Goal: Task Accomplishment & Management: Manage account settings

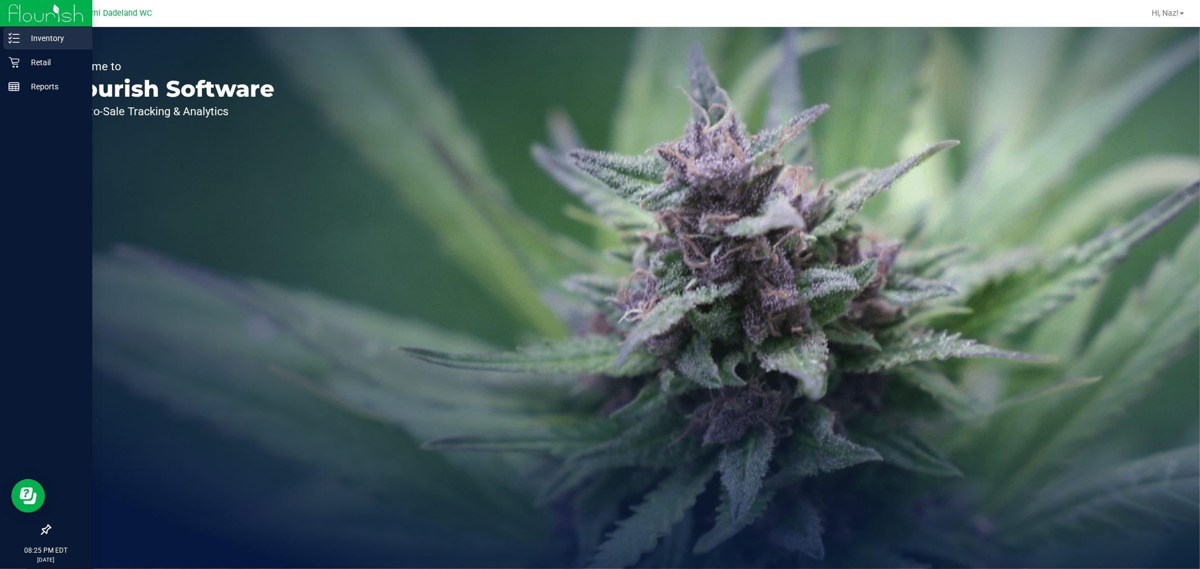
click at [62, 46] on div "Inventory" at bounding box center [47, 38] width 89 height 23
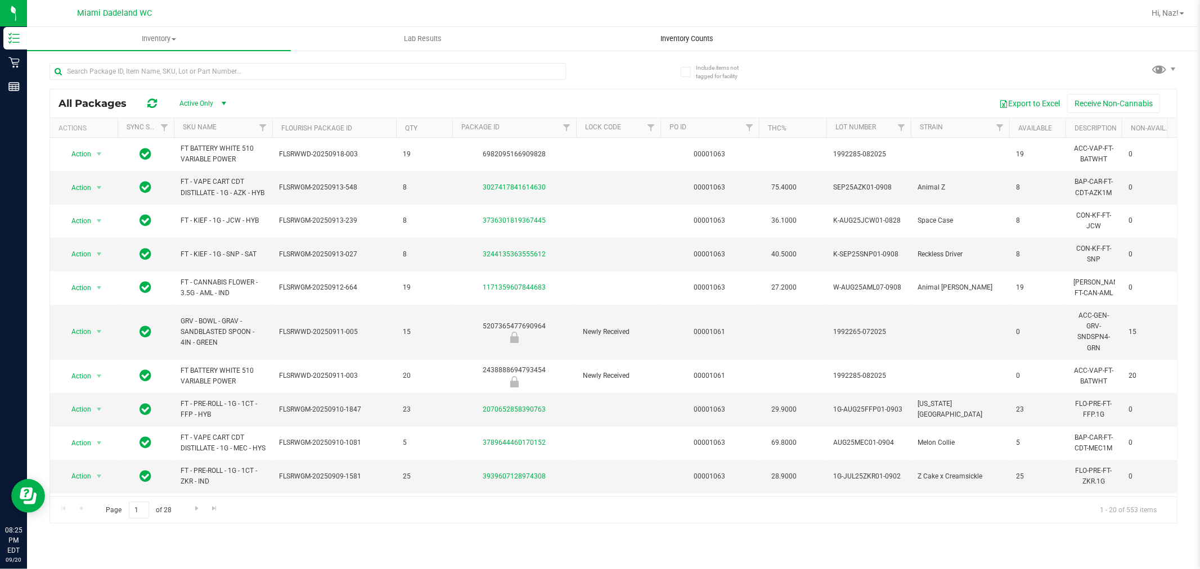
click at [719, 42] on span "Inventory Counts" at bounding box center [686, 39] width 83 height 10
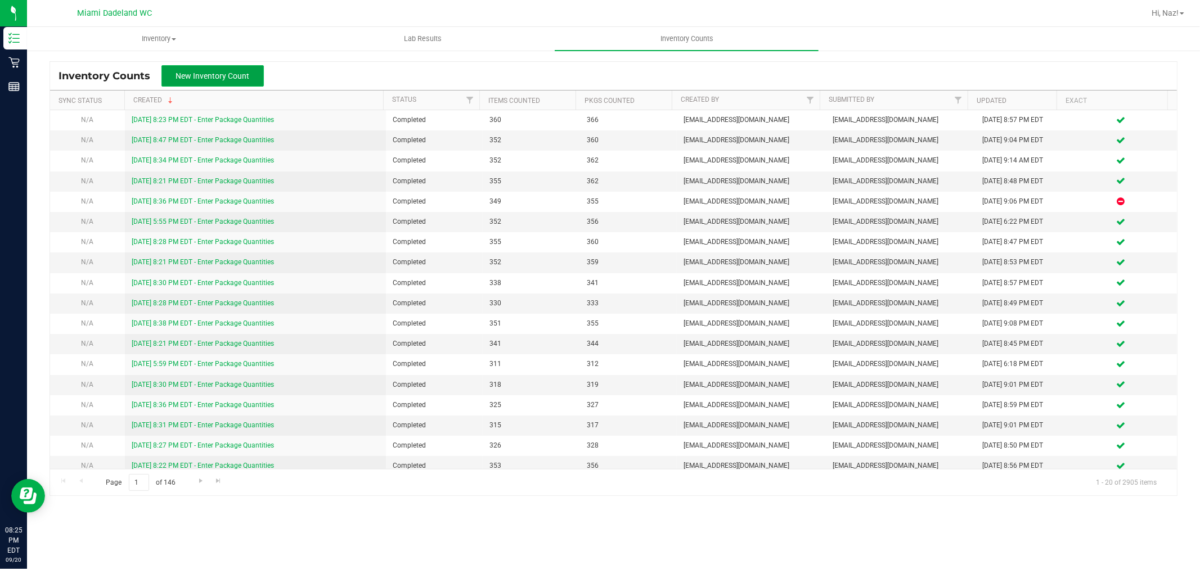
click at [250, 71] on button "New Inventory Count" at bounding box center [212, 75] width 102 height 21
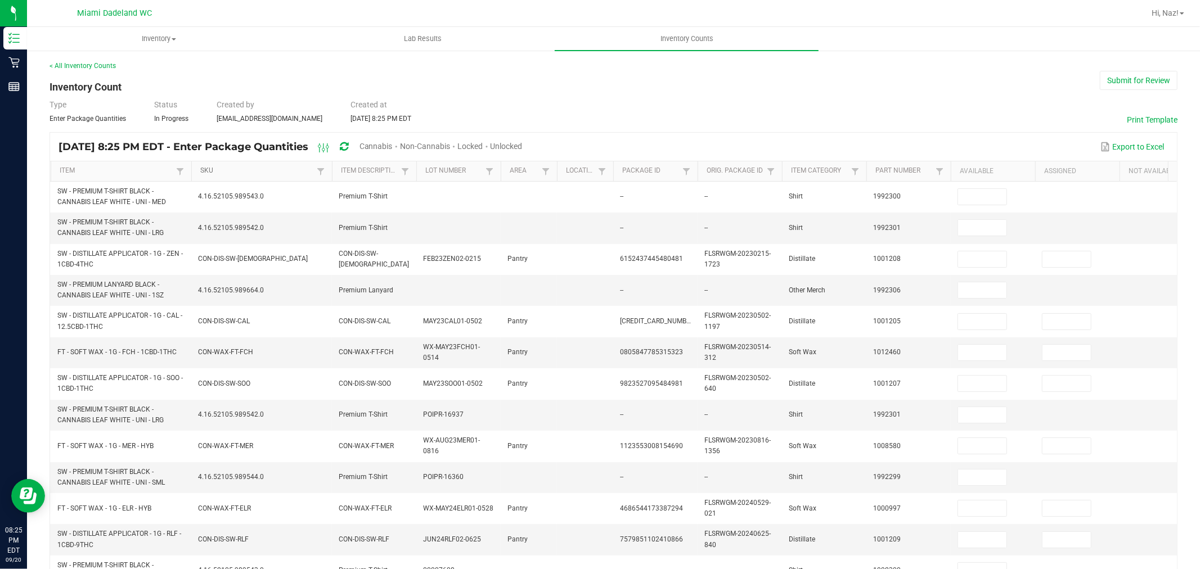
click at [257, 171] on link "SKU" at bounding box center [256, 171] width 113 height 9
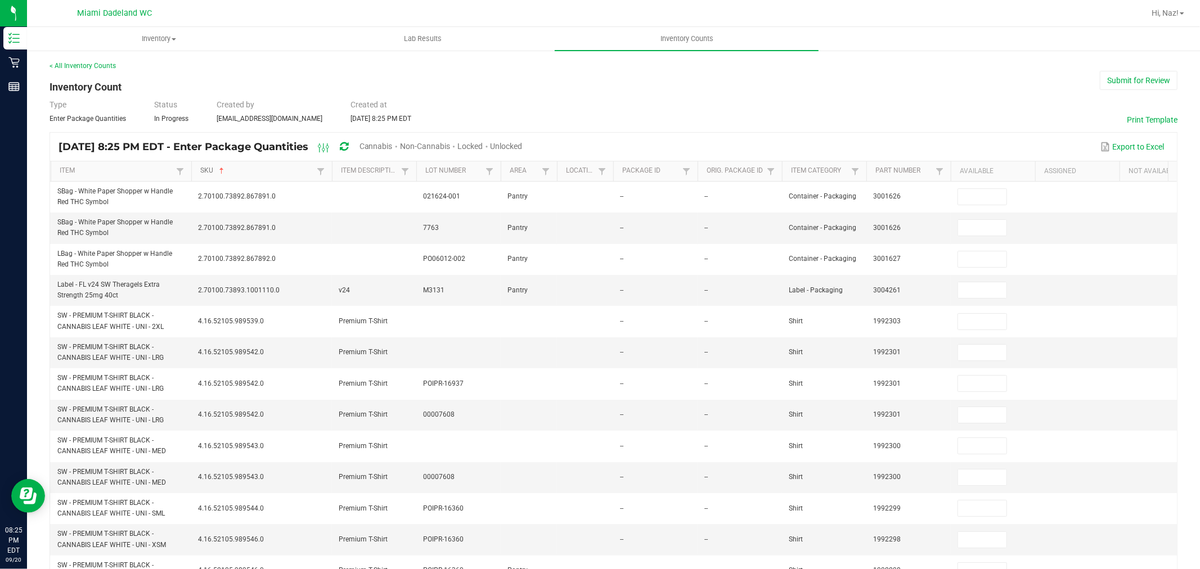
click at [257, 170] on link "SKU" at bounding box center [256, 171] width 113 height 9
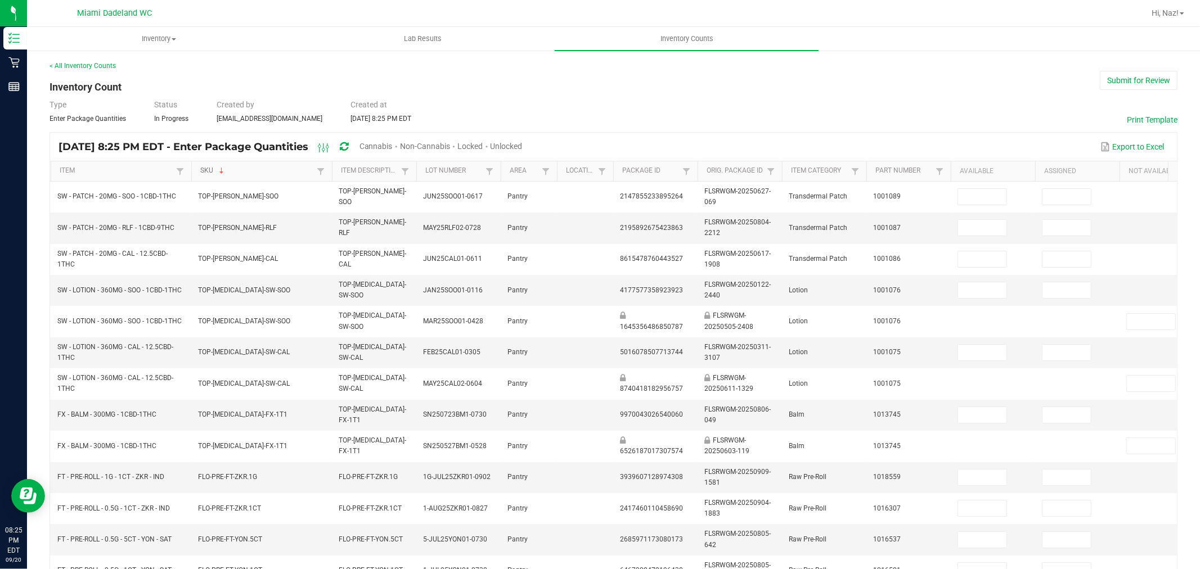
click at [257, 170] on link "SKU" at bounding box center [256, 171] width 113 height 9
click at [129, 169] on link "Item" at bounding box center [116, 171] width 113 height 9
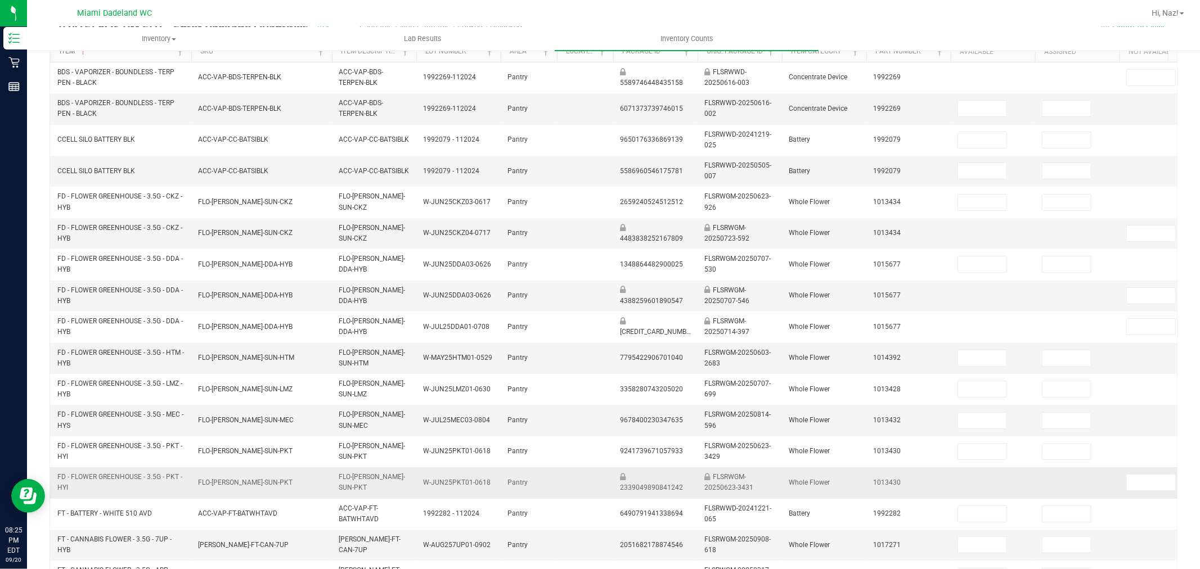
scroll to position [286, 0]
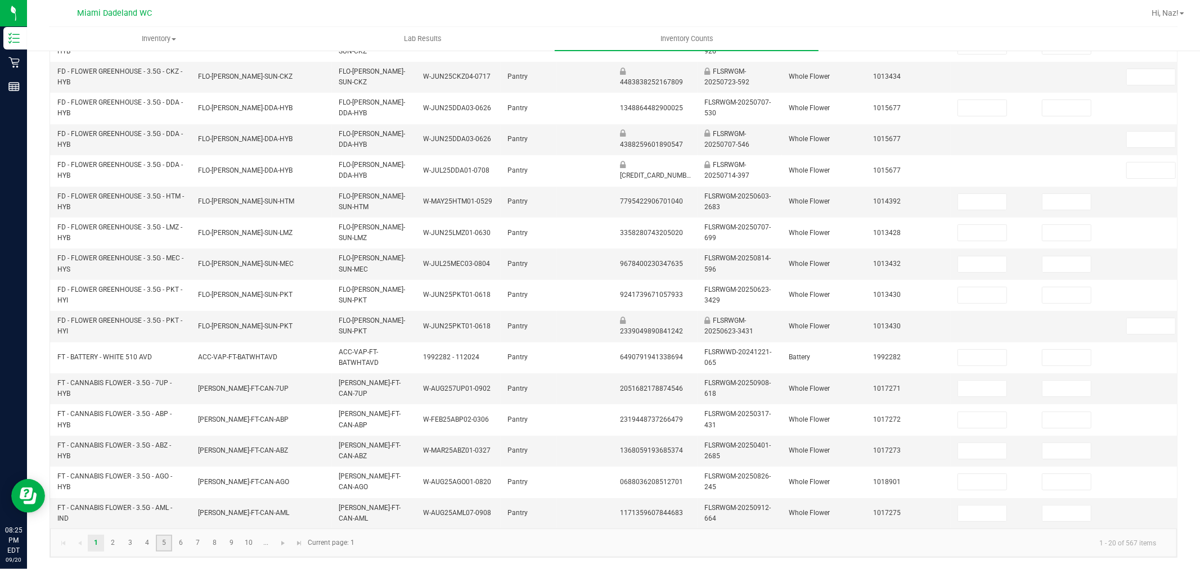
click at [165, 540] on link "5" at bounding box center [164, 543] width 16 height 17
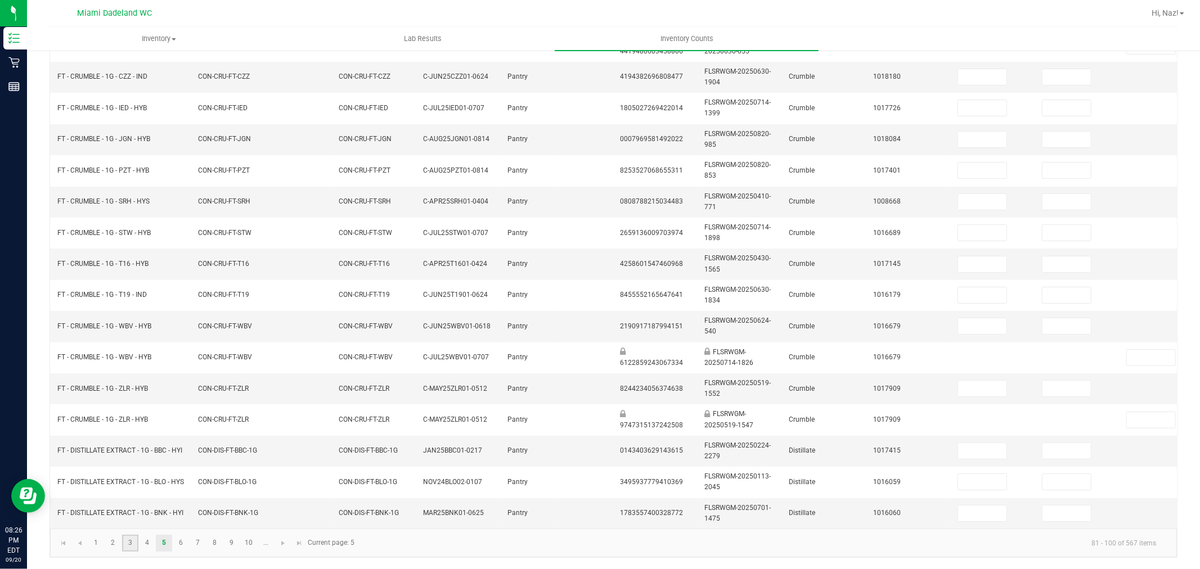
click at [133, 541] on link "3" at bounding box center [130, 543] width 16 height 17
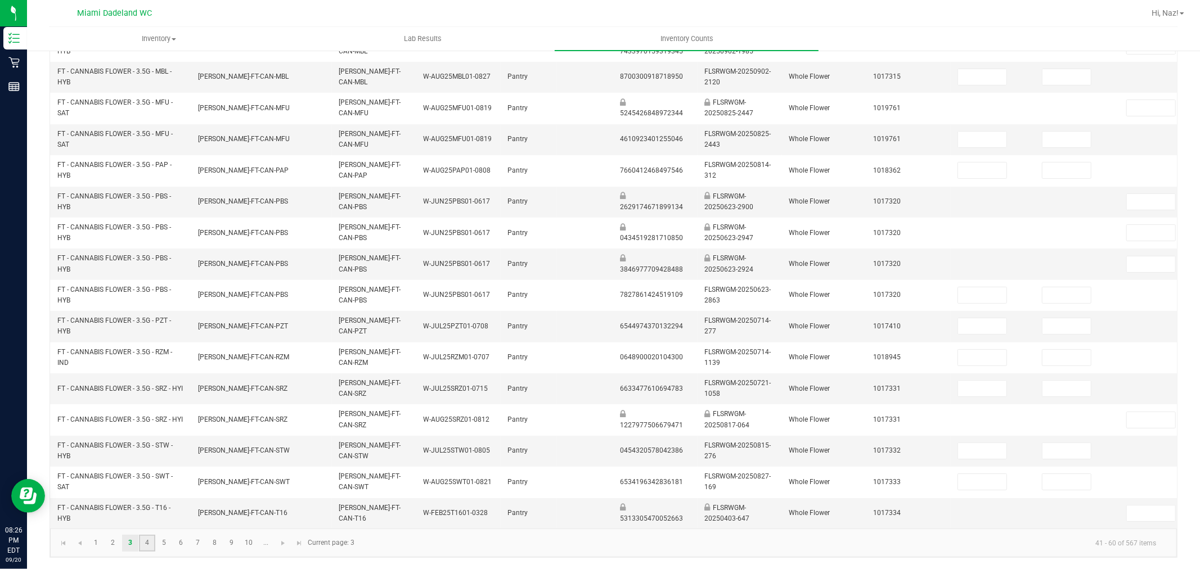
click at [143, 540] on link "4" at bounding box center [147, 543] width 16 height 17
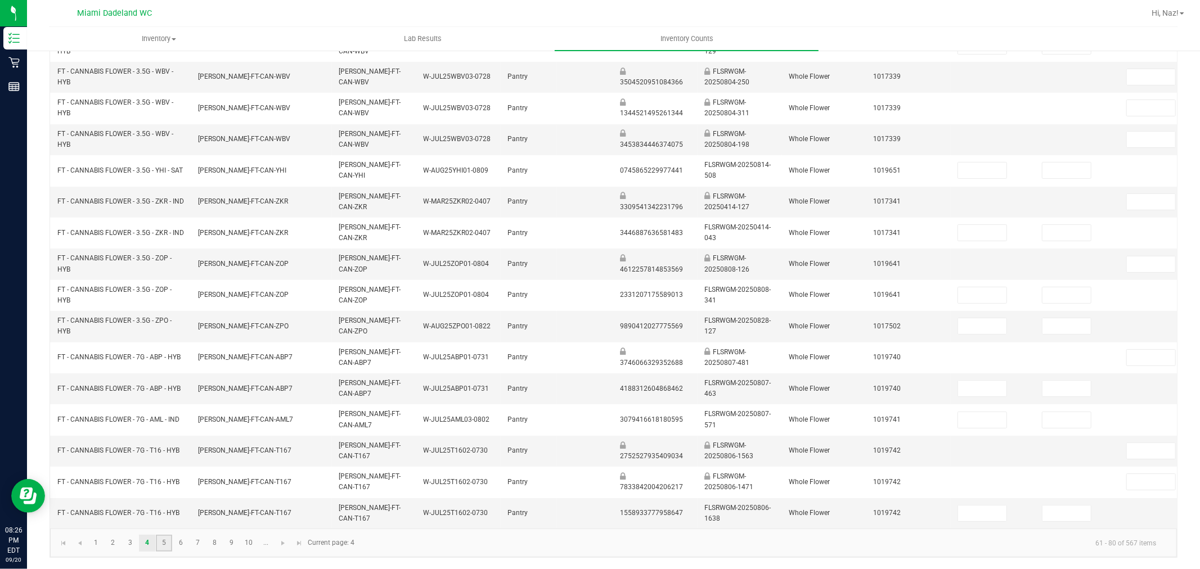
click at [164, 538] on link "5" at bounding box center [164, 543] width 16 height 17
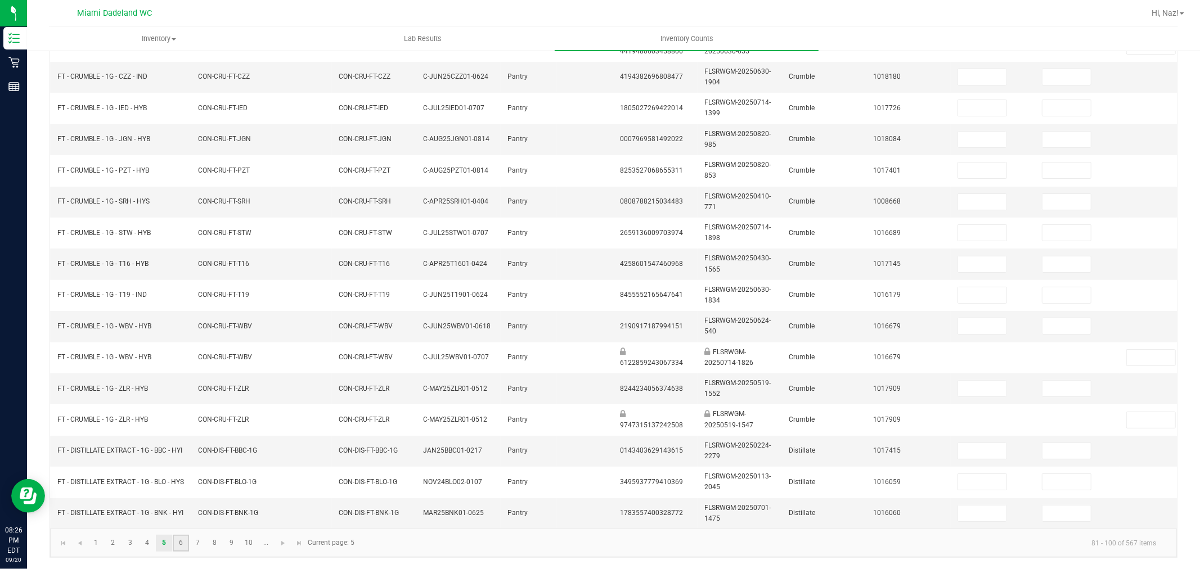
click at [176, 542] on link "6" at bounding box center [181, 543] width 16 height 17
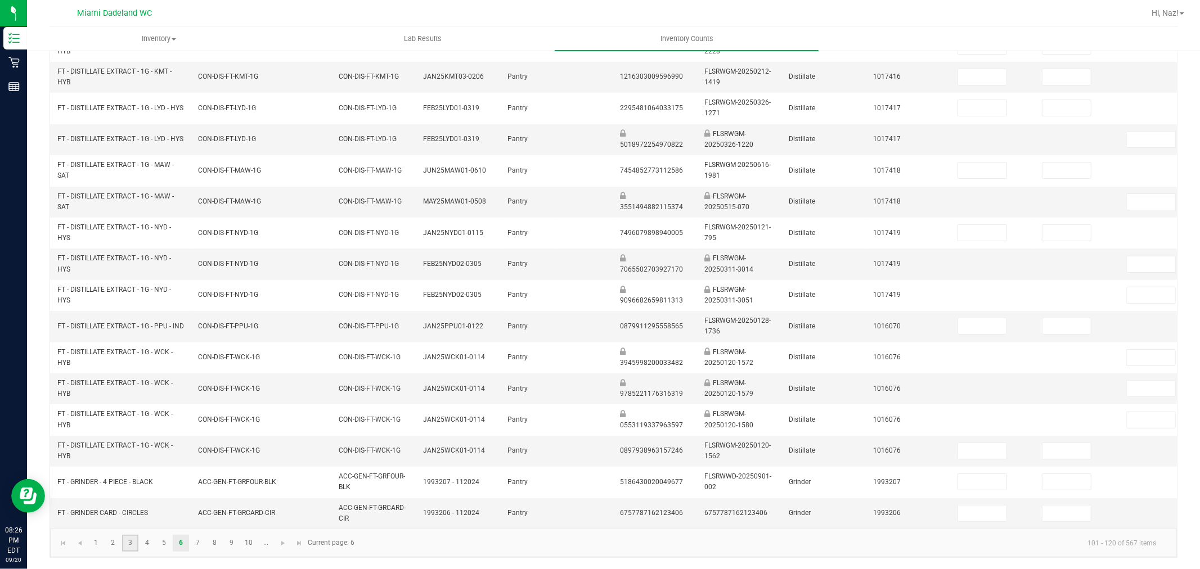
click at [132, 541] on link "3" at bounding box center [130, 543] width 16 height 17
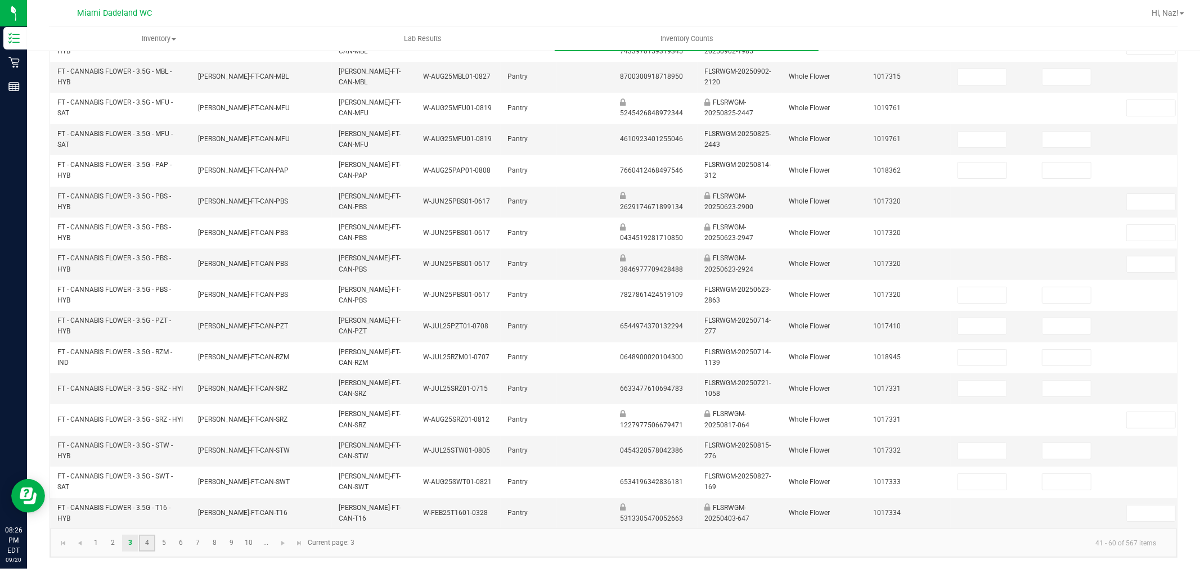
click at [147, 541] on link "4" at bounding box center [147, 543] width 16 height 17
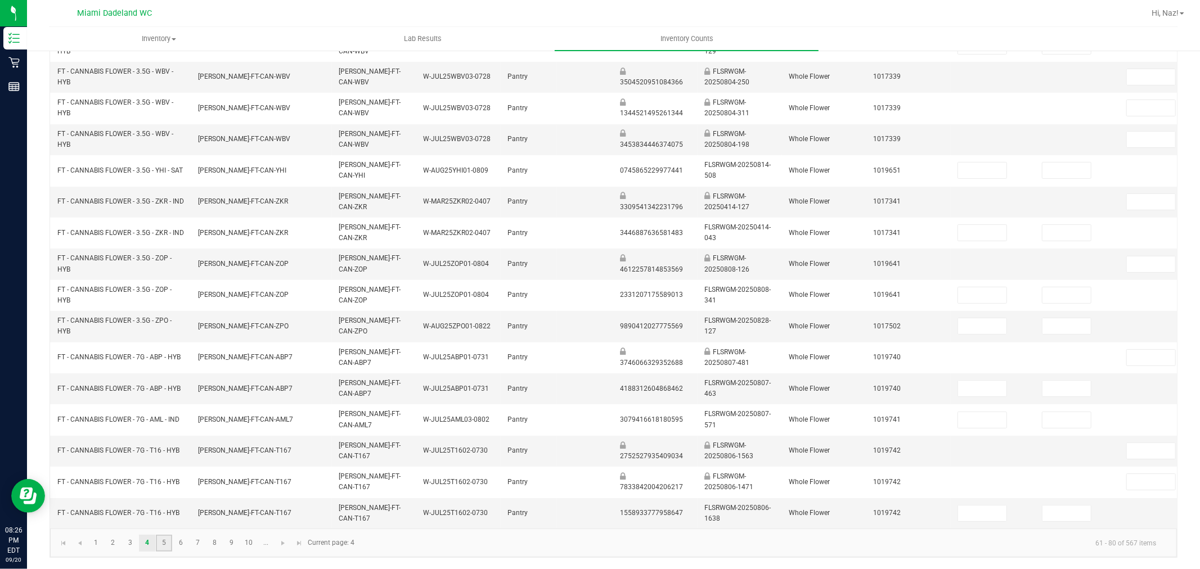
click at [168, 543] on link "5" at bounding box center [164, 543] width 16 height 17
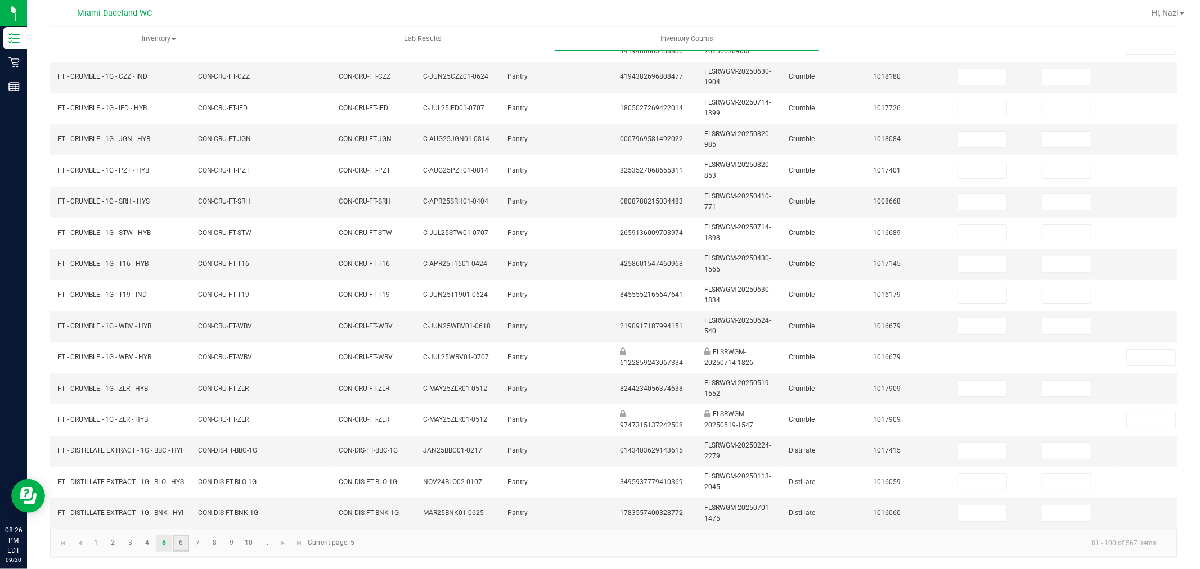
click at [184, 546] on link "6" at bounding box center [181, 543] width 16 height 17
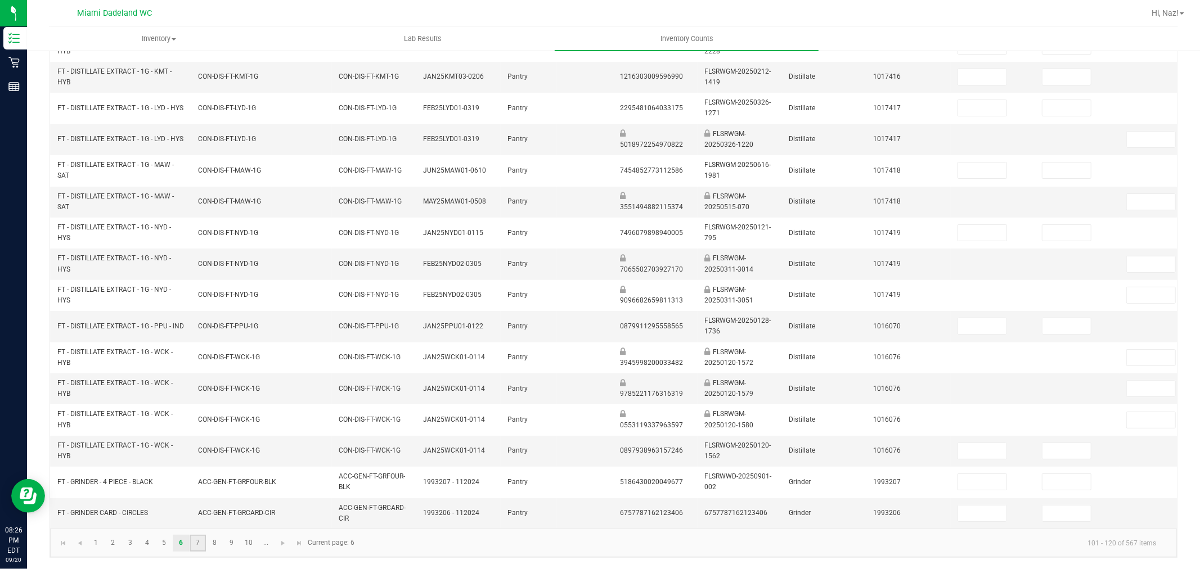
click at [194, 547] on link "7" at bounding box center [198, 543] width 16 height 17
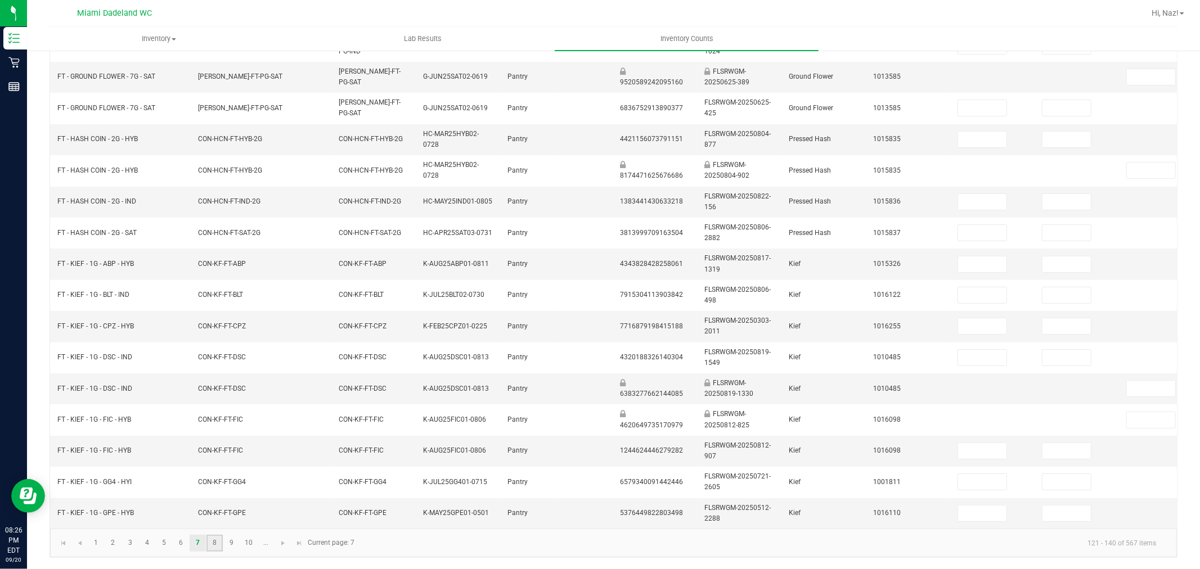
click at [207, 538] on link "8" at bounding box center [215, 543] width 16 height 17
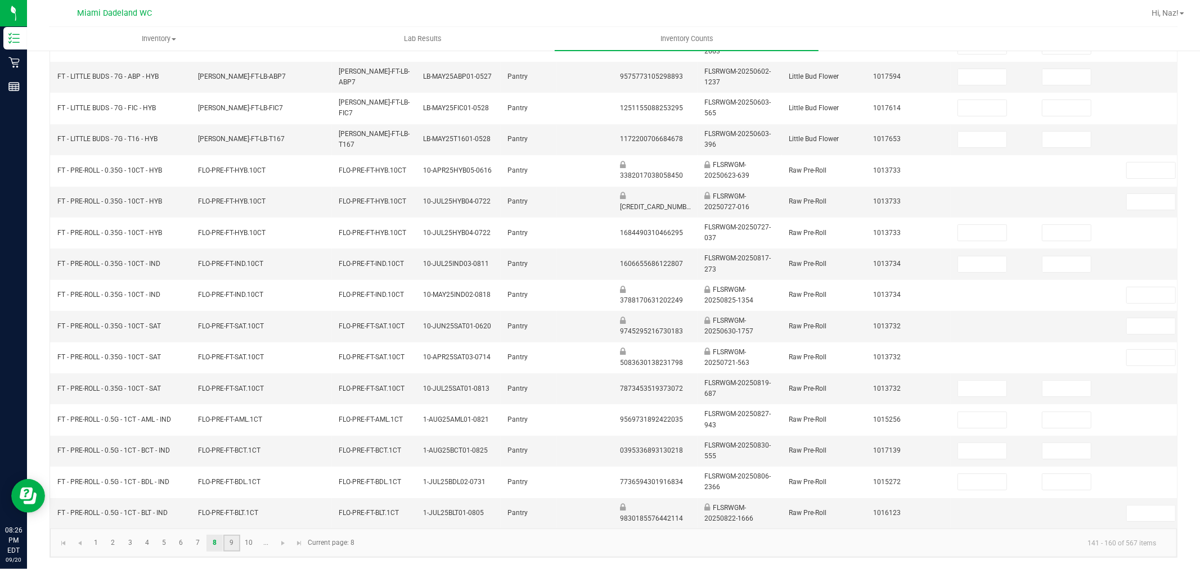
click at [234, 542] on link "9" at bounding box center [231, 543] width 16 height 17
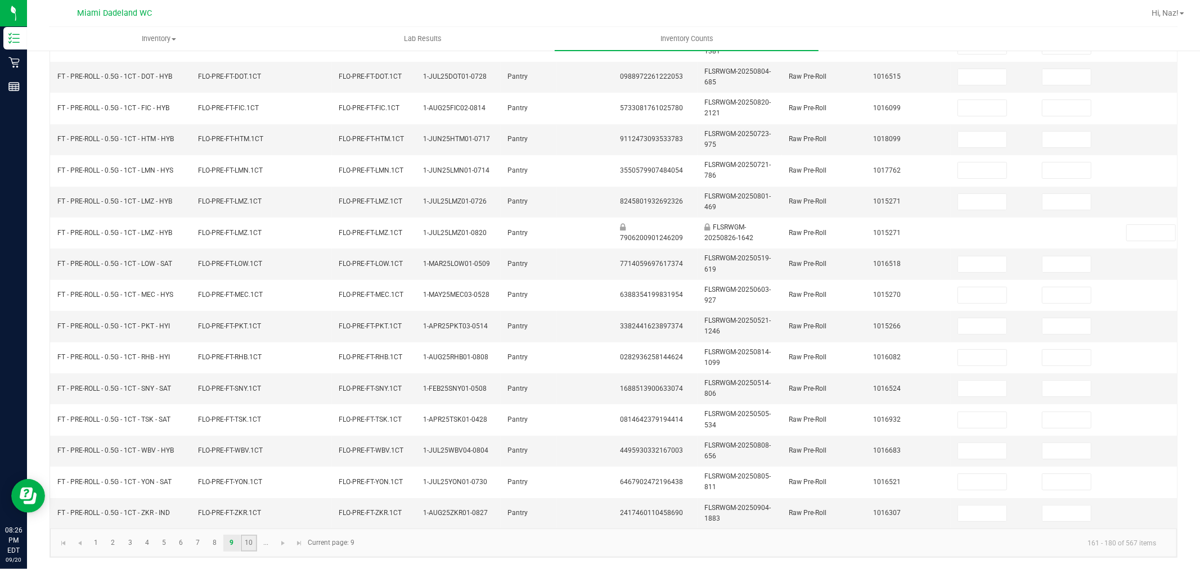
click at [243, 541] on link "10" at bounding box center [249, 543] width 16 height 17
click at [264, 550] on link "..." at bounding box center [266, 543] width 16 height 17
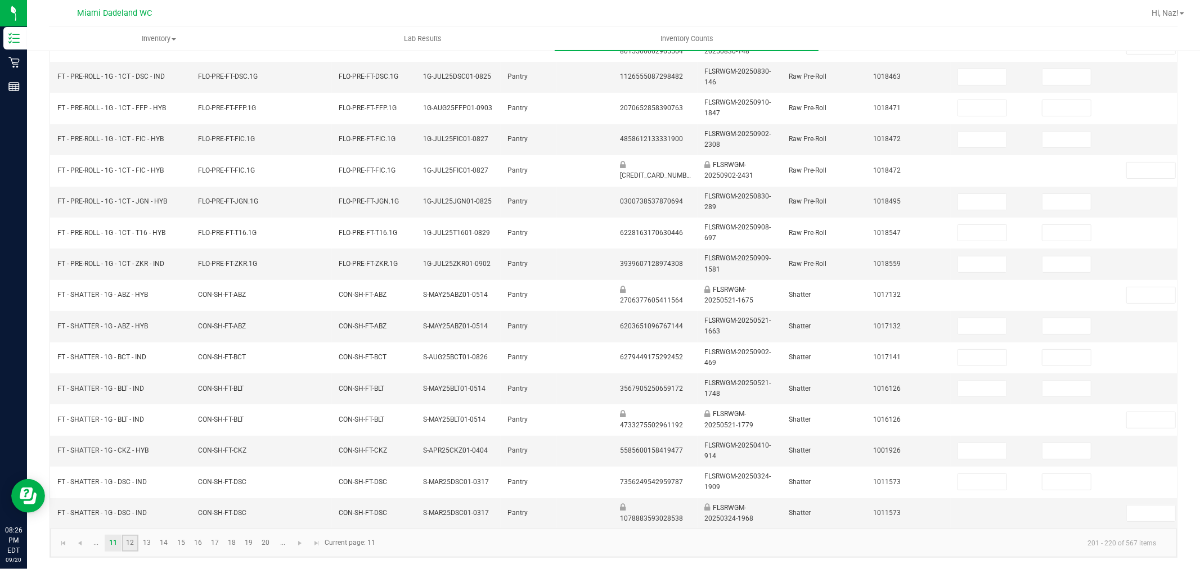
click at [134, 546] on link "12" at bounding box center [130, 543] width 16 height 17
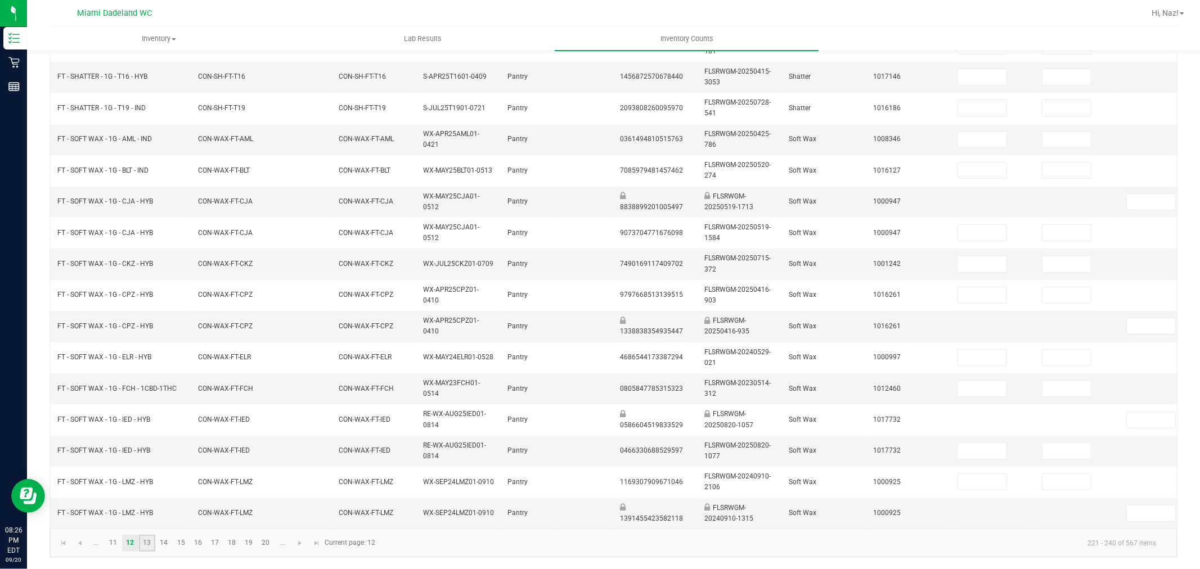
click at [150, 547] on link "13" at bounding box center [147, 543] width 16 height 17
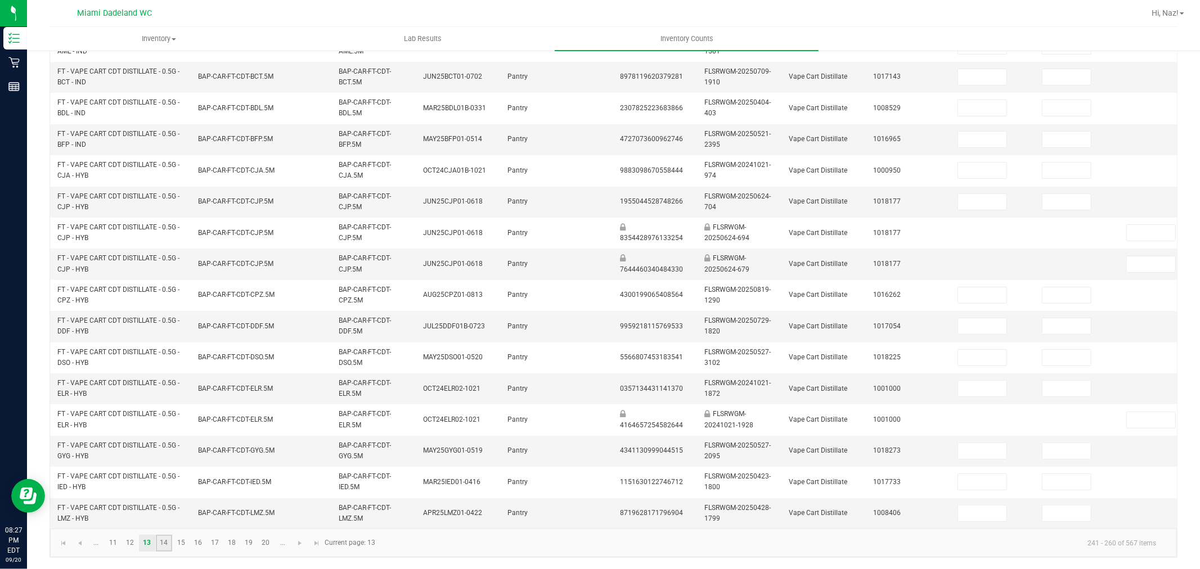
click at [160, 546] on link "14" at bounding box center [164, 543] width 16 height 17
click at [973, 264] on td at bounding box center [993, 264] width 84 height 31
click at [981, 257] on input at bounding box center [982, 265] width 48 height 16
type input "7"
type input "11"
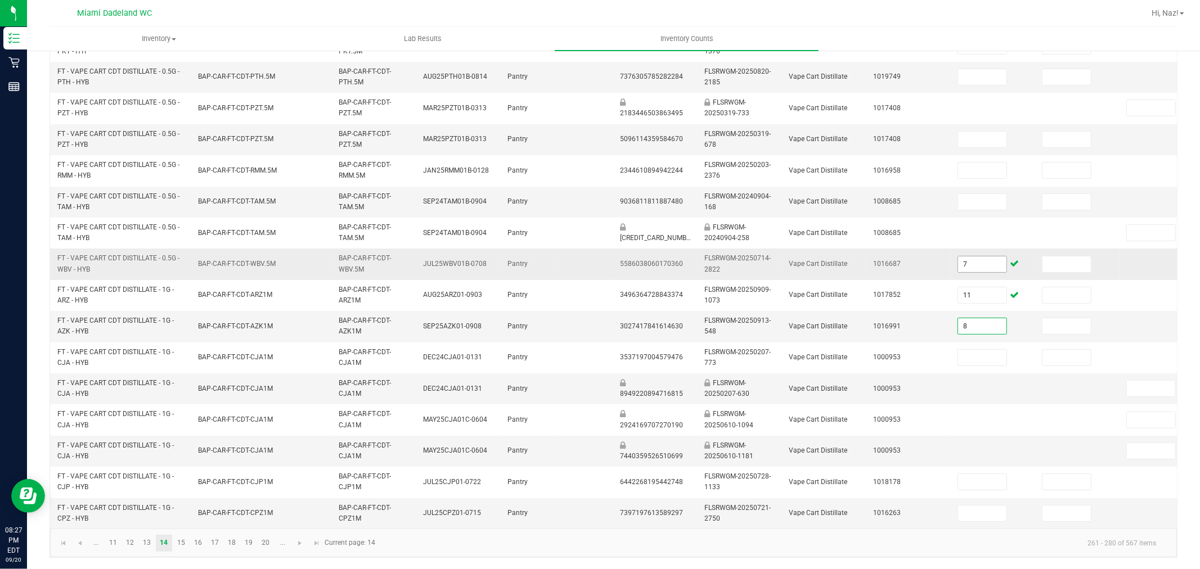
type input "8"
type input "6"
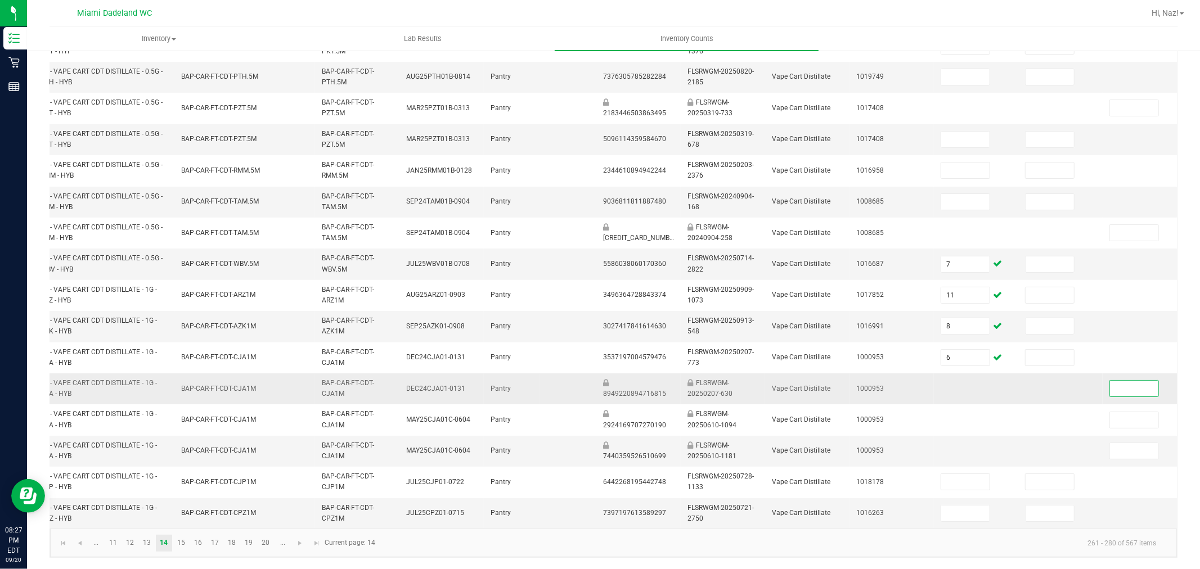
click at [943, 374] on td at bounding box center [976, 389] width 84 height 31
click at [958, 377] on td at bounding box center [976, 389] width 84 height 31
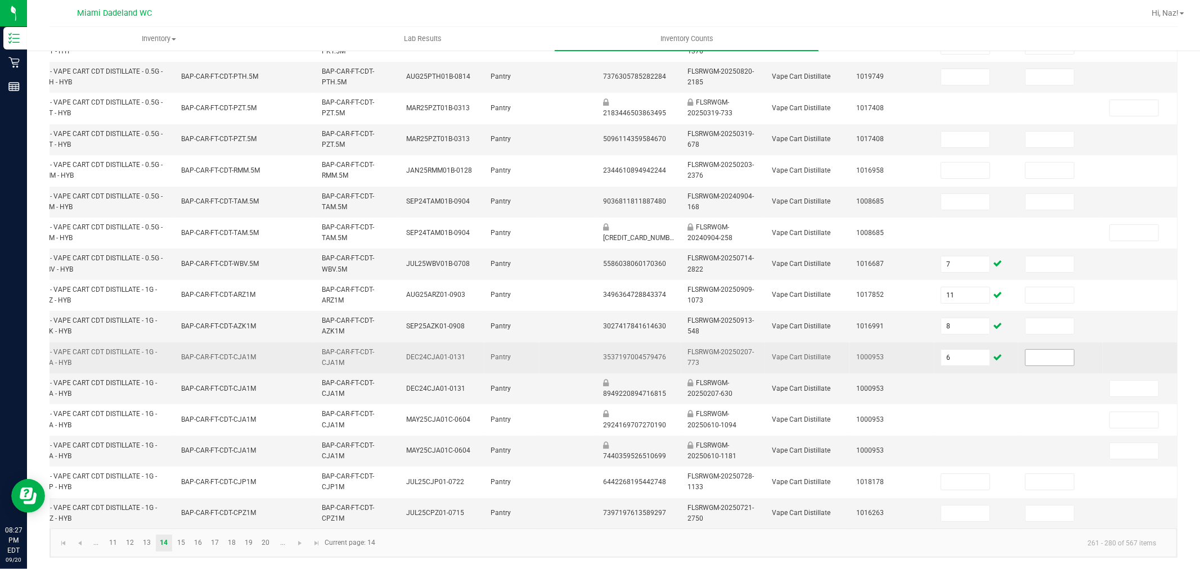
click at [1028, 350] on input at bounding box center [1050, 358] width 48 height 16
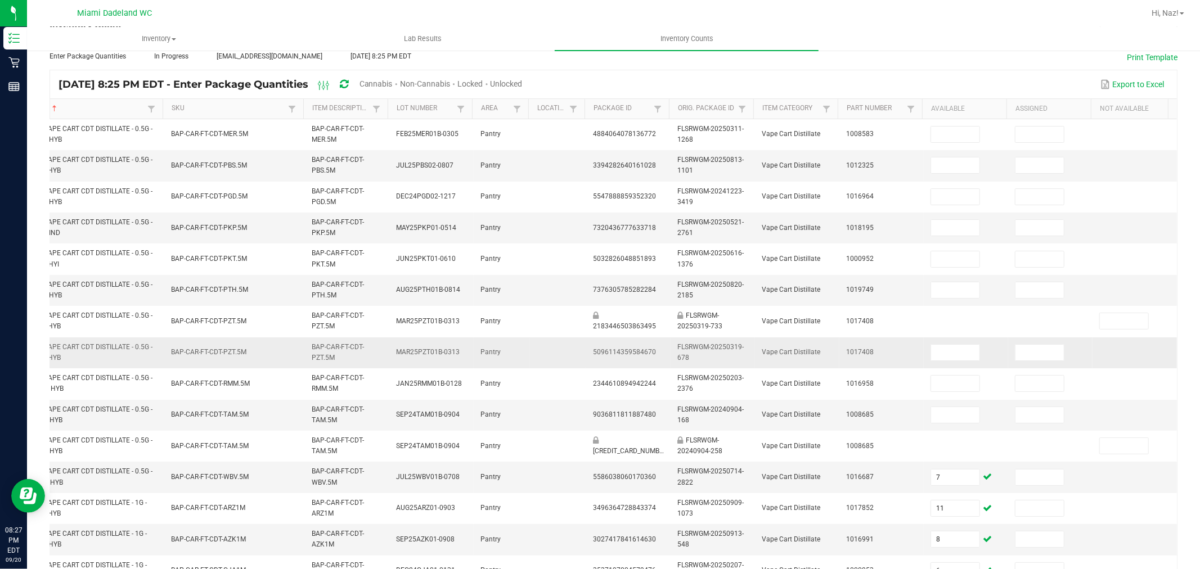
scroll to position [286, 0]
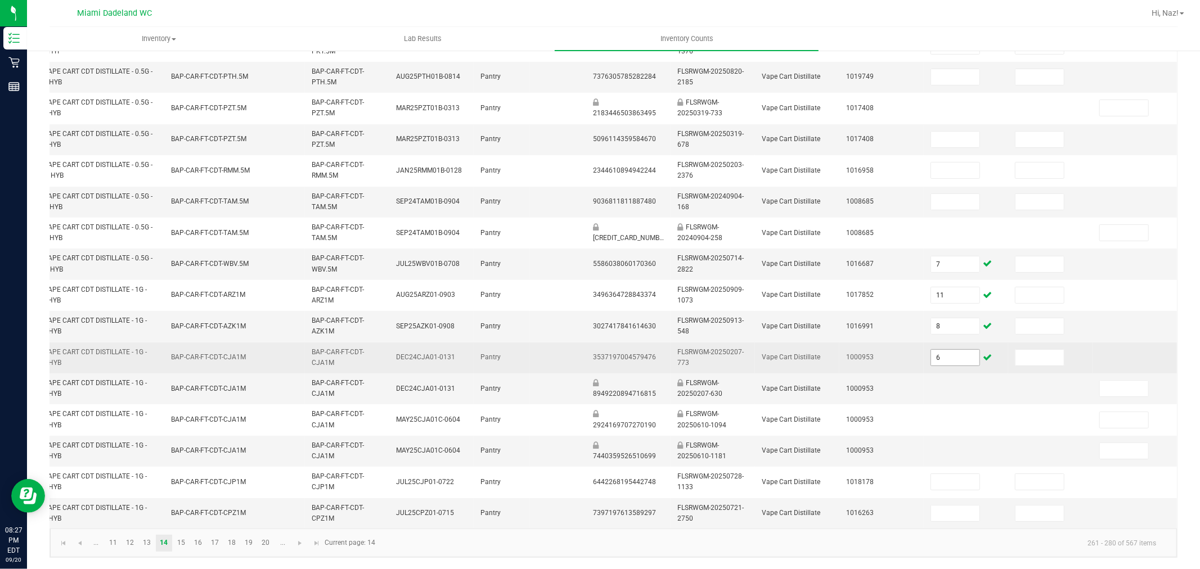
click at [969, 350] on input "6" at bounding box center [955, 358] width 48 height 16
click at [958, 350] on input "6" at bounding box center [955, 358] width 48 height 16
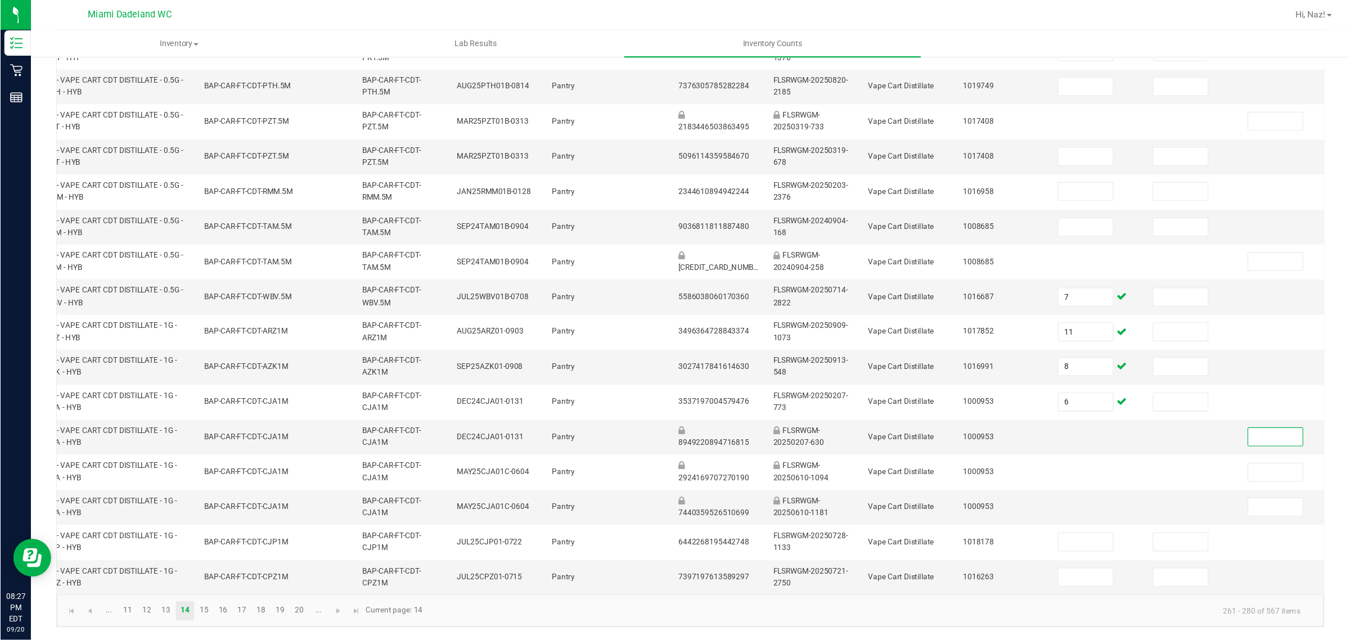
scroll to position [0, 0]
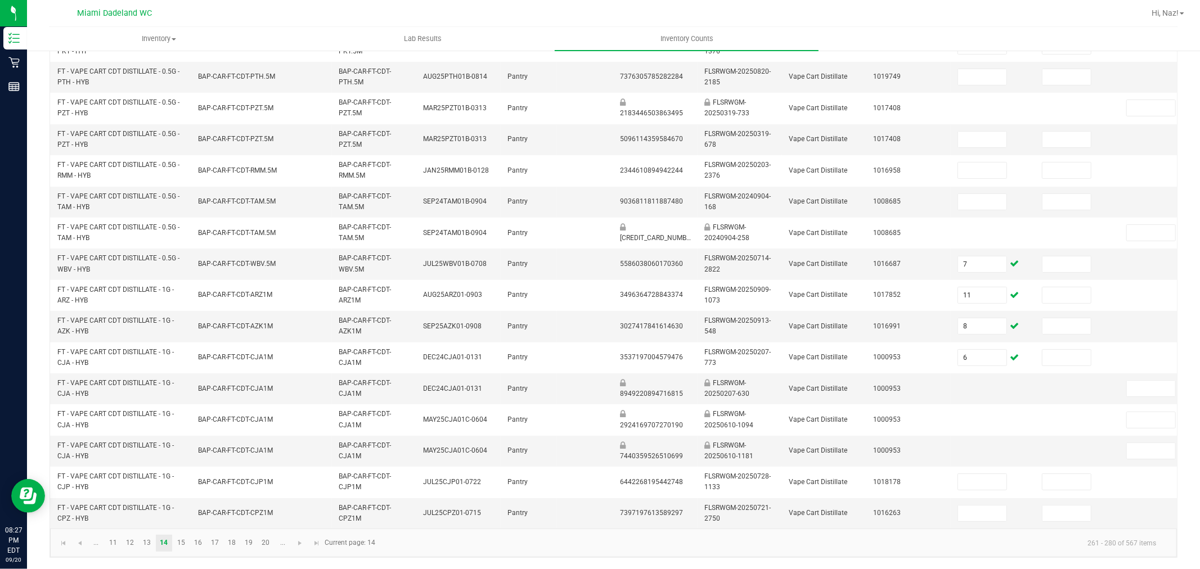
click at [533, 556] on kendo-pager "... 11 12 13 14 15 16 17 18 19 20 ... 261 - 280 of 567 items Current page: 14" at bounding box center [613, 543] width 1127 height 29
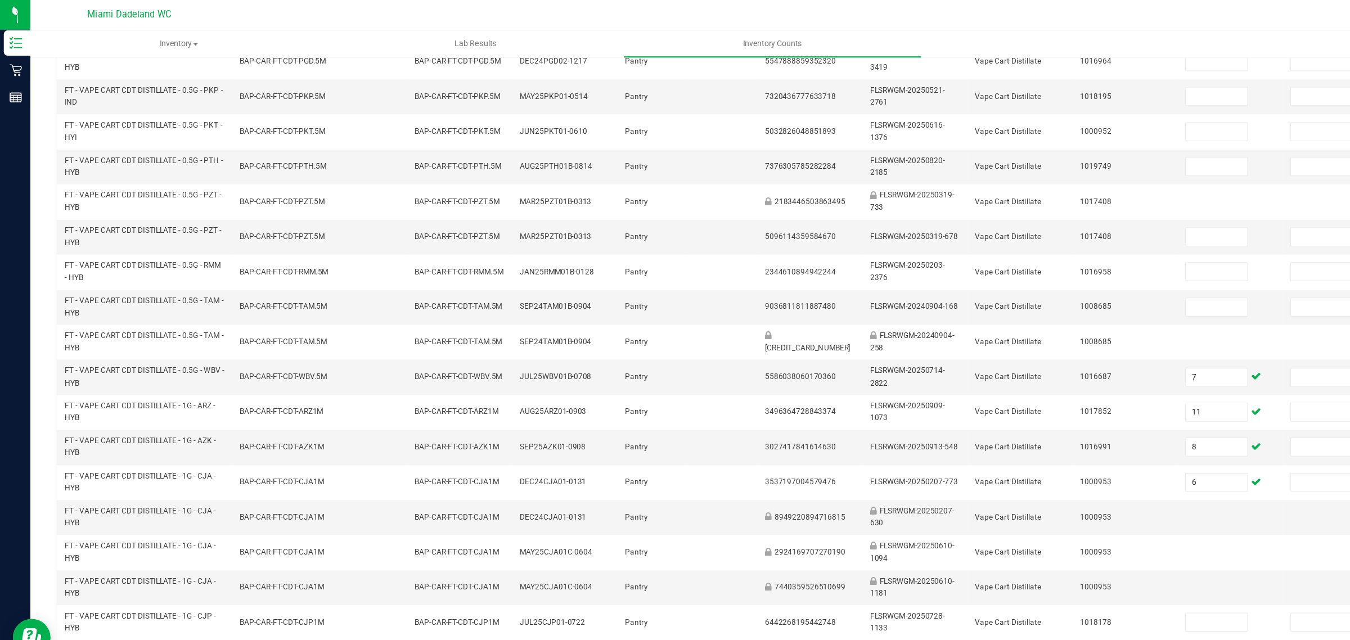
scroll to position [207, 0]
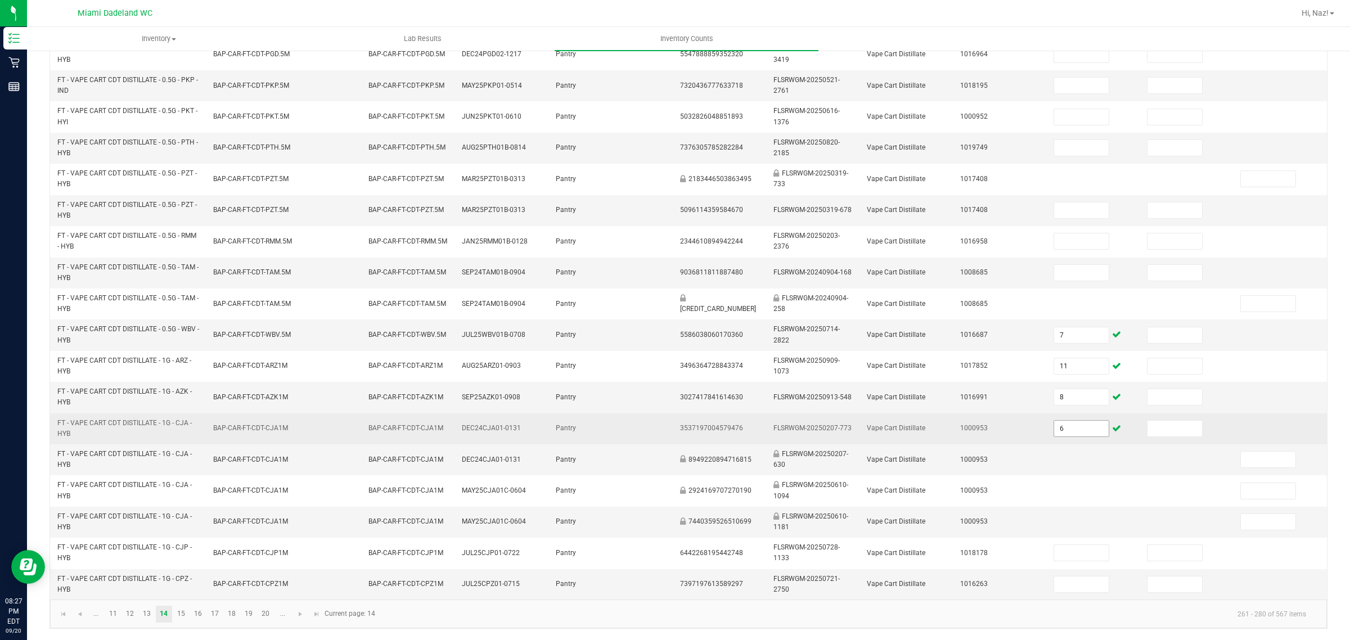
click at [1055, 423] on input "6" at bounding box center [1081, 429] width 55 height 16
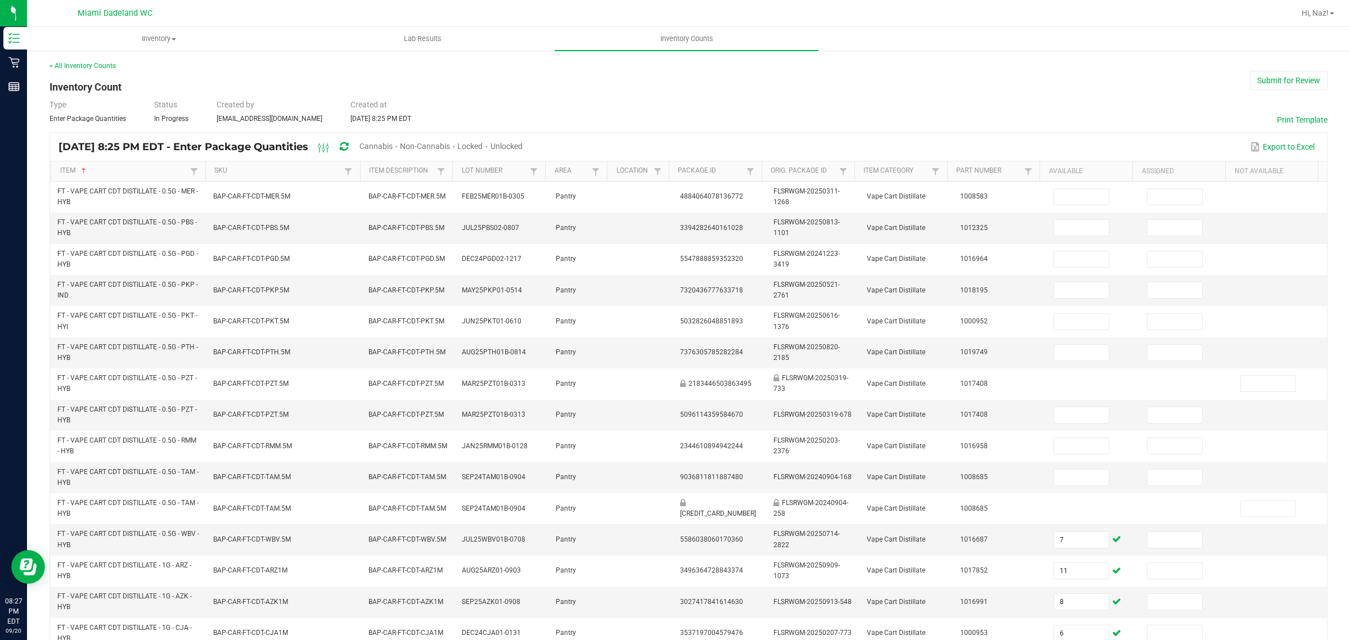
type input "0"
click at [523, 142] on span "Unlocked" at bounding box center [507, 146] width 32 height 9
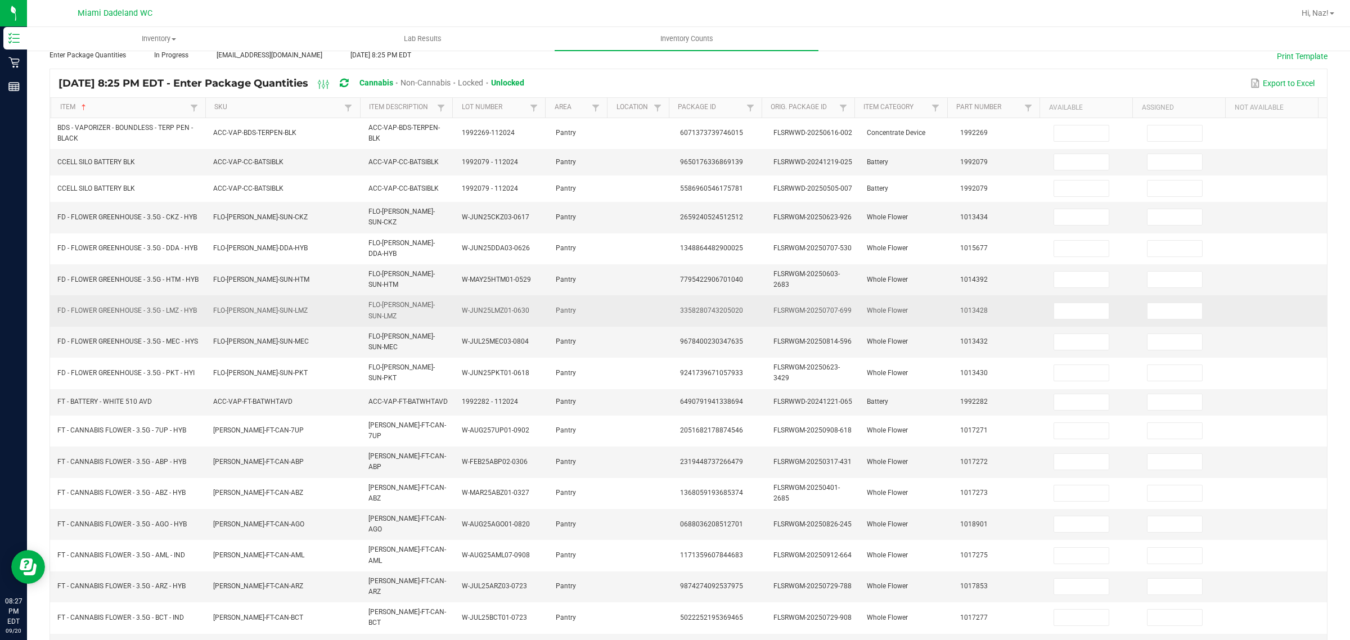
scroll to position [145, 0]
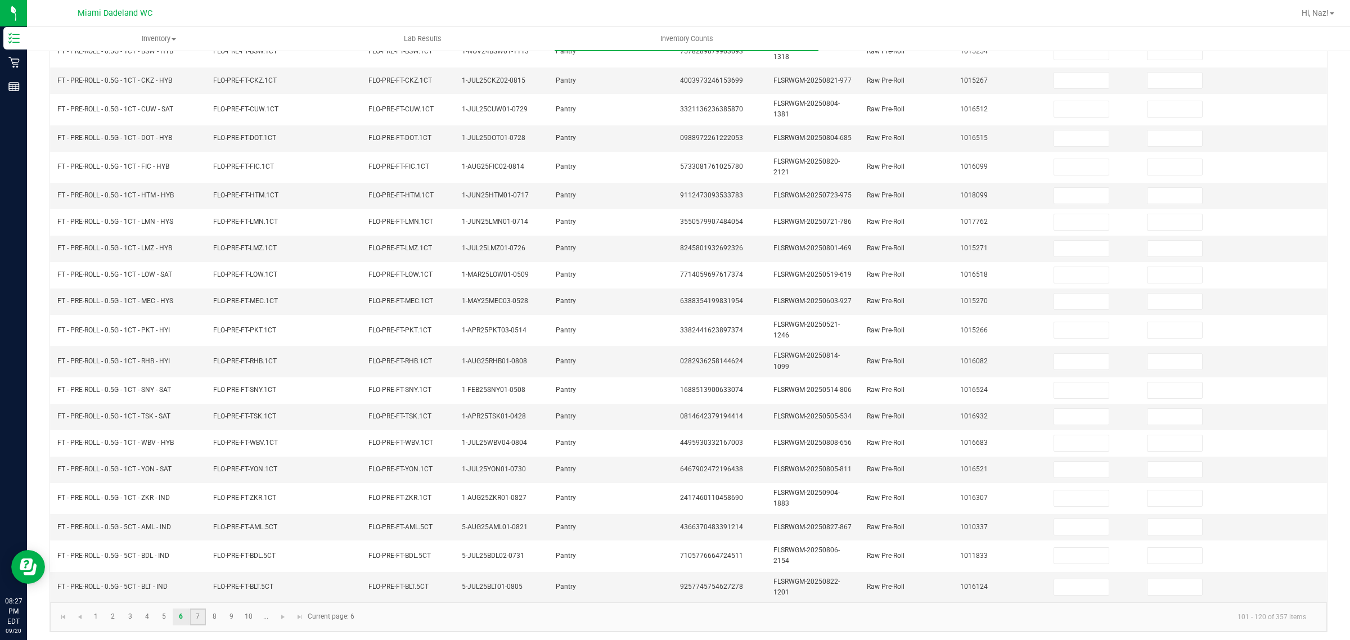
click at [201, 569] on link "7" at bounding box center [198, 617] width 16 height 17
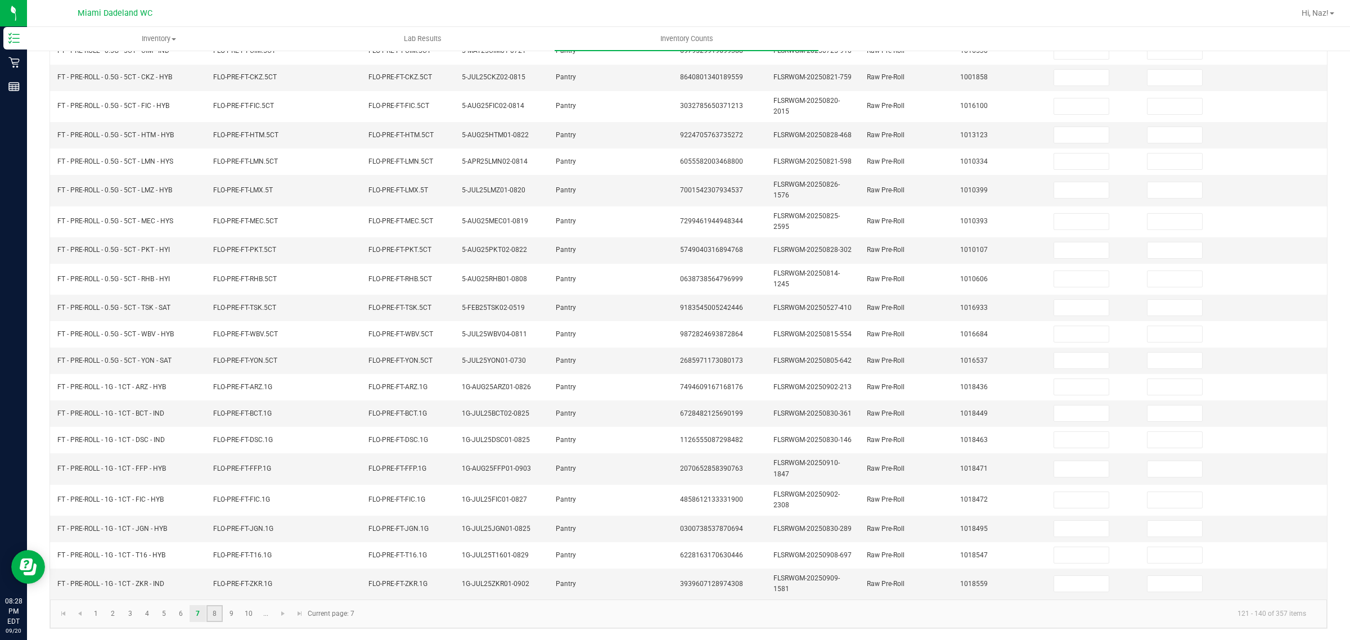
click at [218, 569] on link "8" at bounding box center [215, 613] width 16 height 17
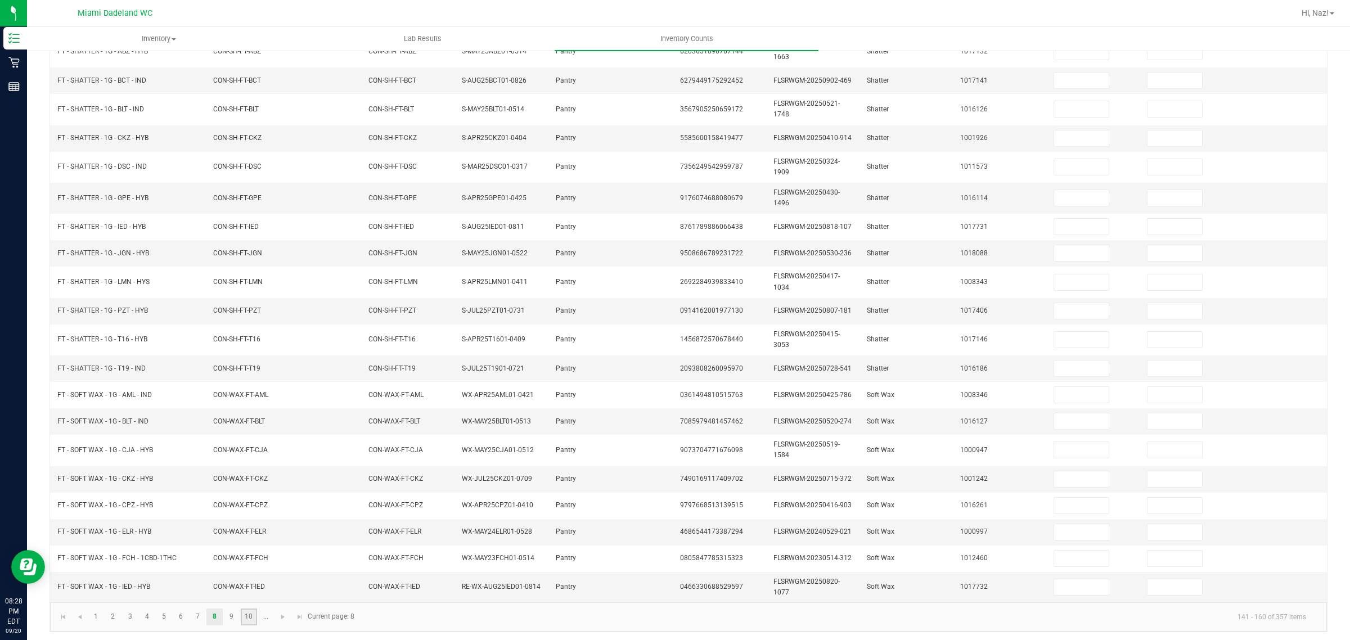
click at [253, 569] on link "10" at bounding box center [249, 617] width 16 height 17
type input "7"
type input "11"
type input "8"
type input "6"
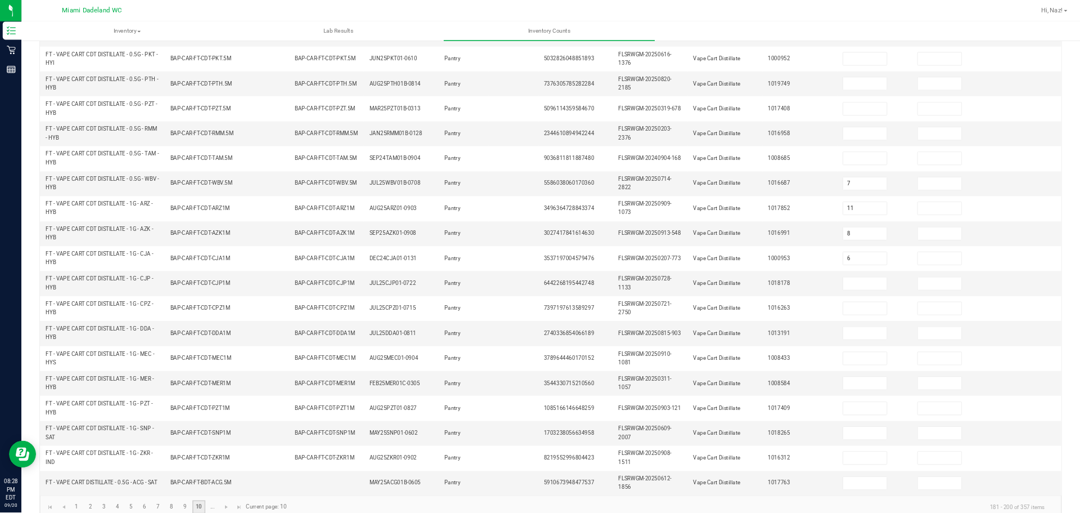
scroll to position [207, 0]
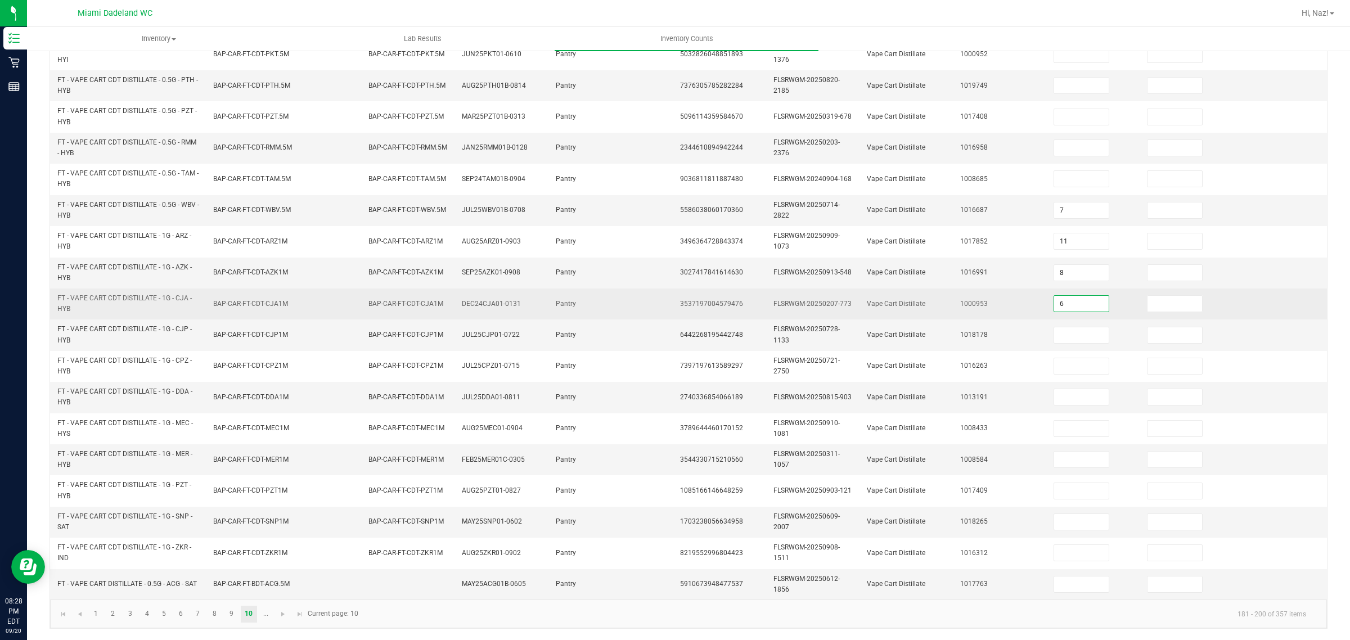
click at [1062, 297] on input "6" at bounding box center [1081, 304] width 55 height 16
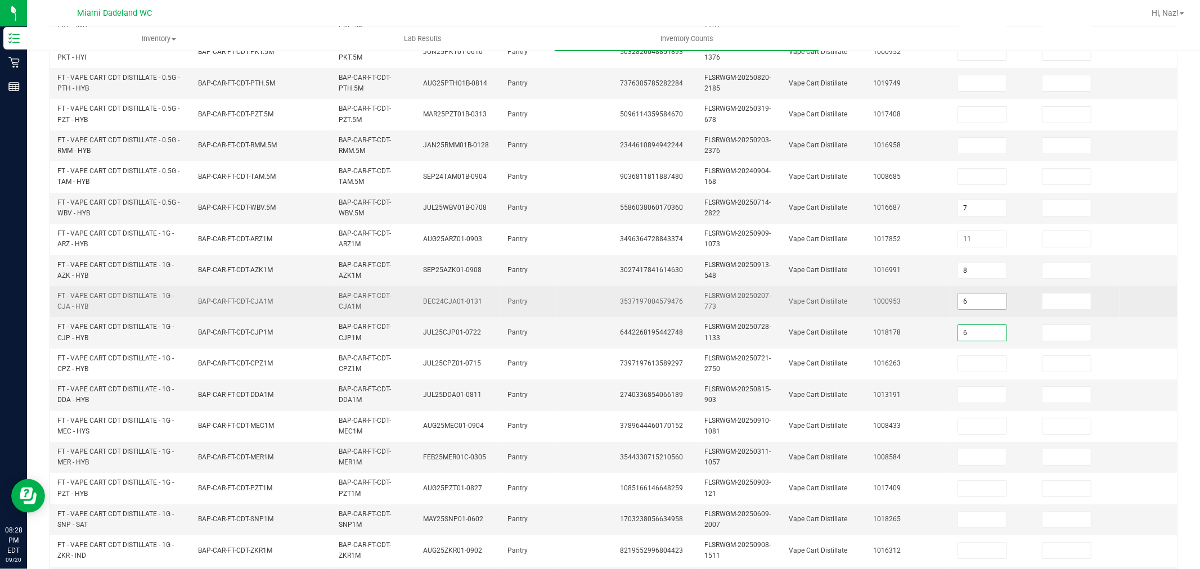
type input "6"
type input "11"
type input "10"
type input "1"
type input "5"
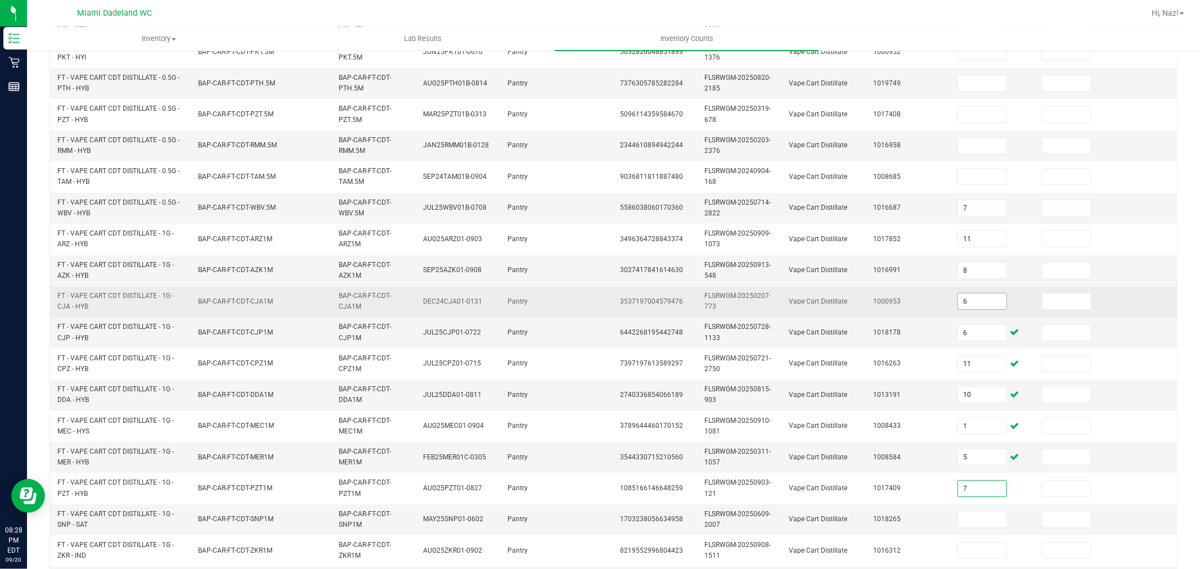
type input "7"
type input "3"
type input "2"
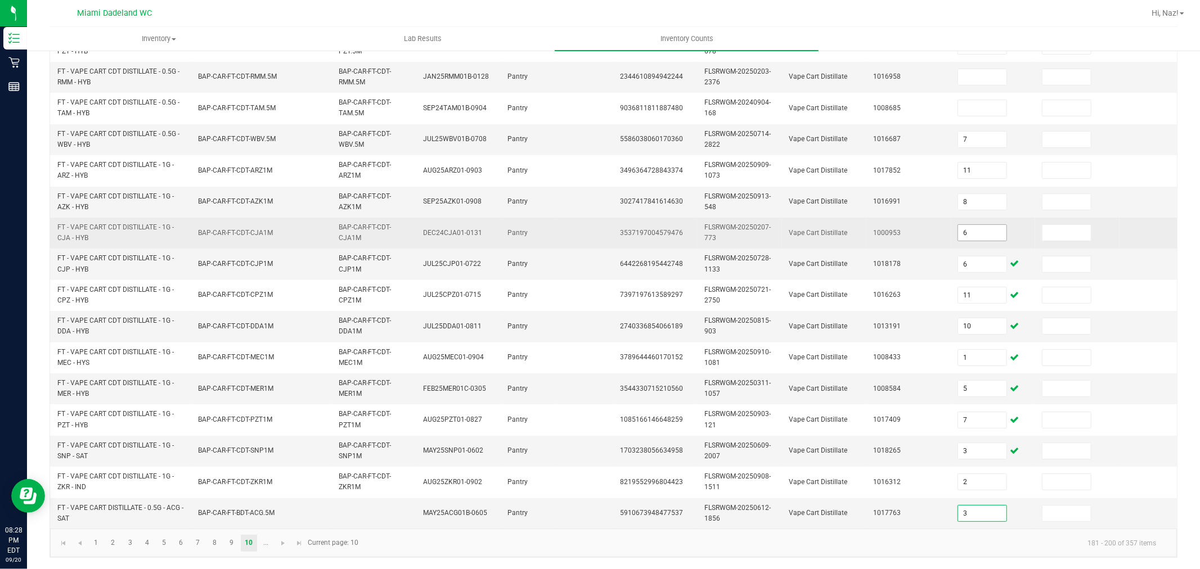
type input "3"
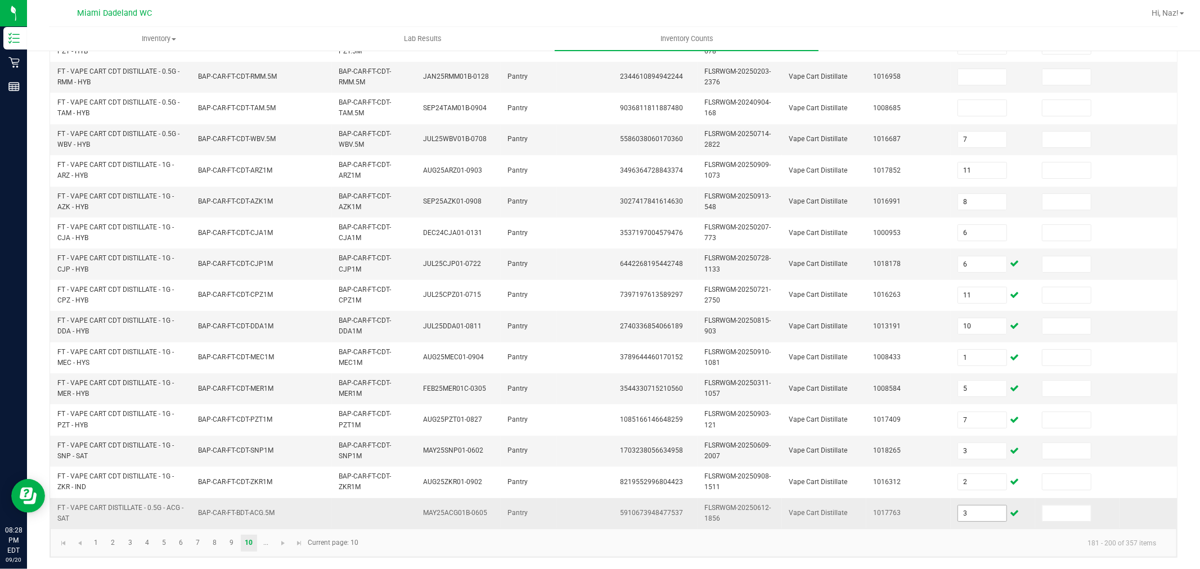
click at [990, 506] on input "3" at bounding box center [982, 514] width 48 height 16
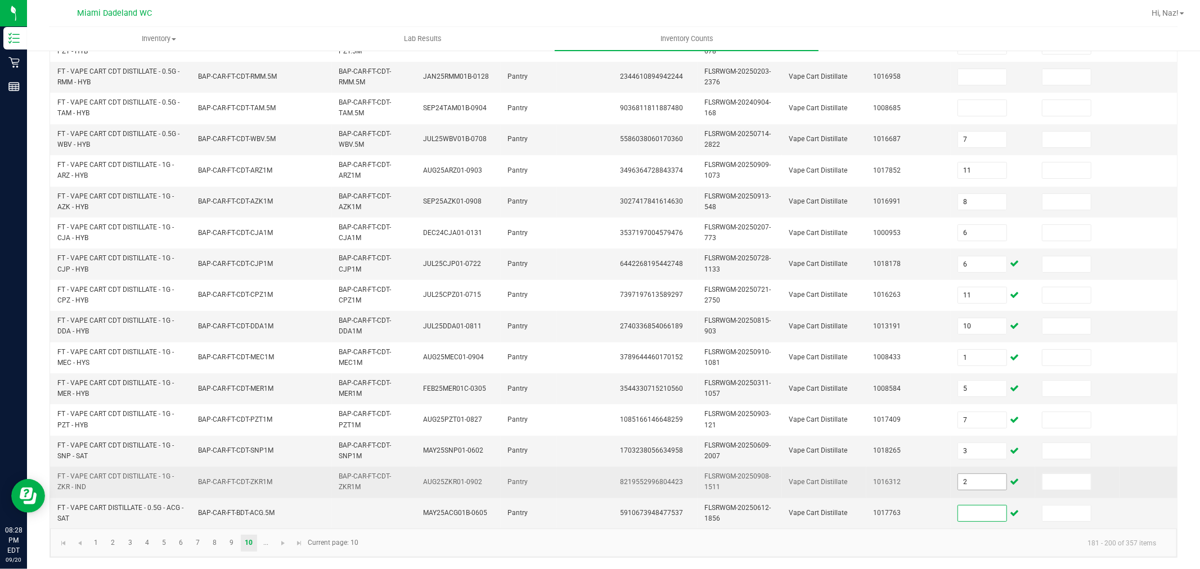
click at [976, 474] on input "2" at bounding box center [982, 482] width 48 height 16
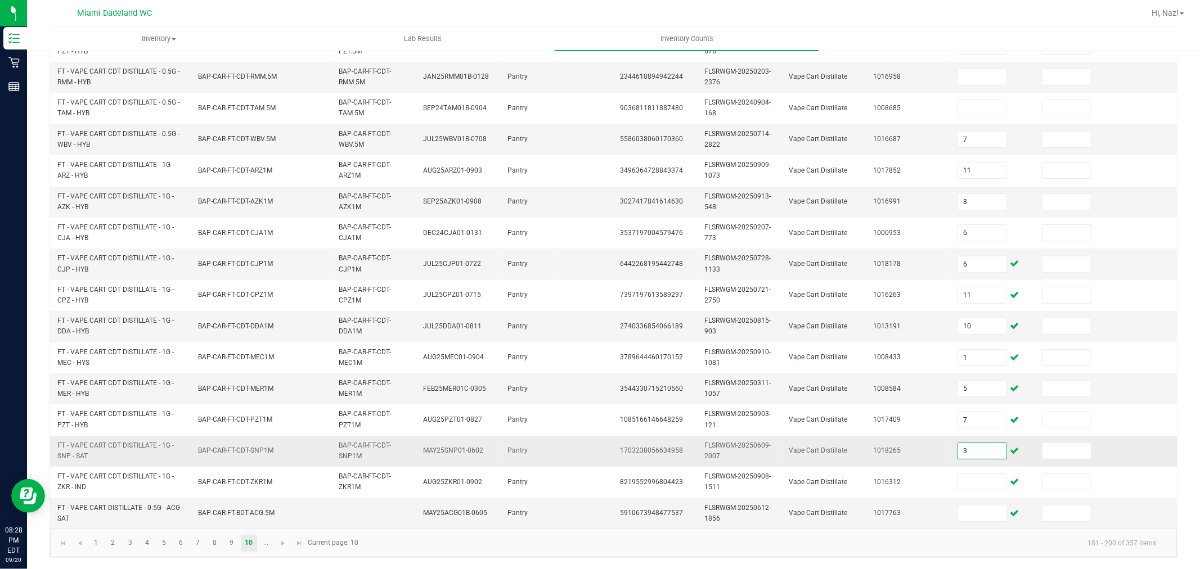
click at [965, 443] on input "3" at bounding box center [982, 451] width 48 height 16
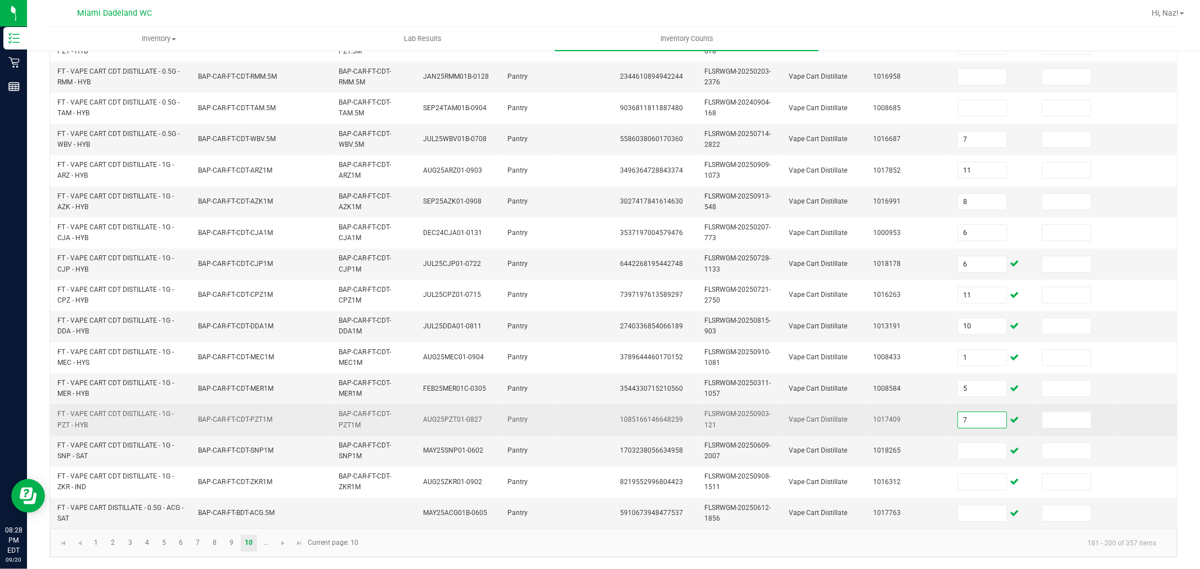
click at [979, 412] on input "7" at bounding box center [982, 420] width 48 height 16
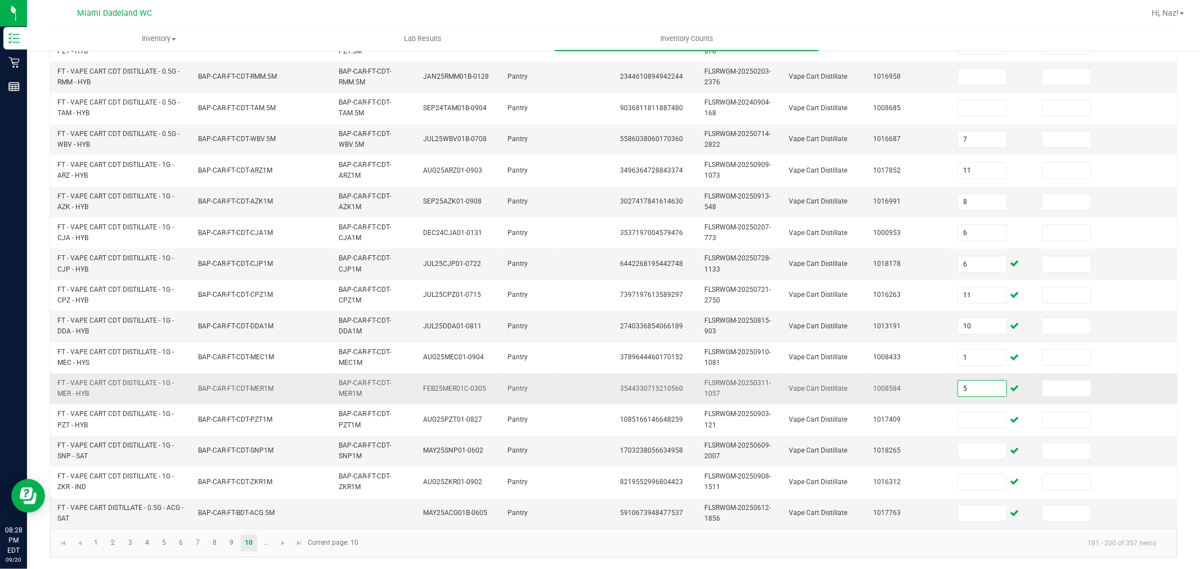
click at [977, 381] on input "5" at bounding box center [982, 389] width 48 height 16
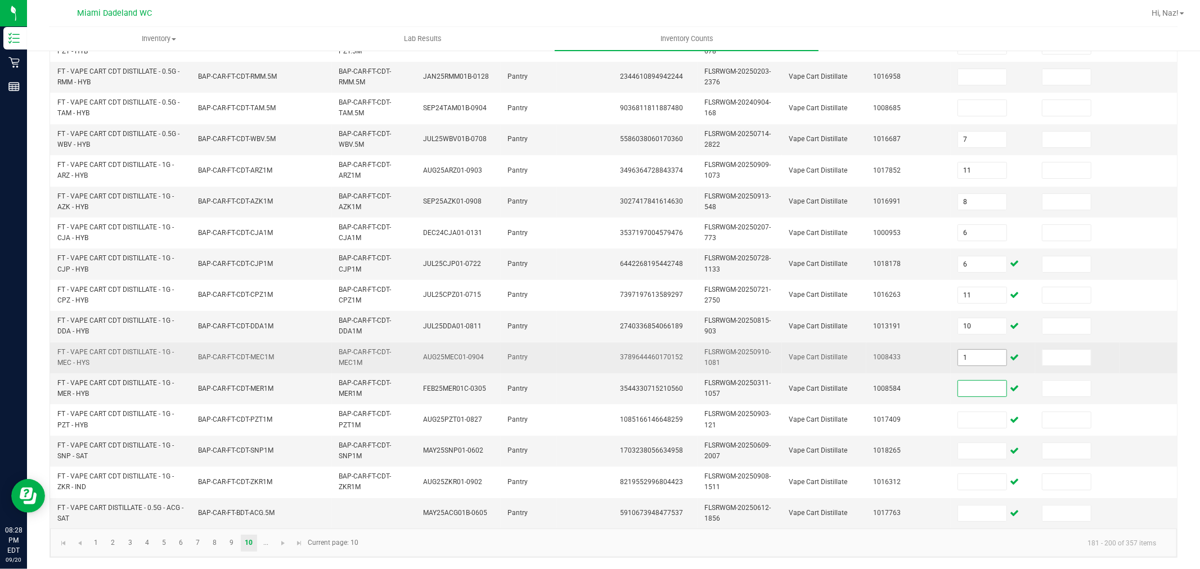
click at [977, 353] on input "1" at bounding box center [982, 358] width 48 height 16
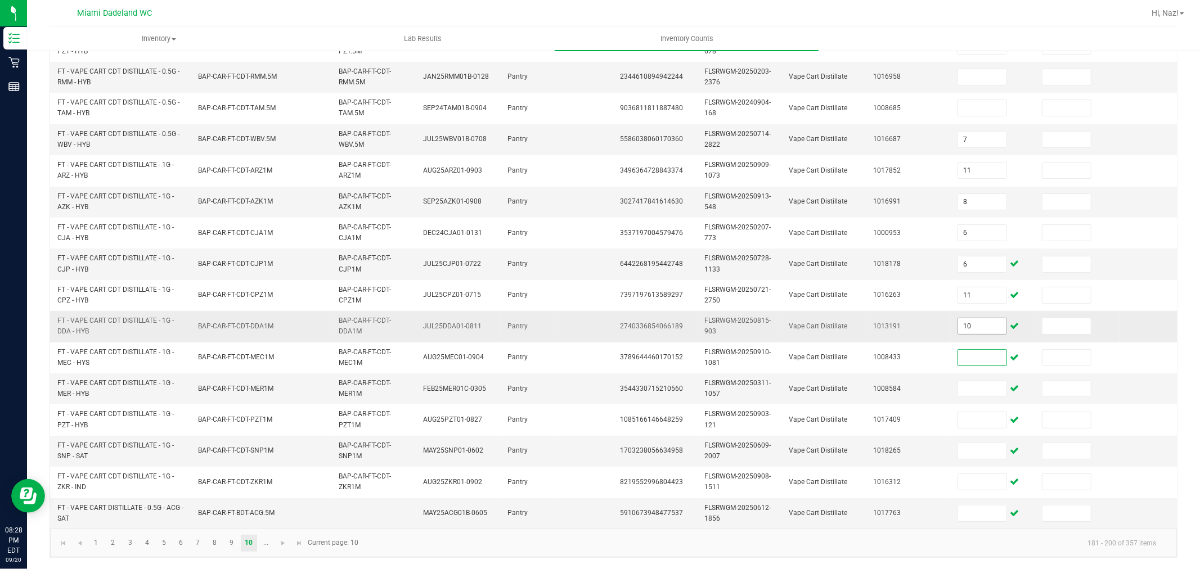
click at [981, 324] on span "10" at bounding box center [983, 326] width 50 height 17
click at [981, 322] on input "10" at bounding box center [982, 326] width 48 height 16
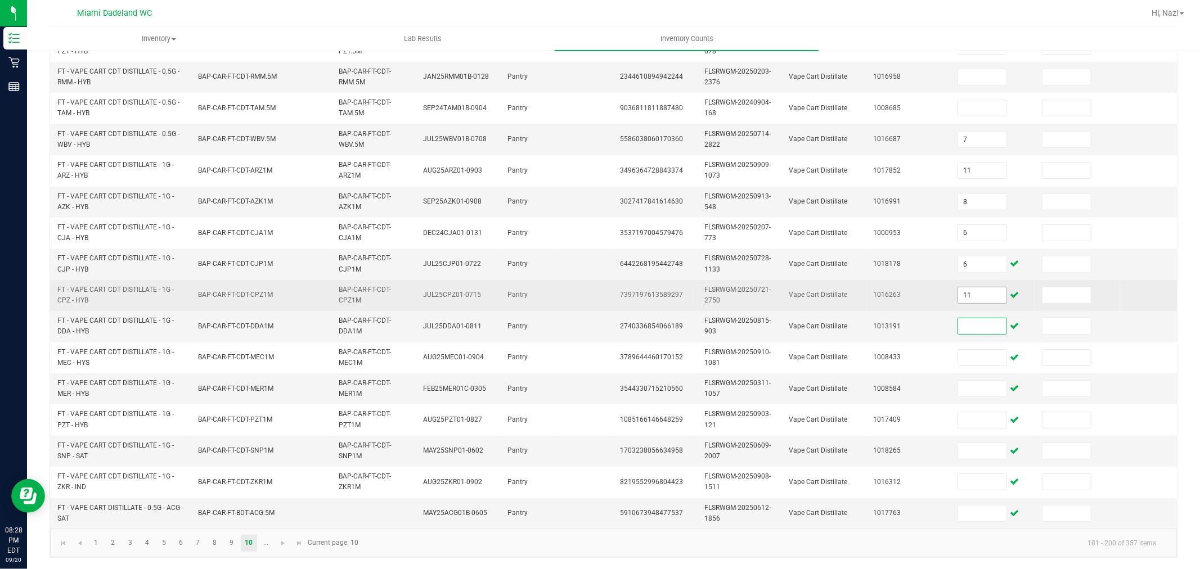
click at [976, 288] on input "11" at bounding box center [982, 296] width 48 height 16
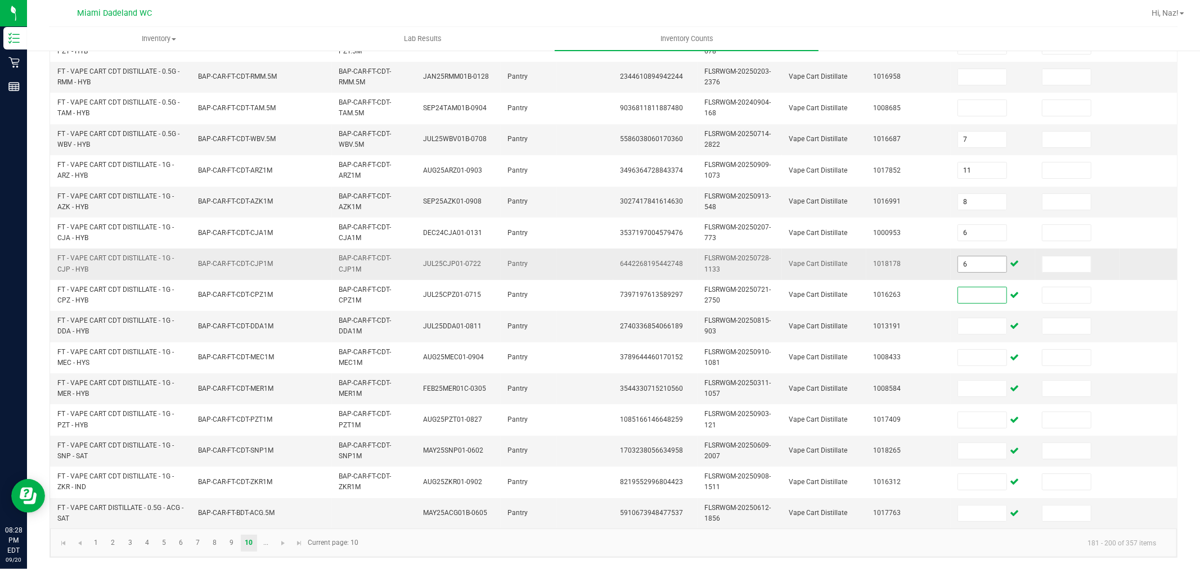
click at [972, 259] on input "6" at bounding box center [982, 265] width 48 height 16
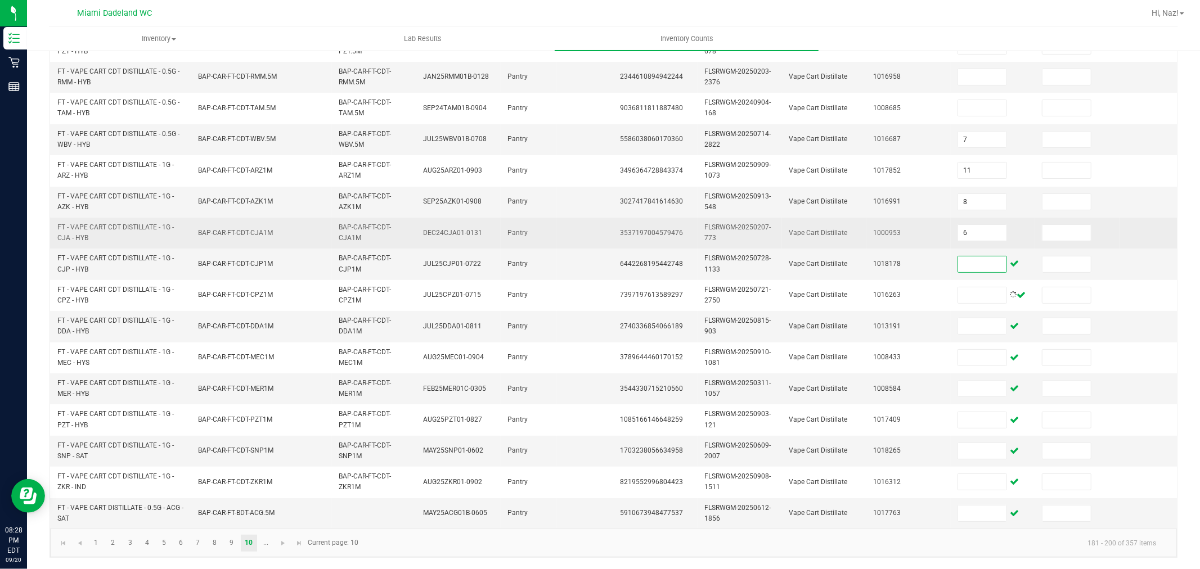
click at [983, 231] on td "6" at bounding box center [993, 233] width 84 height 31
click at [982, 228] on input "6" at bounding box center [982, 233] width 48 height 16
click at [977, 225] on input "6" at bounding box center [982, 233] width 48 height 16
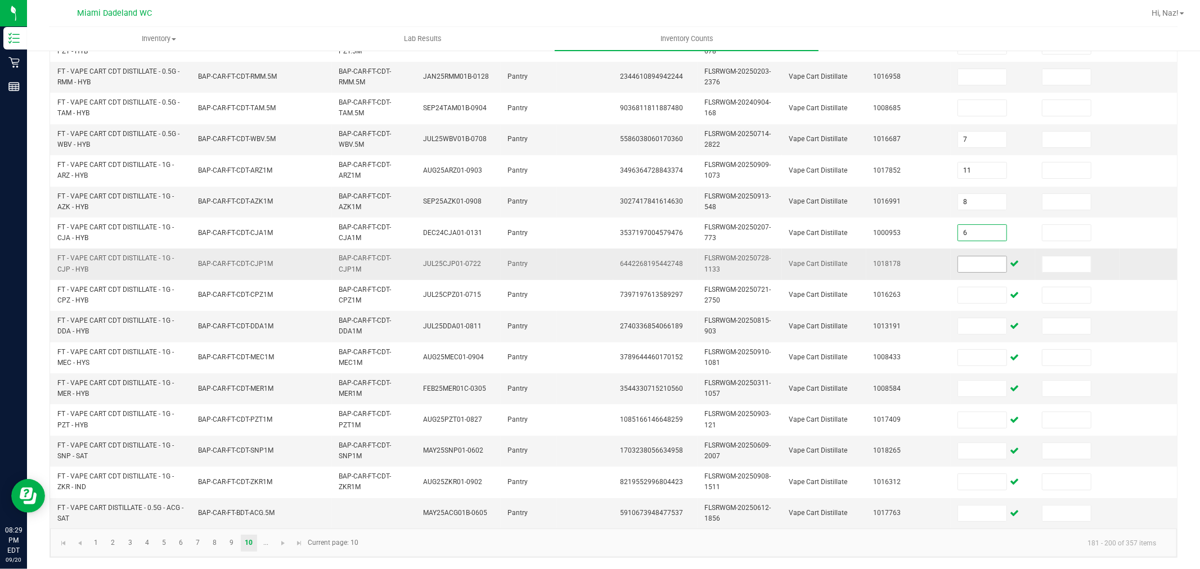
click at [984, 261] on input at bounding box center [982, 265] width 48 height 16
type input "6"
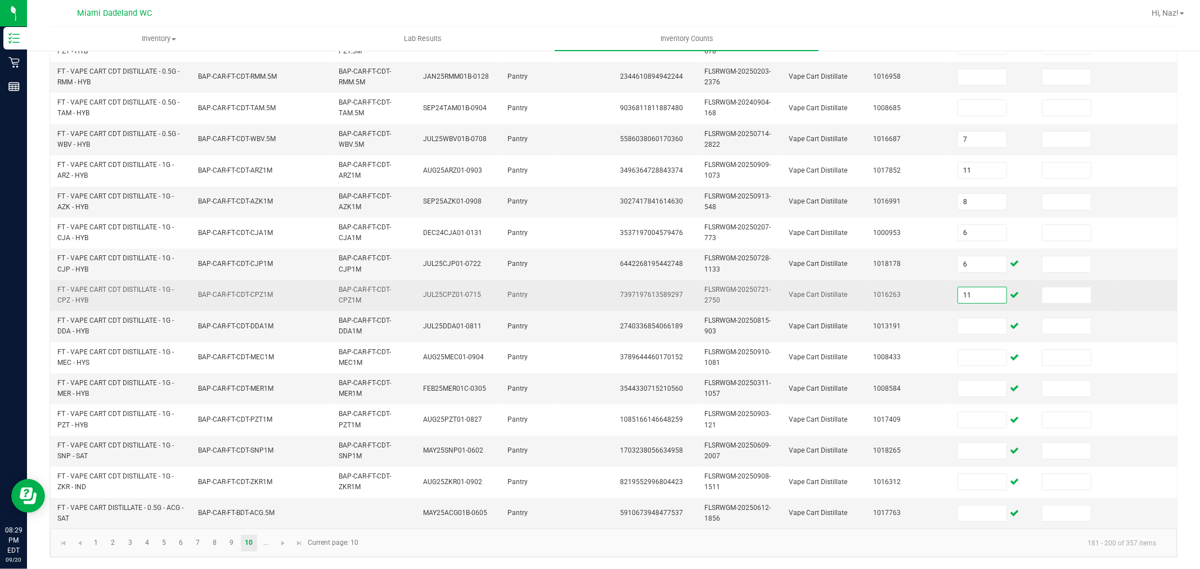
type input "11"
type input "10"
type input "1"
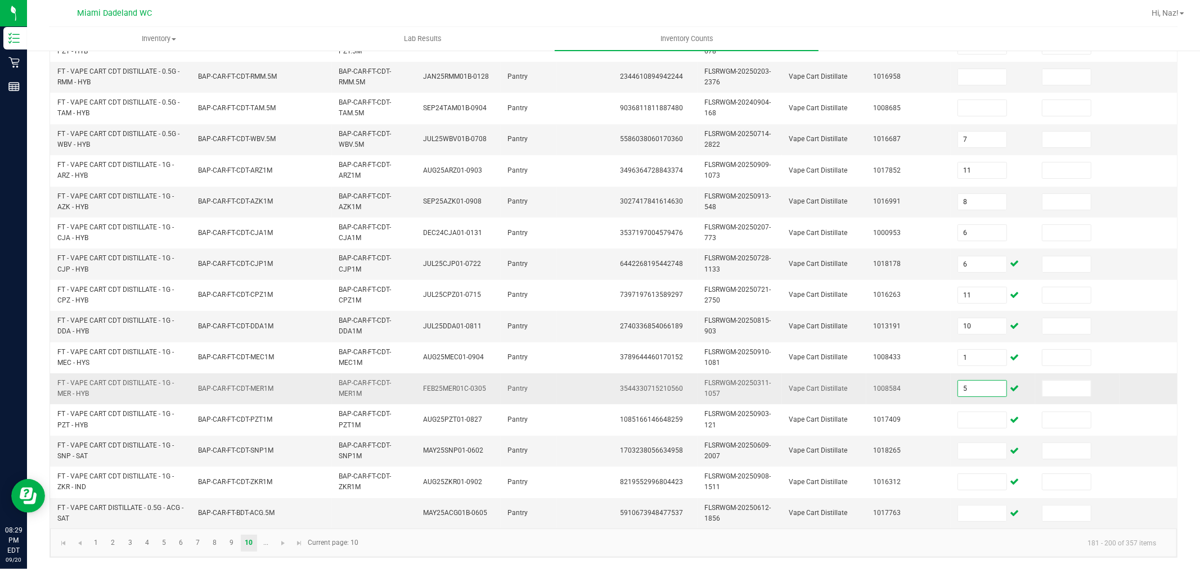
type input "5"
click at [976, 389] on td "5" at bounding box center [993, 389] width 84 height 31
click at [982, 385] on input "5" at bounding box center [982, 389] width 48 height 16
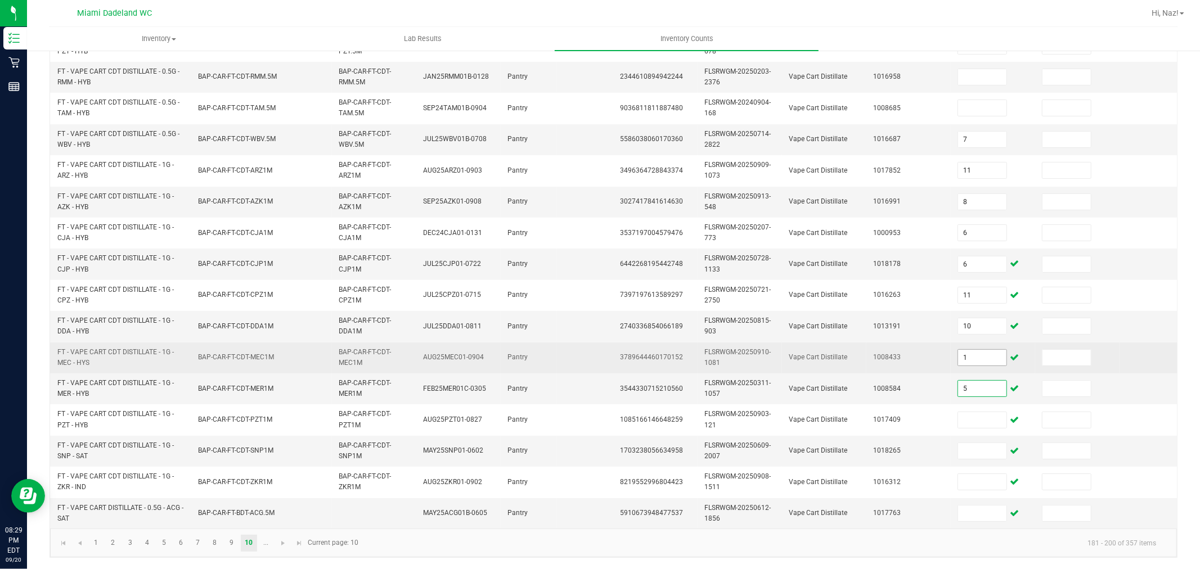
click at [985, 353] on input "1" at bounding box center [982, 358] width 48 height 16
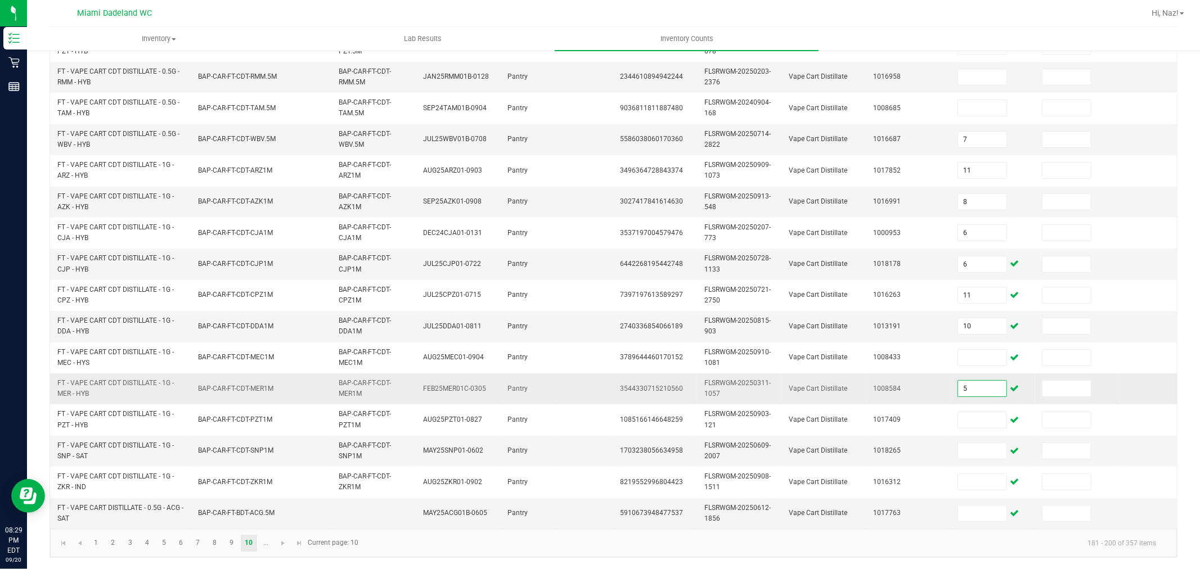
click at [993, 381] on input "5" at bounding box center [982, 389] width 48 height 16
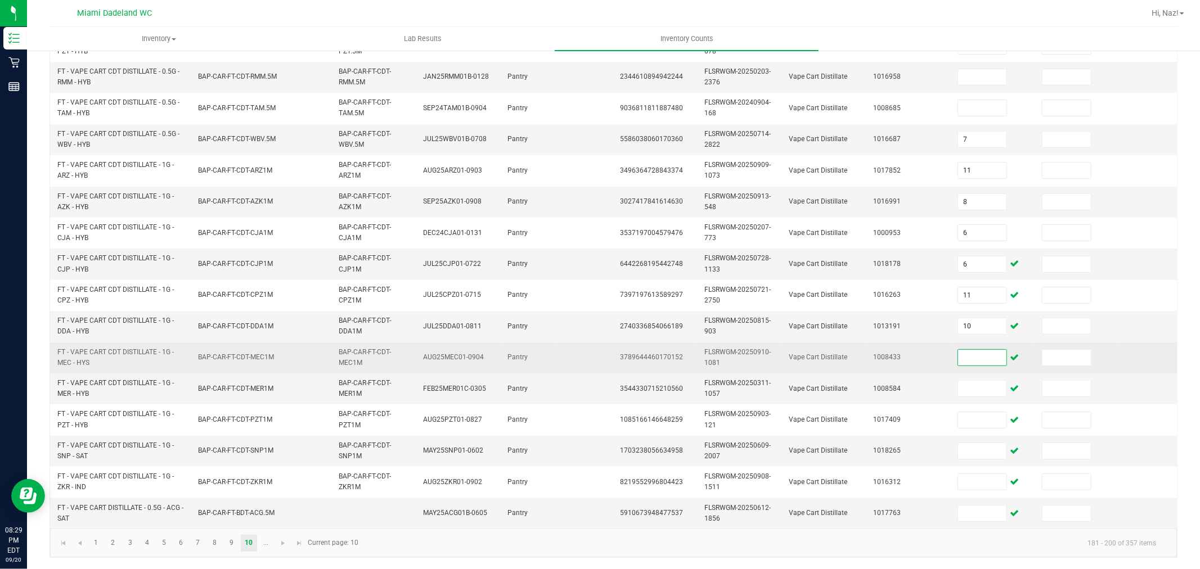
click at [976, 350] on input at bounding box center [982, 358] width 48 height 16
type input "5"
type input "7"
type input "3"
type input "2"
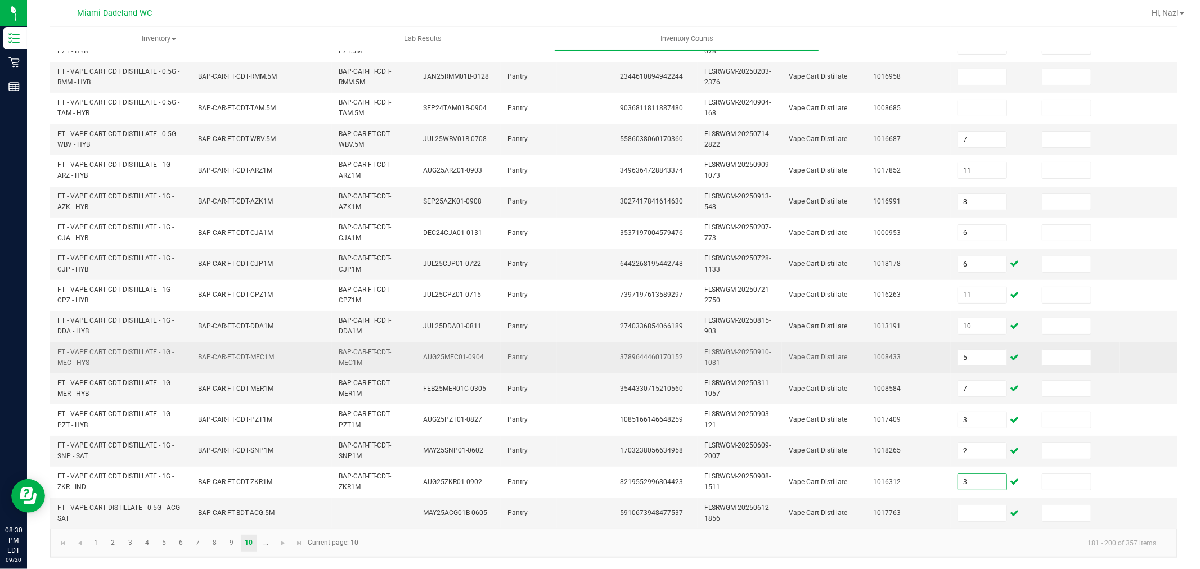
type input "3"
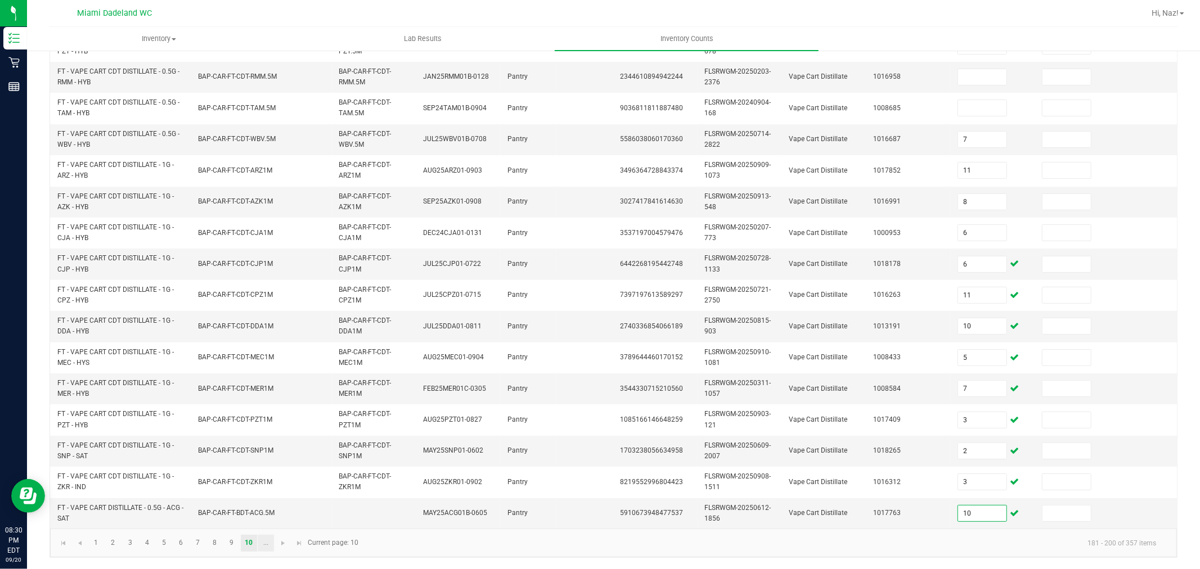
type input "10"
click at [271, 544] on link "..." at bounding box center [266, 543] width 16 height 17
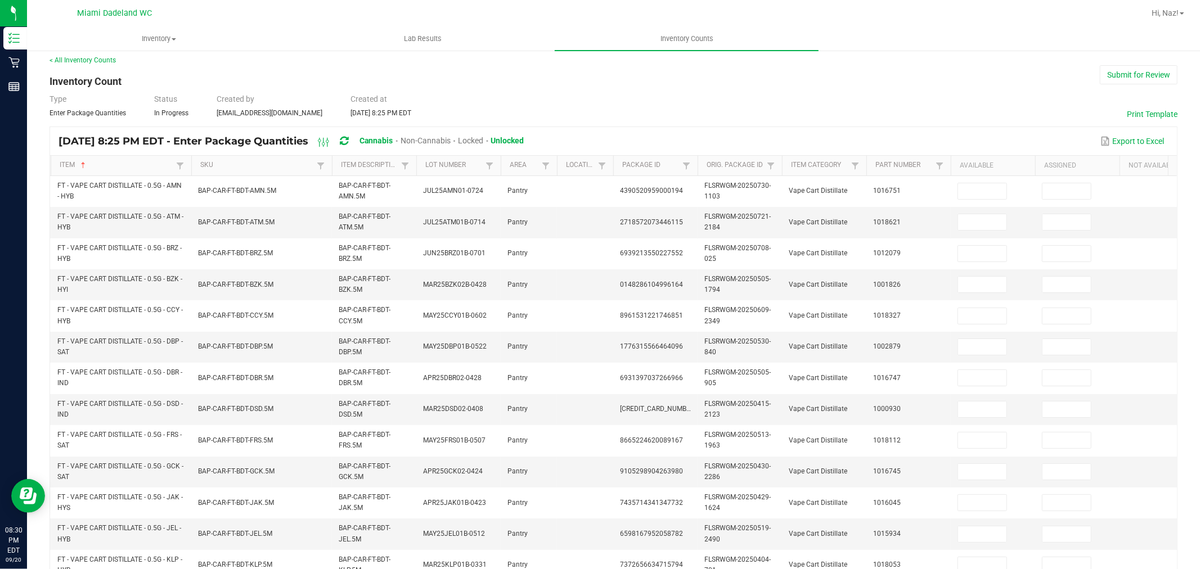
scroll to position [0, 0]
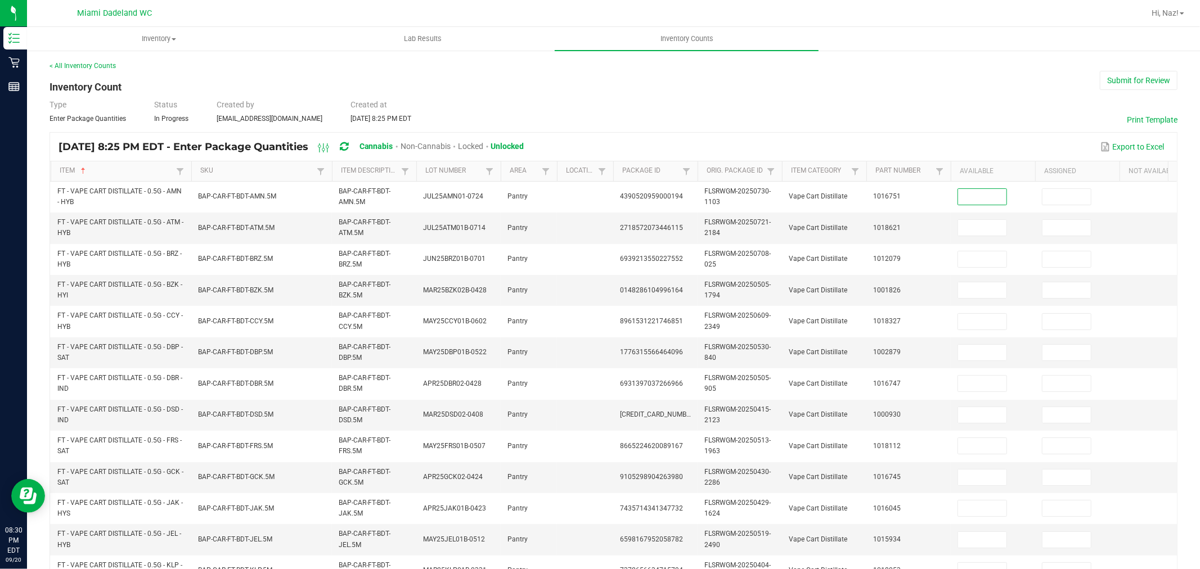
drag, startPoint x: 988, startPoint y: 194, endPoint x: 964, endPoint y: 147, distance: 52.3
click at [987, 194] on input at bounding box center [982, 197] width 48 height 16
type input "7"
type input "9"
type input "12"
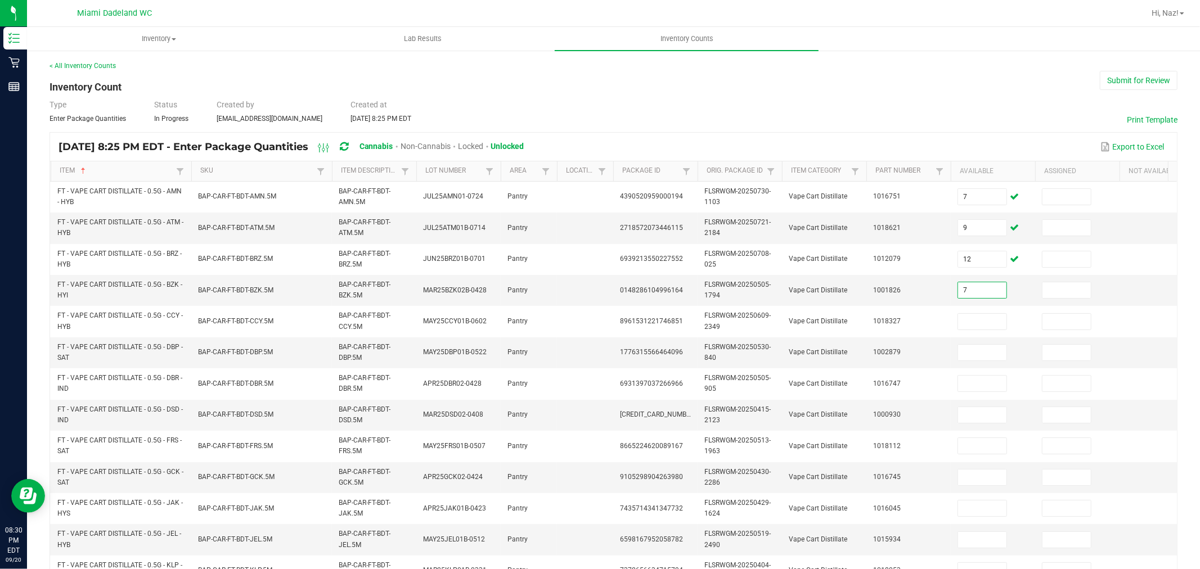
type input "7"
type input "9"
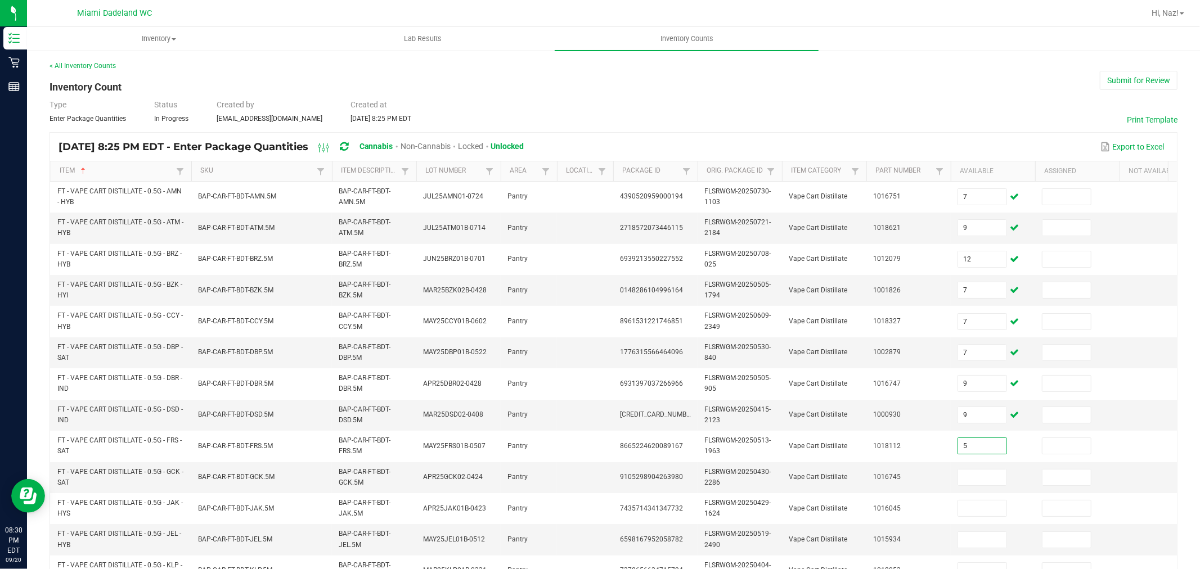
type input "5"
type input "1"
type input "8"
type input "3"
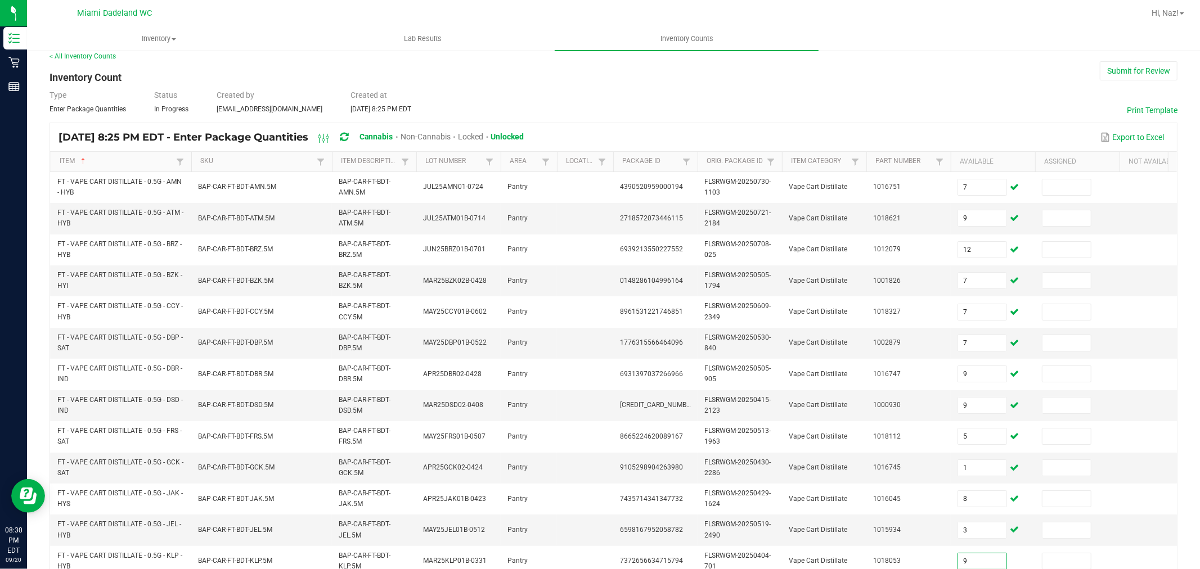
type input "9"
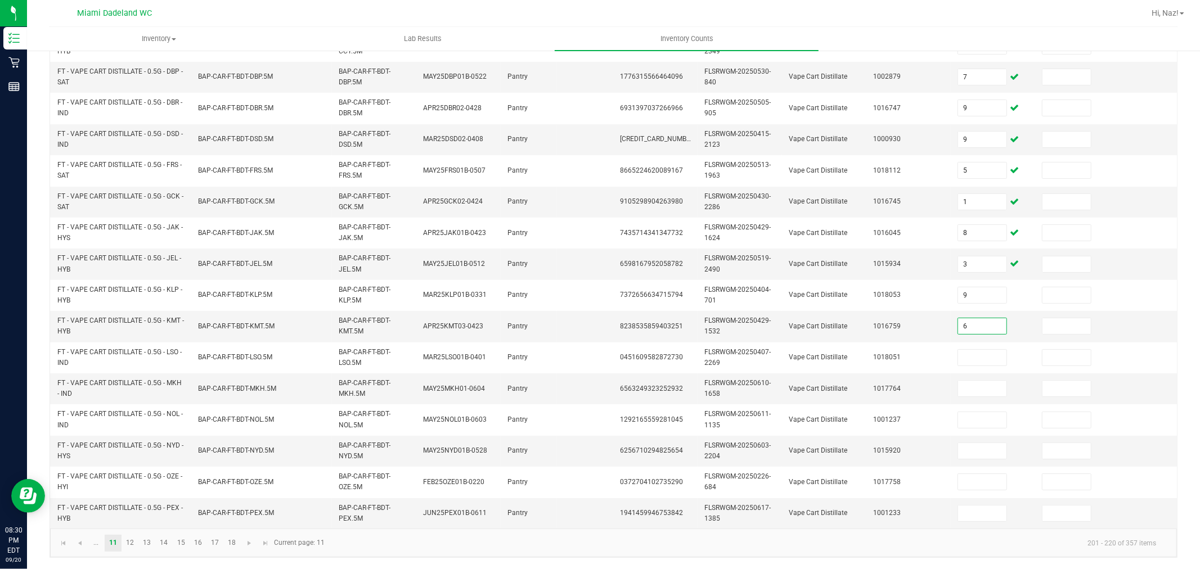
type input "6"
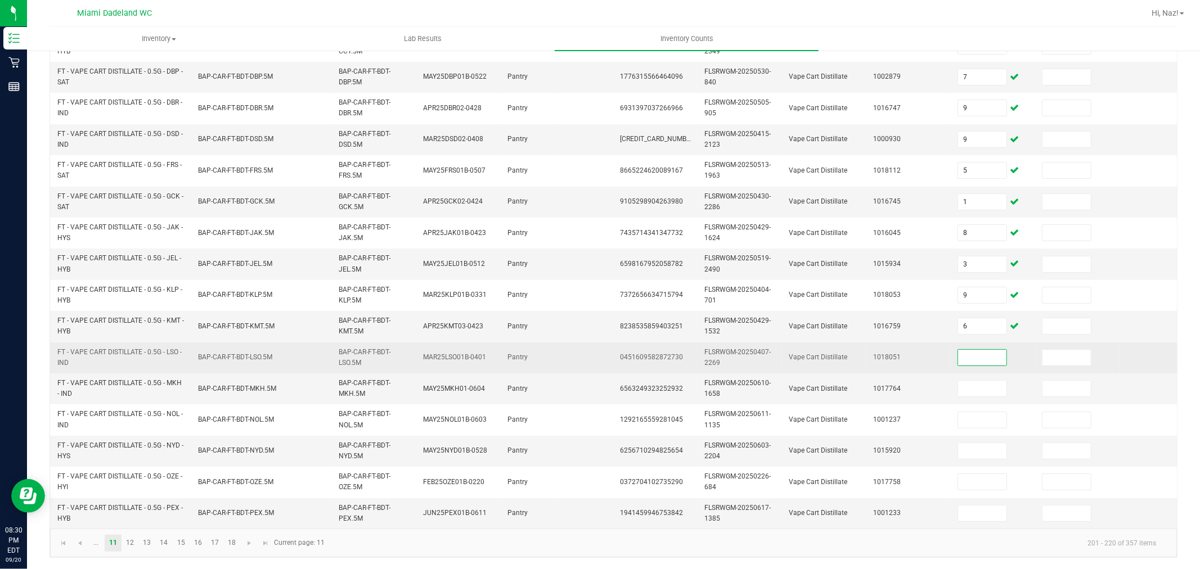
click at [977, 350] on input at bounding box center [982, 358] width 48 height 16
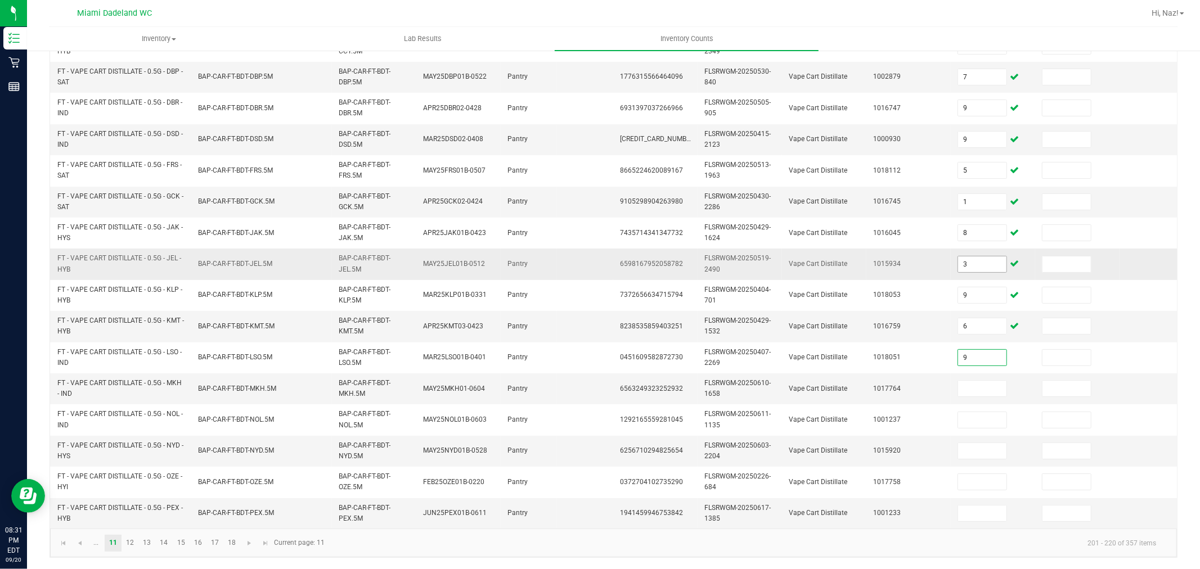
type input "9"
type input "1"
type input "12"
type input "3"
type input "4"
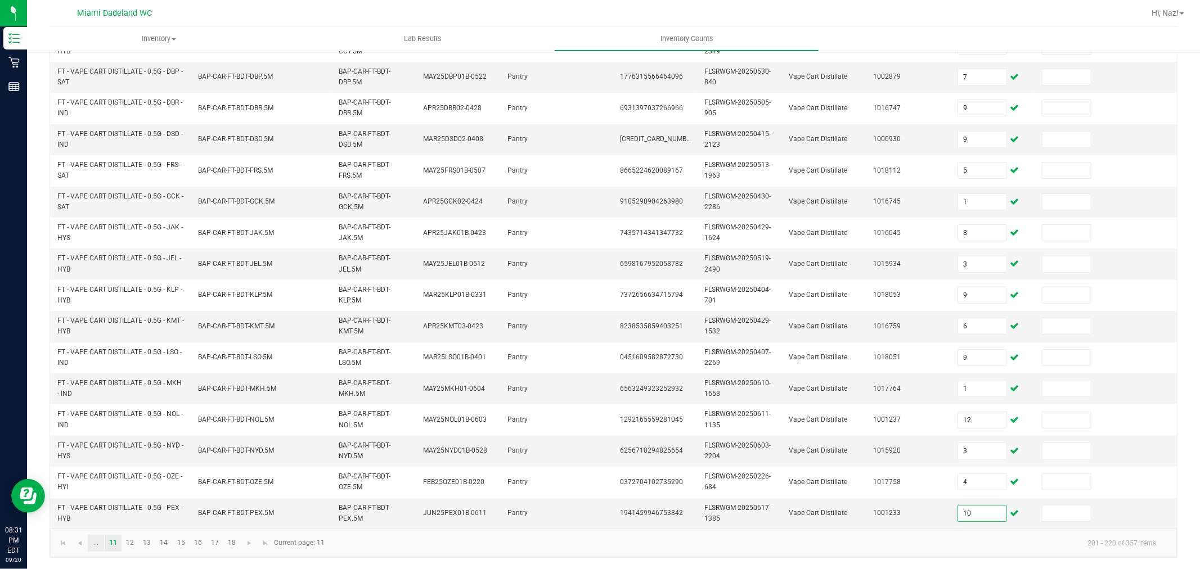
type input "10"
click at [98, 544] on link "..." at bounding box center [96, 543] width 16 height 17
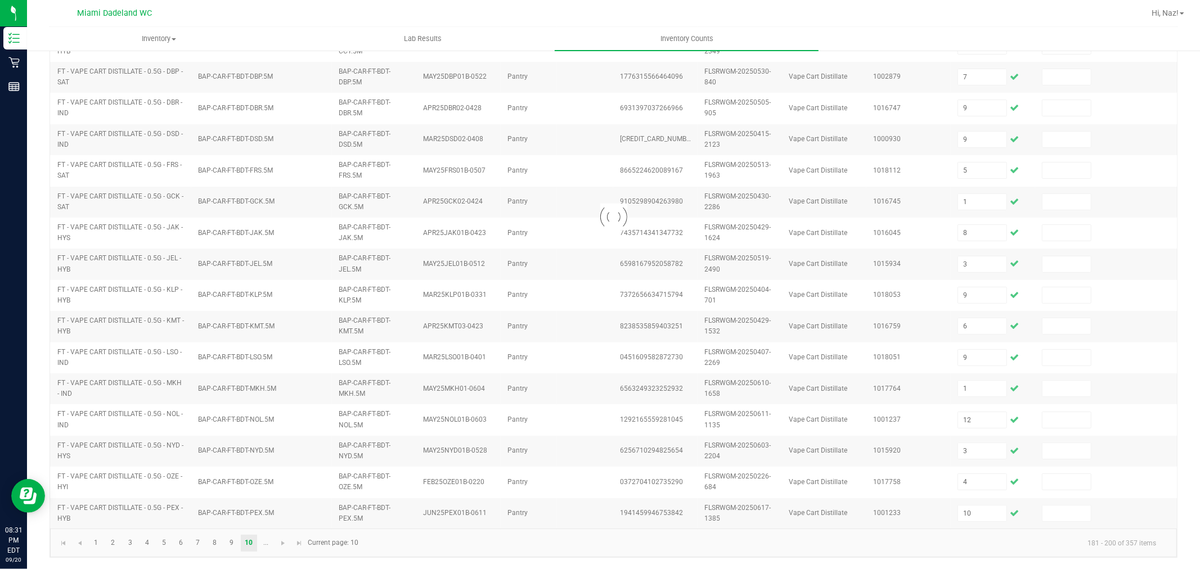
type input "3"
type input "7"
type input "5"
type input "11"
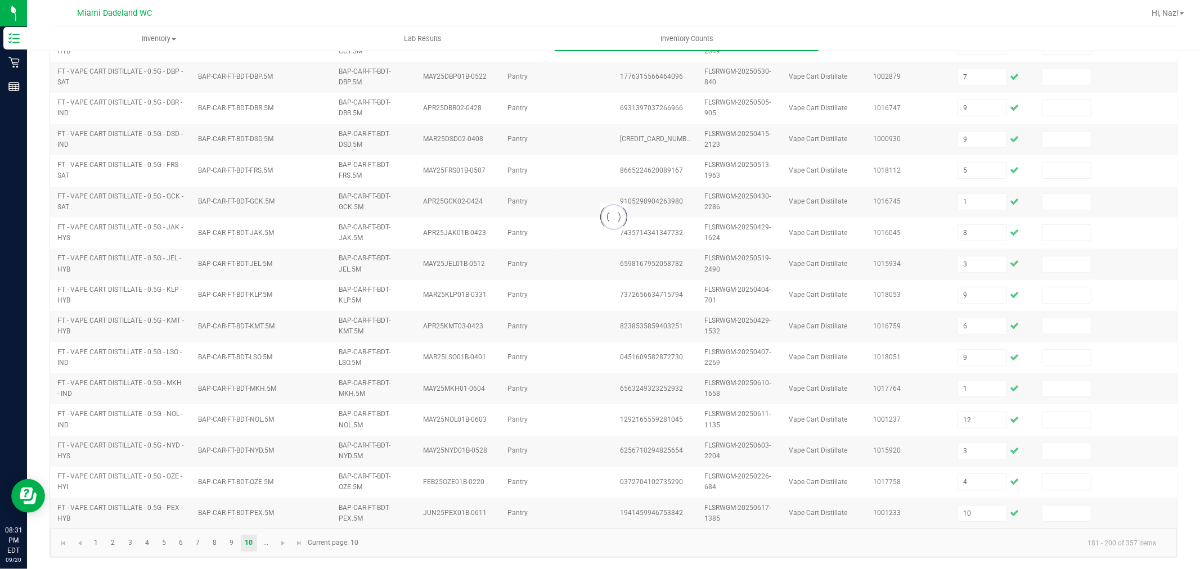
type input "8"
type input "10"
type input "6"
type input "7"
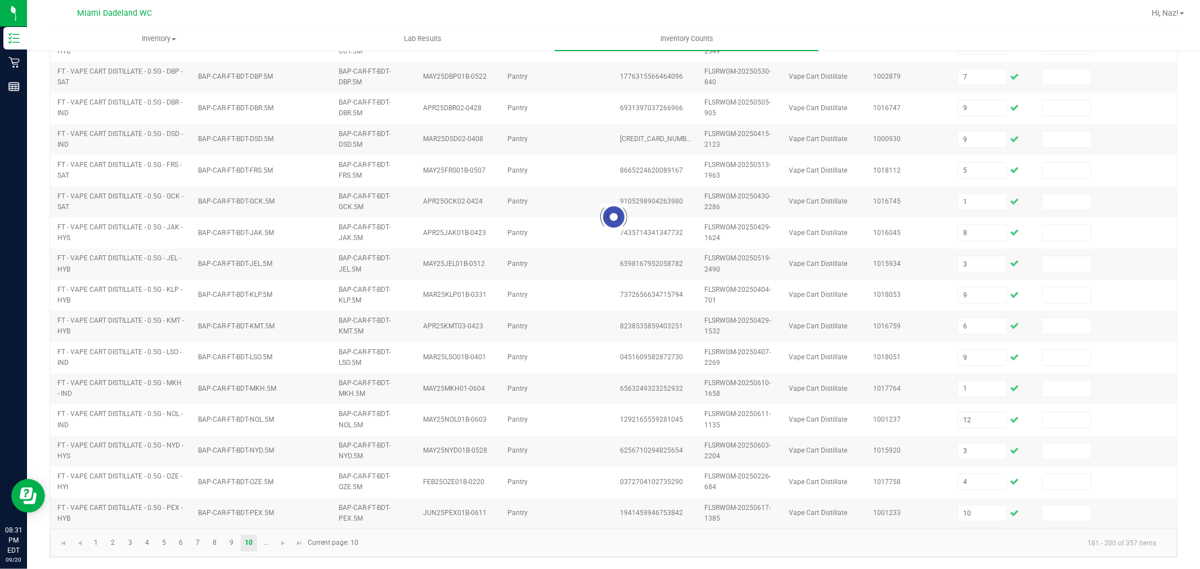
type input "3"
type input "2"
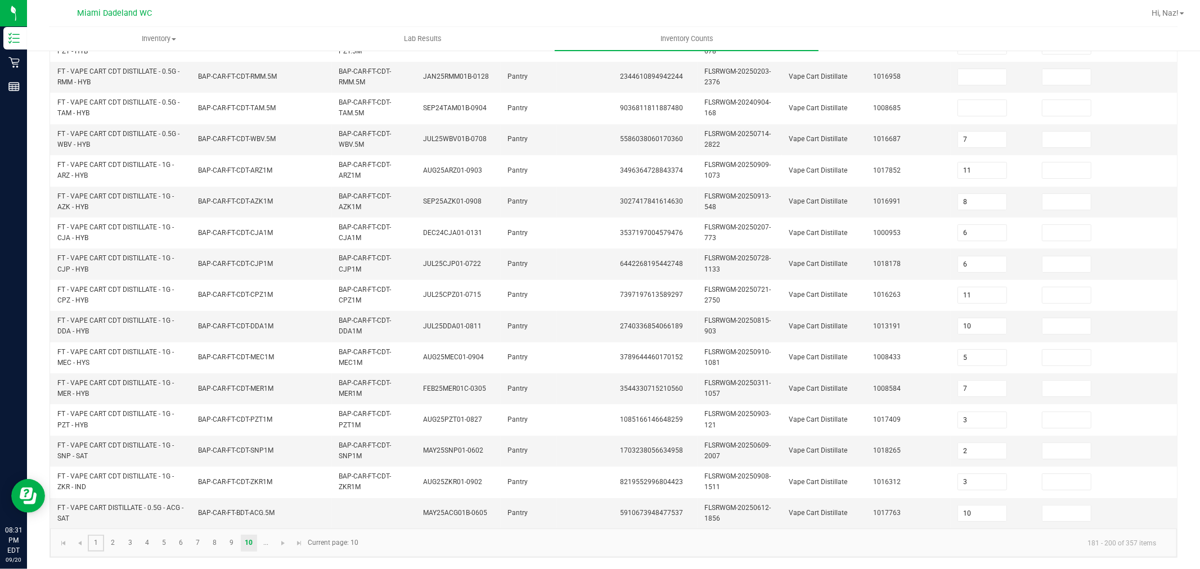
click at [98, 544] on link "1" at bounding box center [96, 543] width 16 height 17
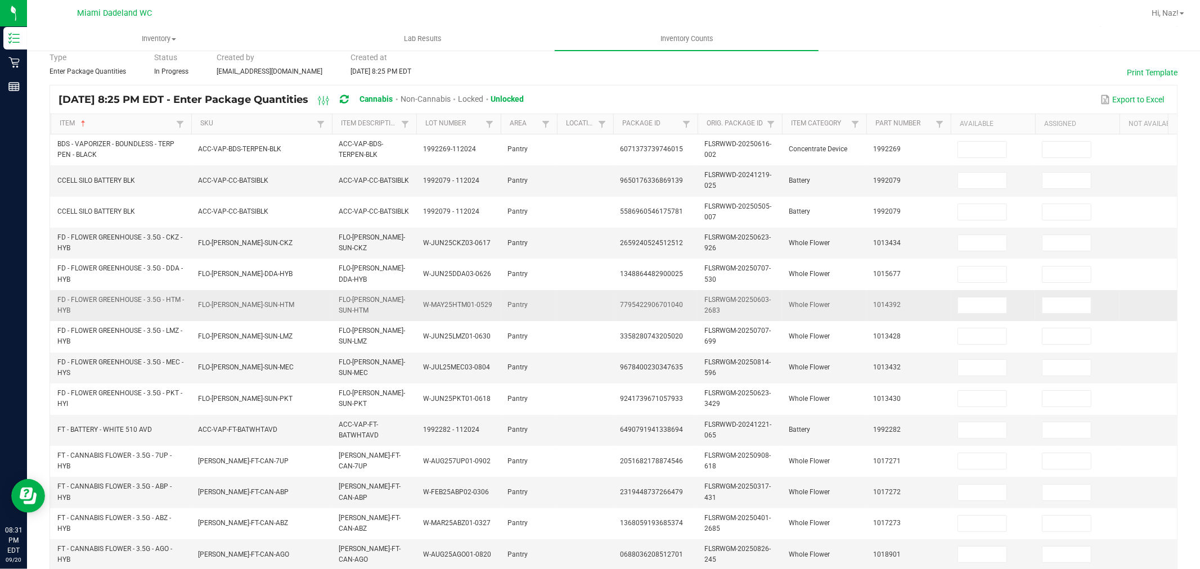
scroll to position [0, 0]
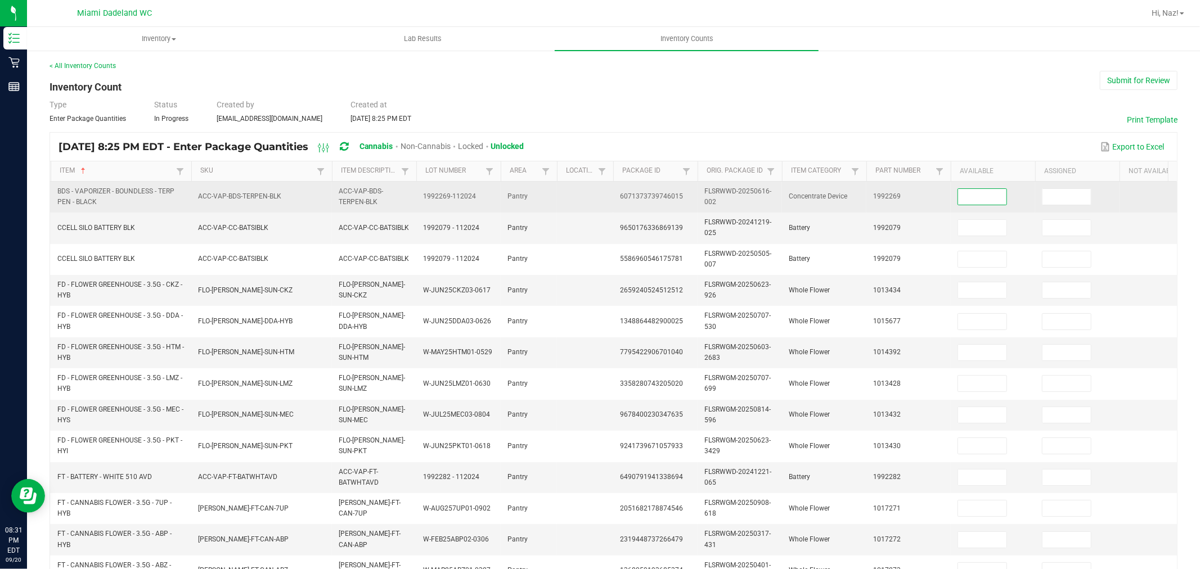
click at [969, 194] on input at bounding box center [982, 197] width 48 height 16
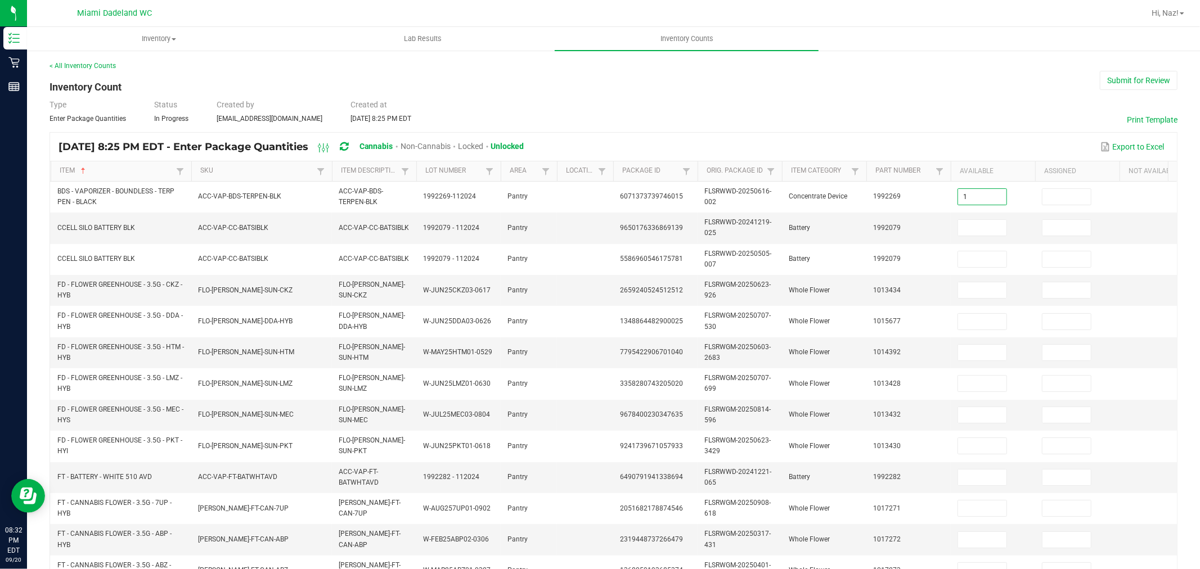
type input "1"
type input "10"
type input "4"
type input "7"
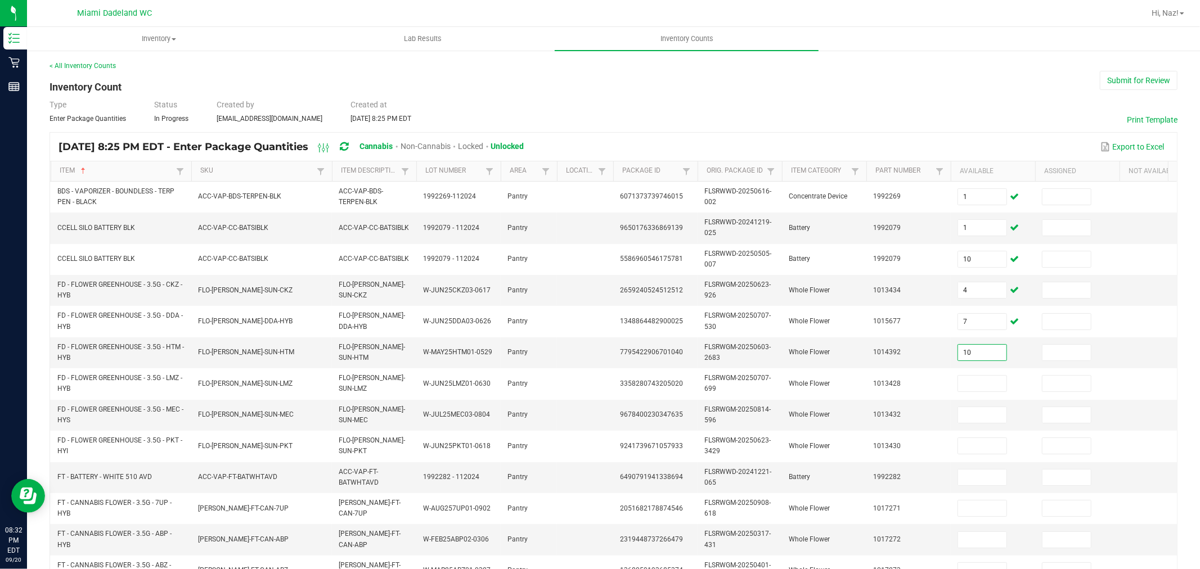
type input "10"
type input "15"
type input "14"
type input "9"
type input "24"
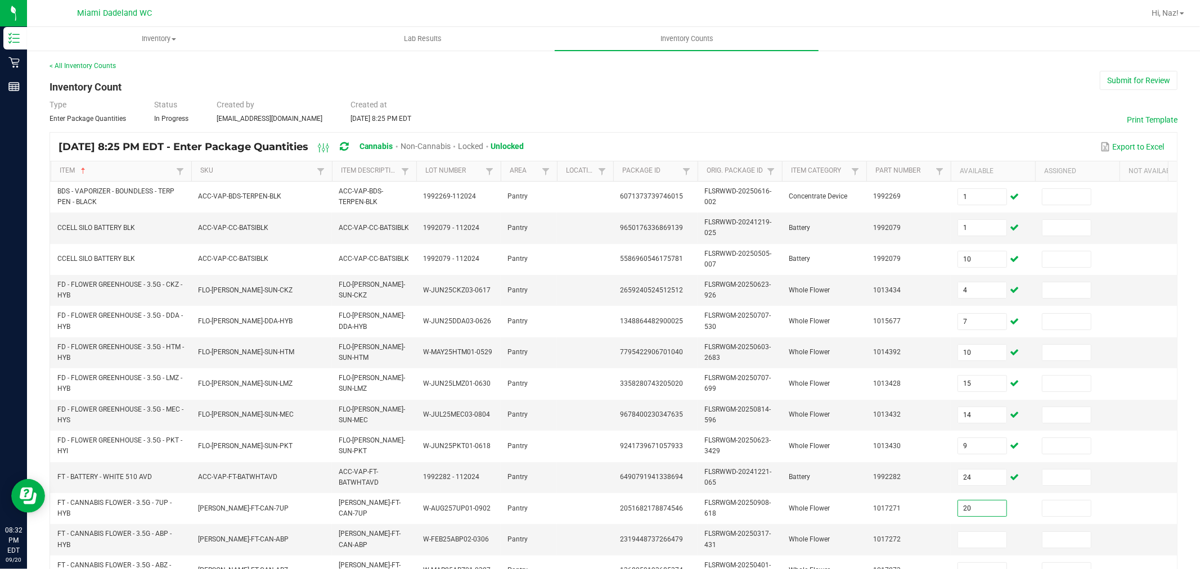
type input "20"
type input "15"
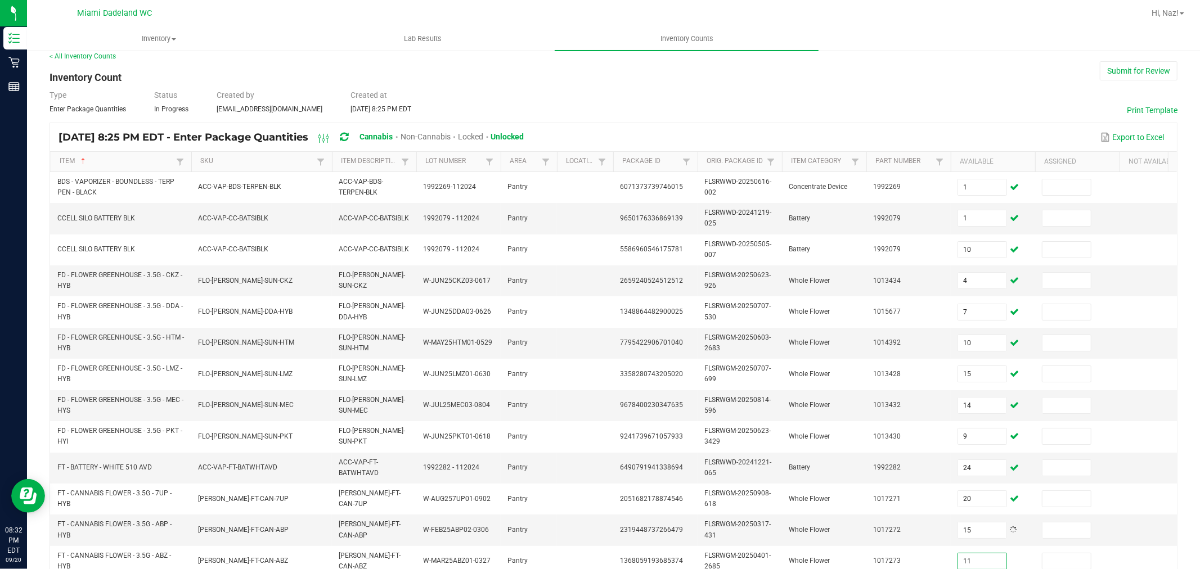
type input "11"
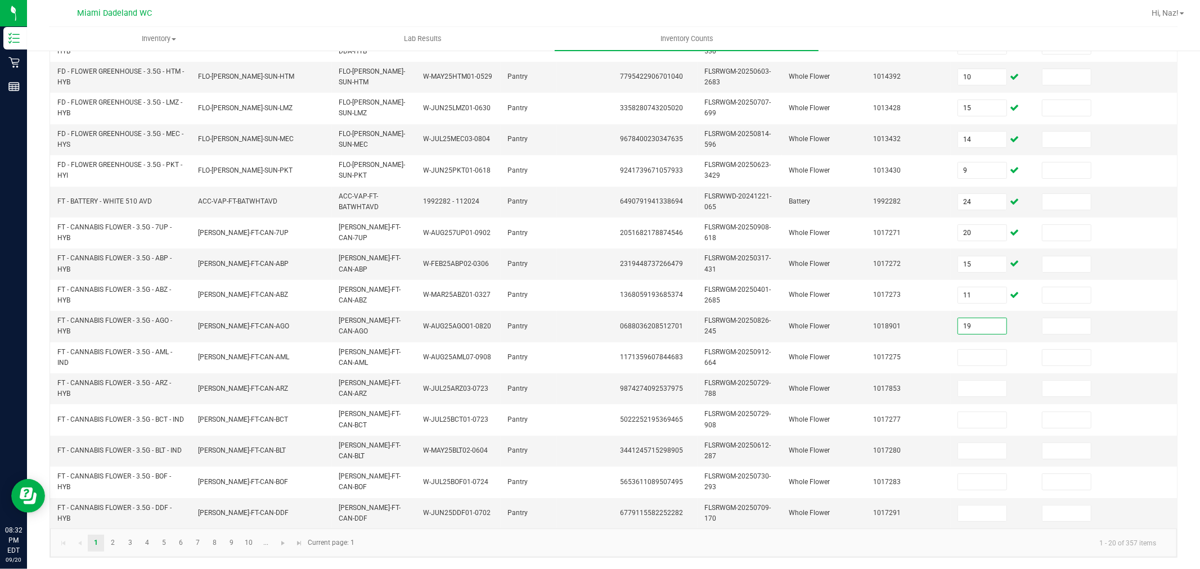
type input "19"
type input "20"
type input "10"
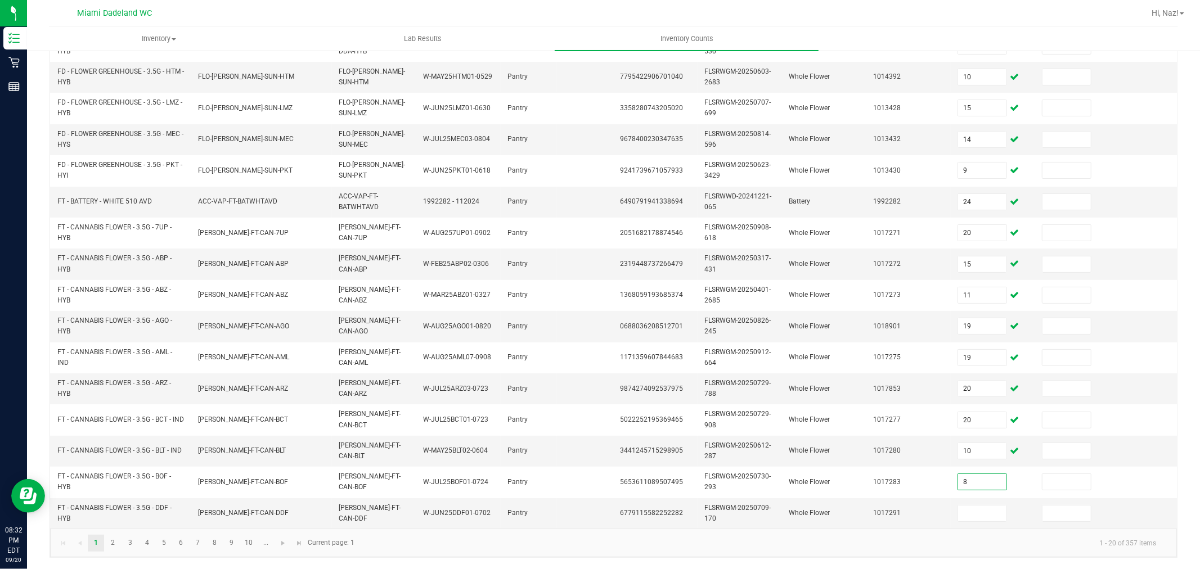
type input "8"
type input "18"
click at [116, 549] on link "2" at bounding box center [113, 543] width 16 height 17
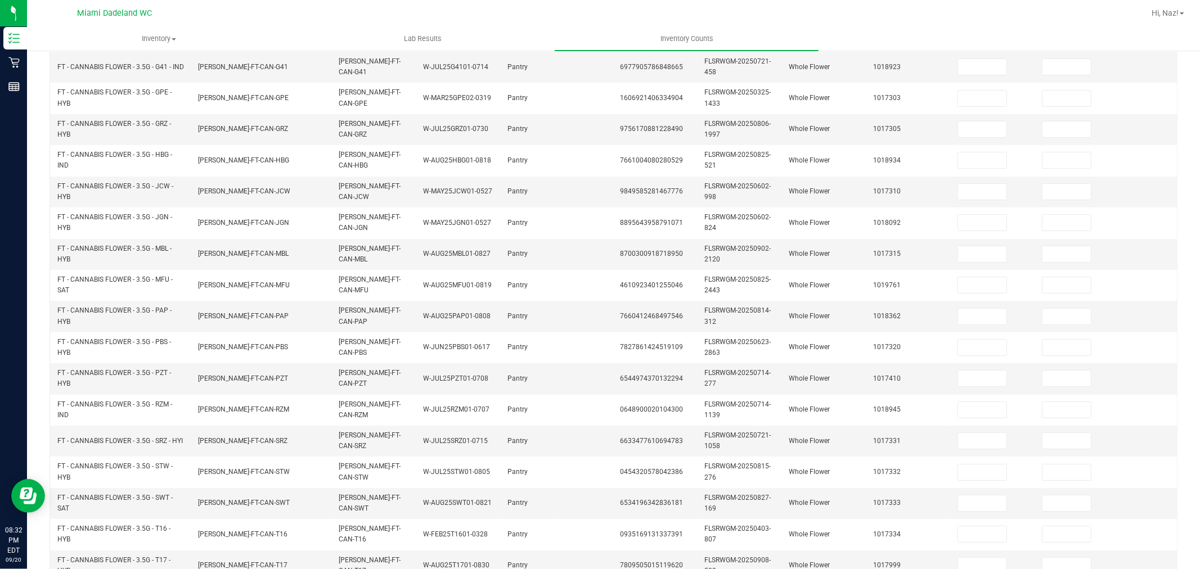
scroll to position [36, 0]
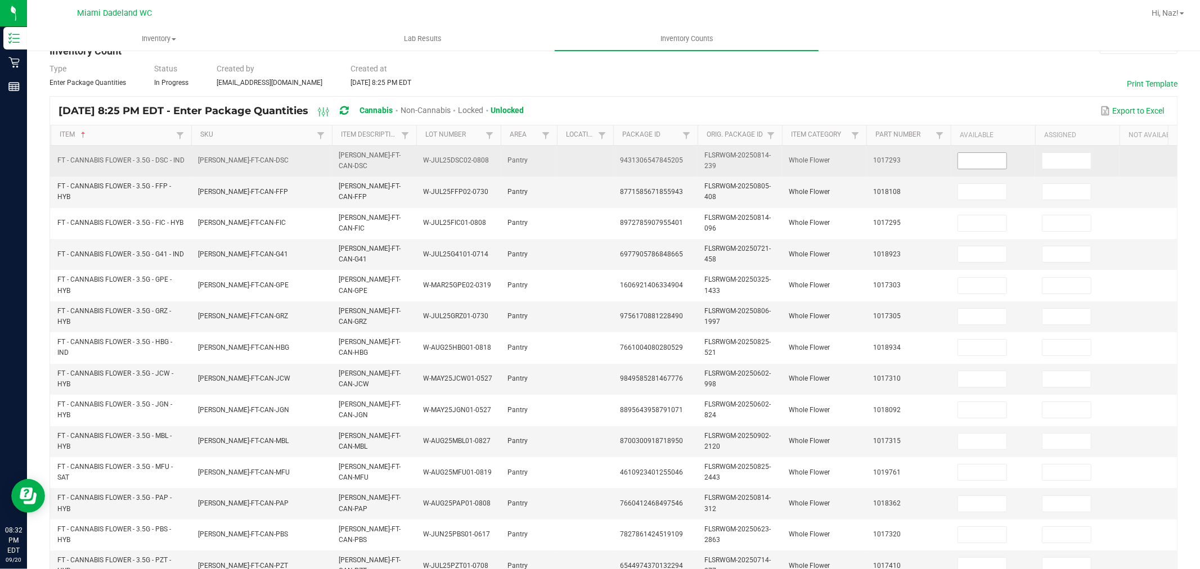
click at [980, 167] on input at bounding box center [982, 161] width 48 height 16
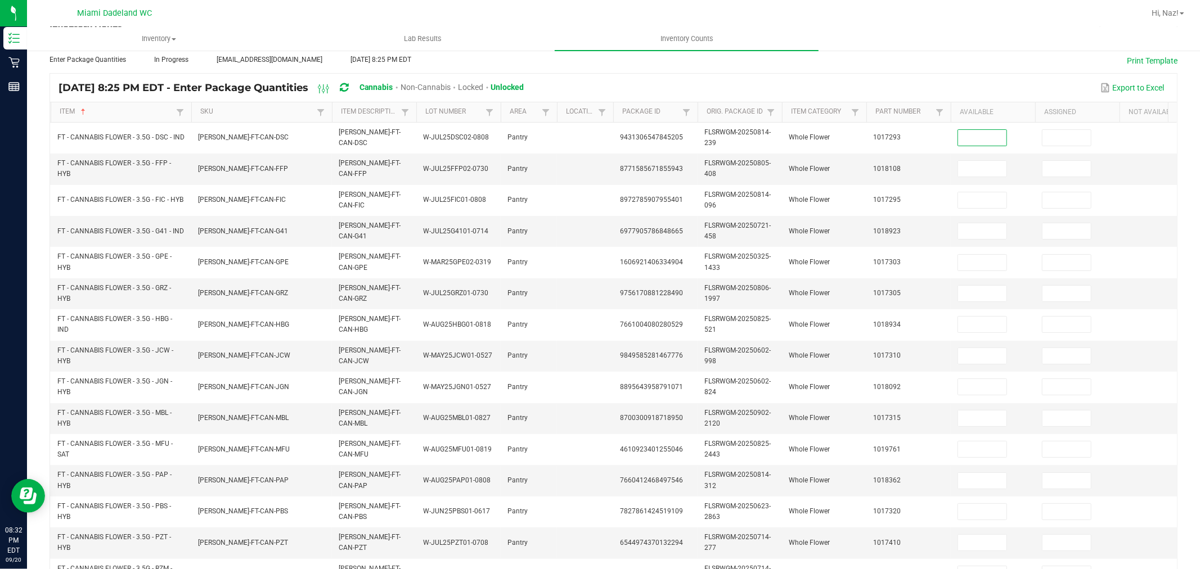
scroll to position [62, 0]
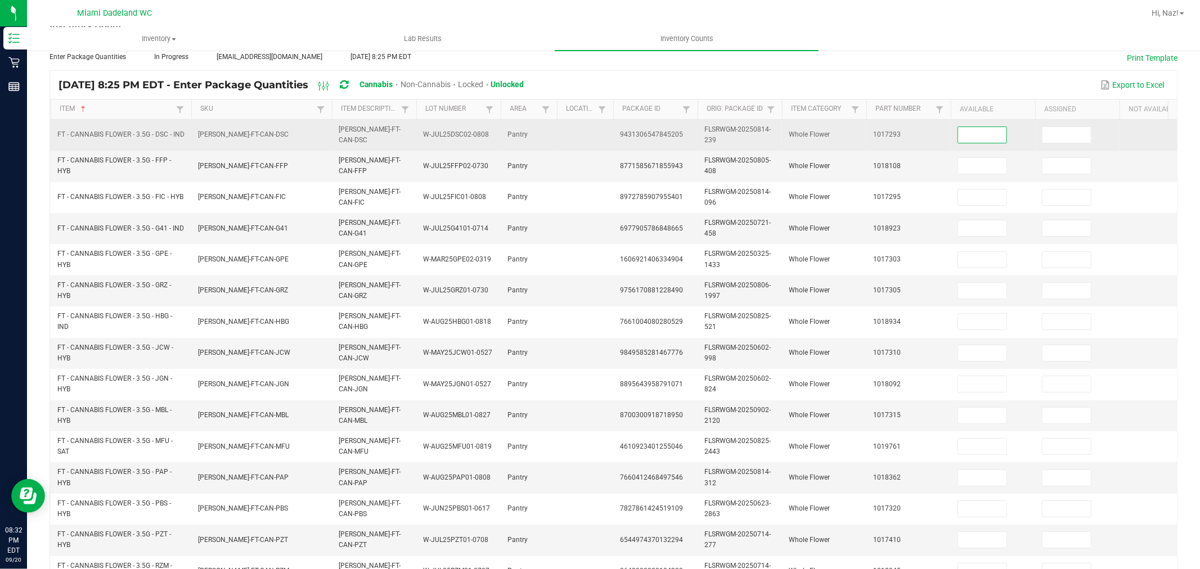
click at [995, 136] on input at bounding box center [982, 135] width 48 height 16
type input "14"
type input "13"
type input "10"
type input "7"
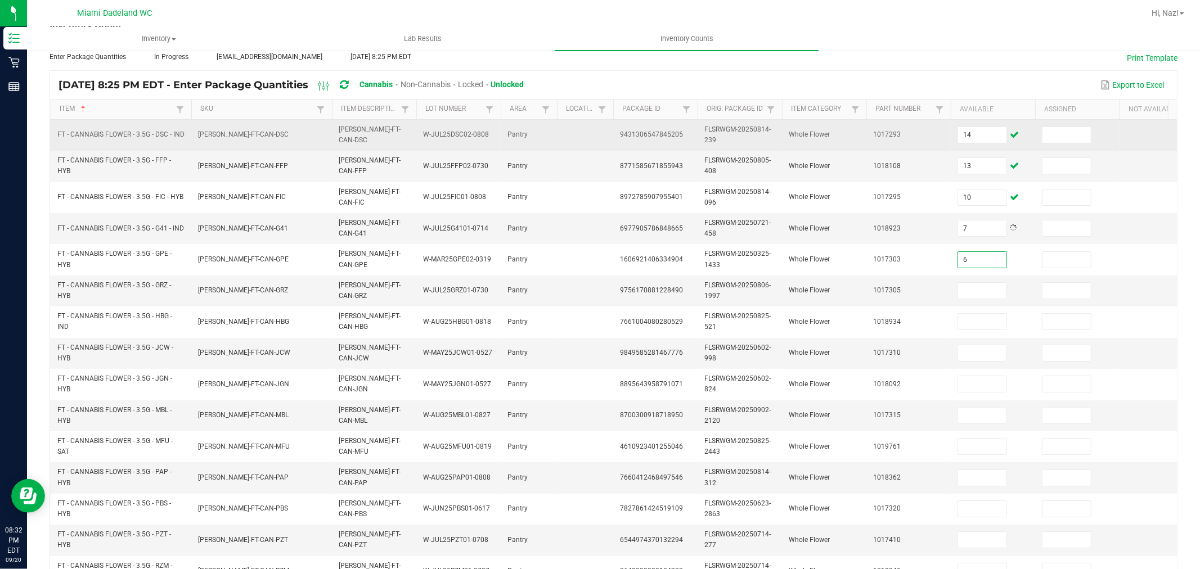
type input "6"
type input "9"
type input "19"
type input "16"
type input "1"
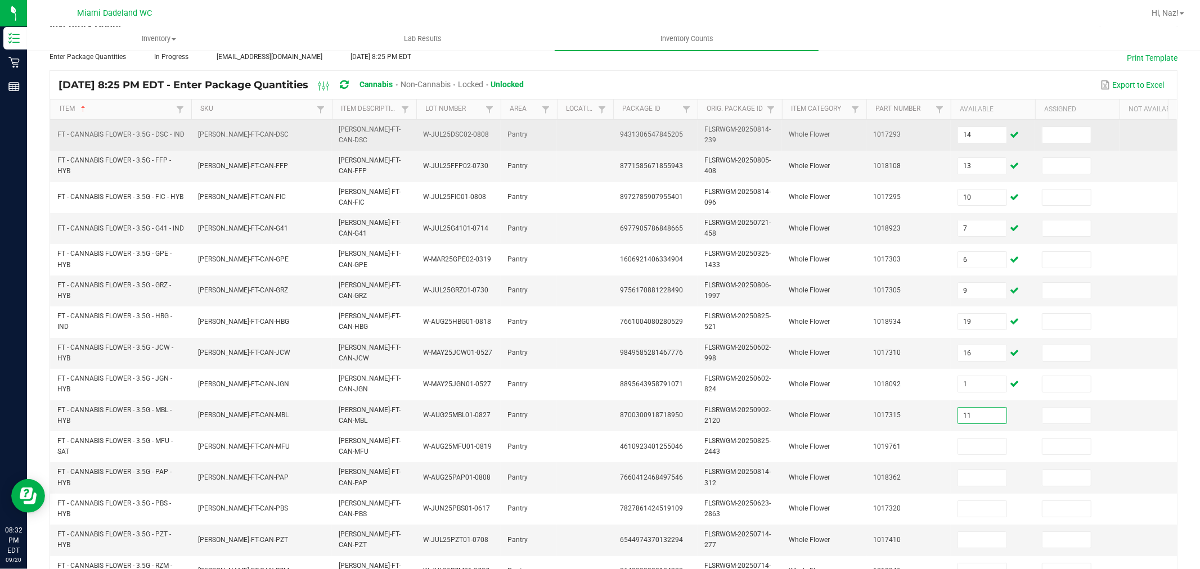
type input "11"
type input "14"
type input "17"
type input "14"
type input "10"
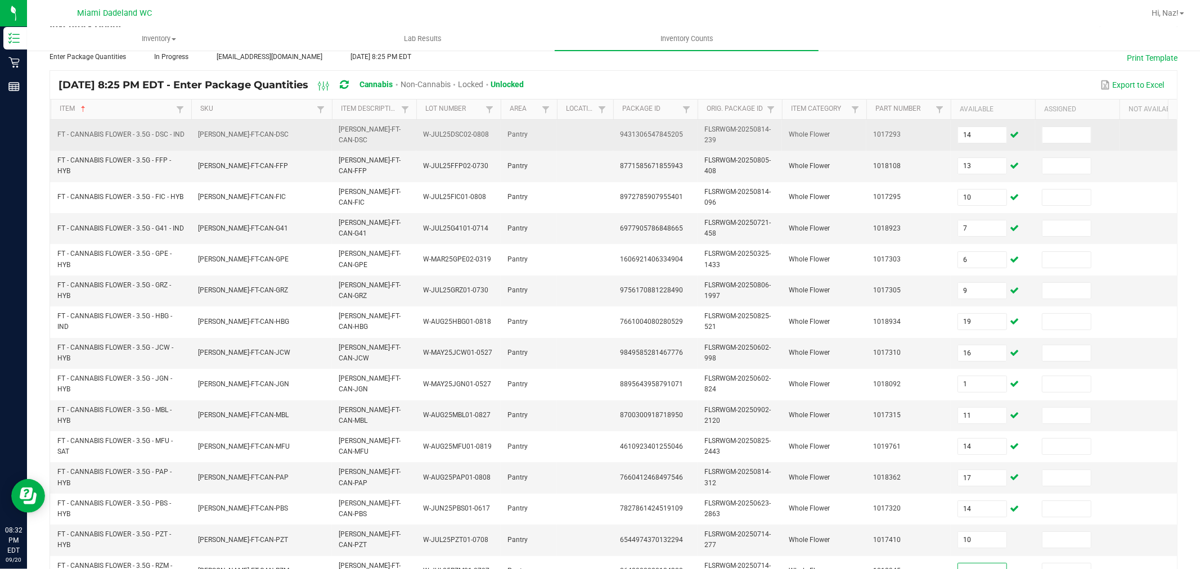
scroll to position [72, 0]
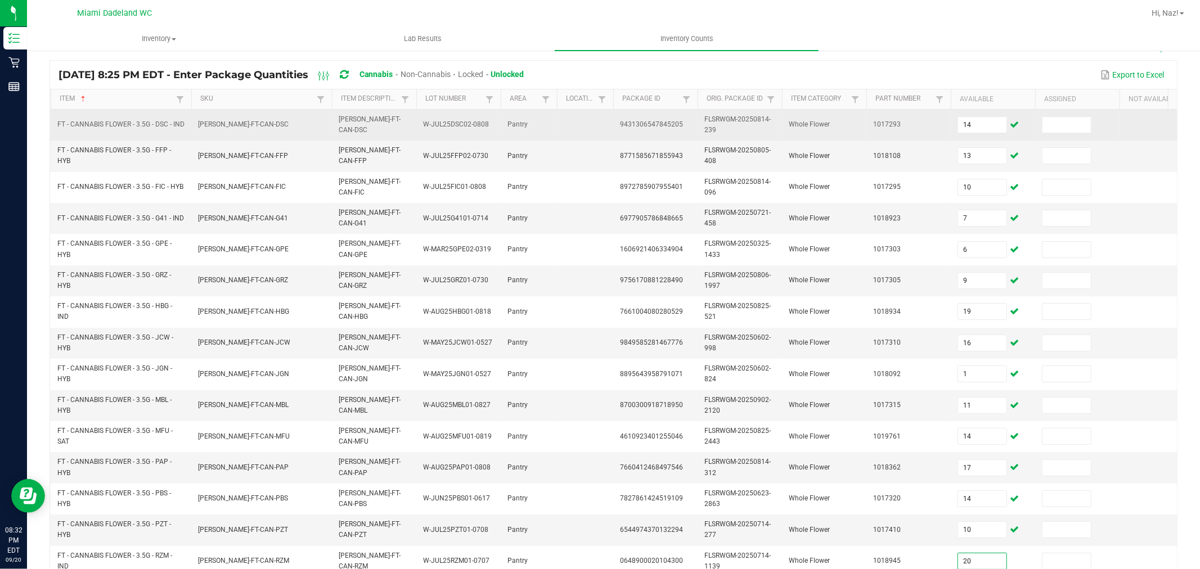
type input "20"
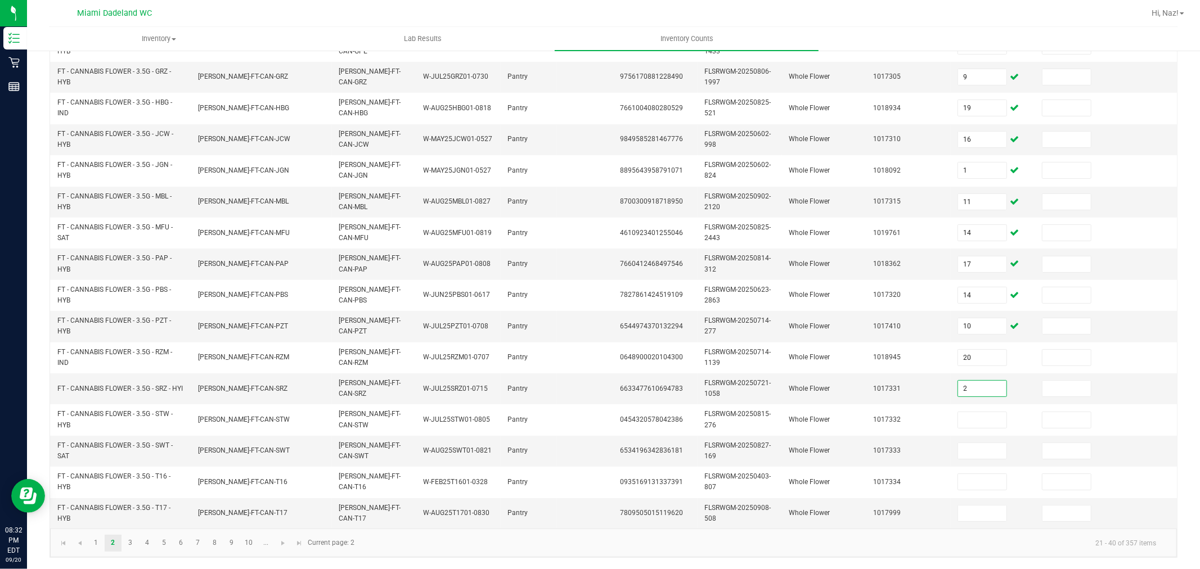
type input "2"
type input "17"
type input "9"
type input "5"
type input "11"
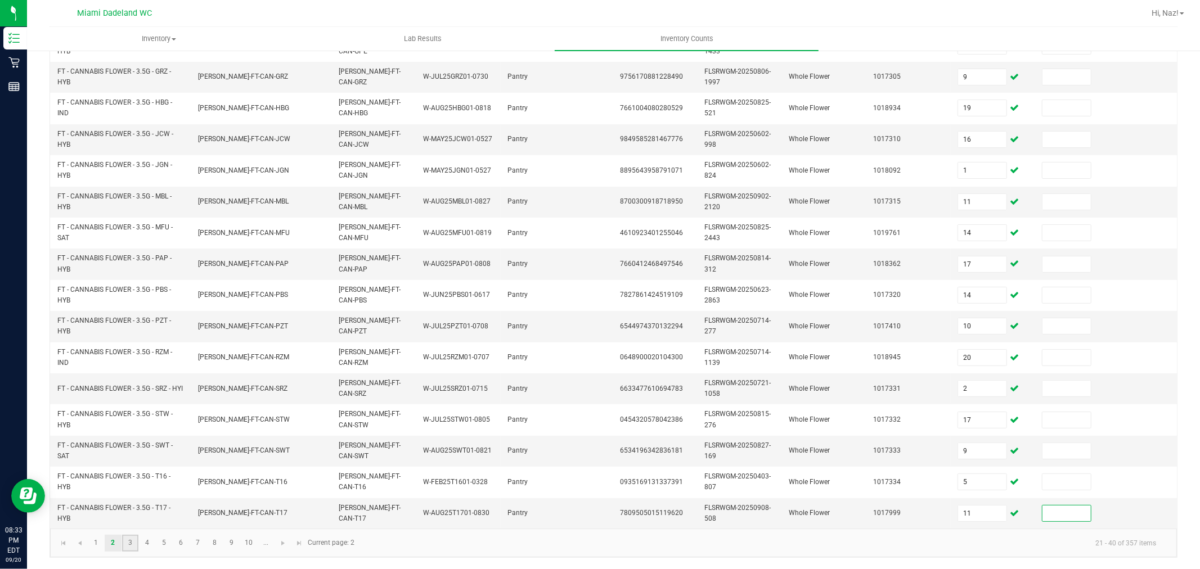
click at [127, 542] on link "3" at bounding box center [130, 543] width 16 height 17
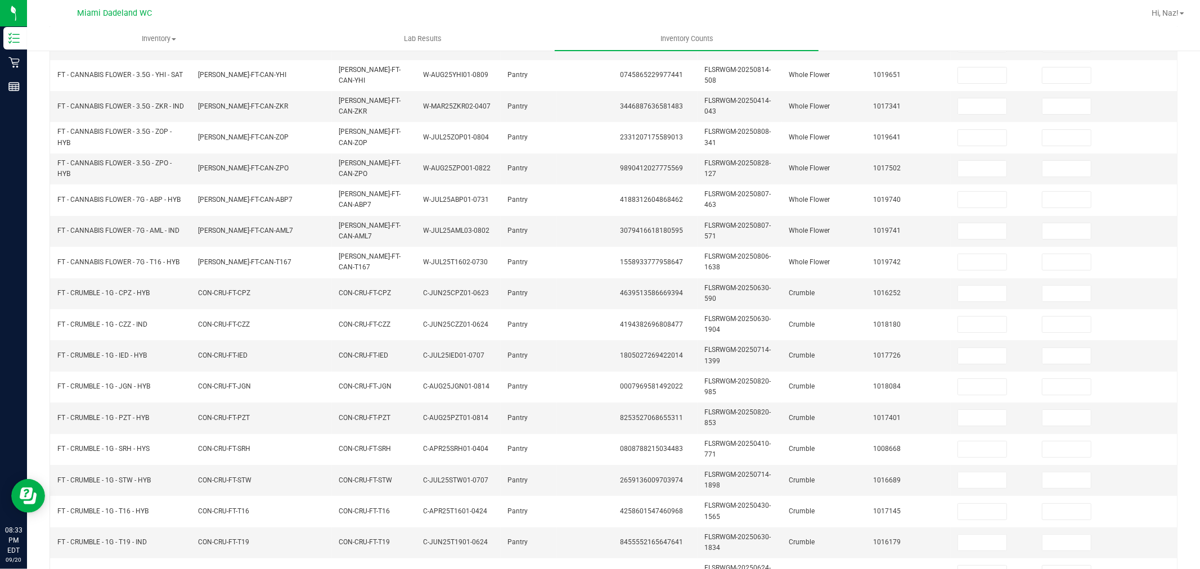
scroll to position [0, 0]
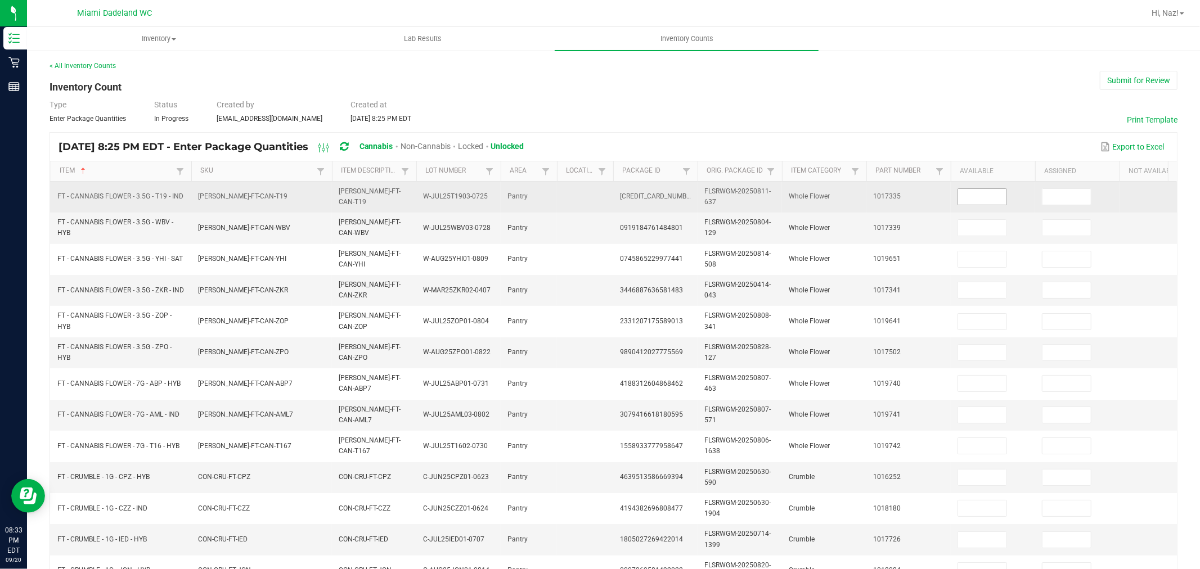
click at [962, 194] on input at bounding box center [982, 197] width 48 height 16
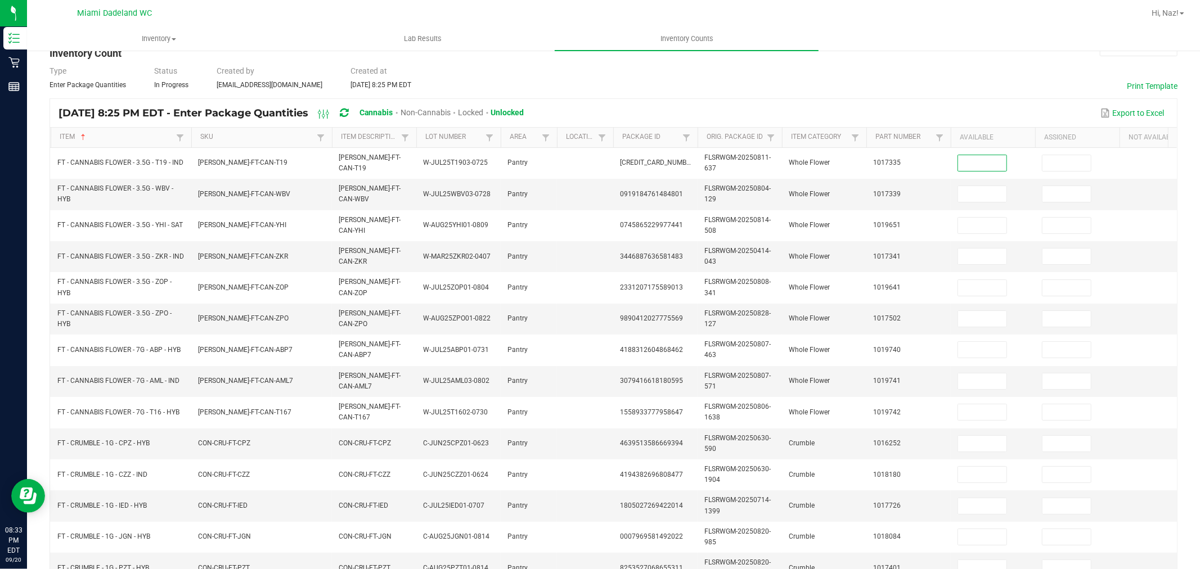
scroll to position [62, 0]
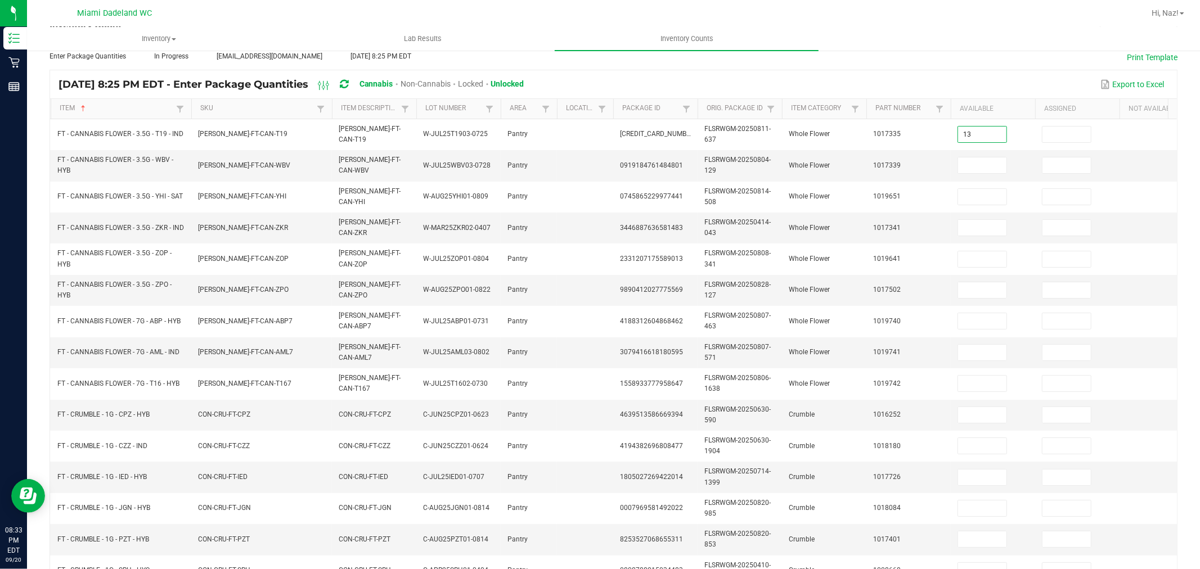
type input "13"
type input "10"
type input "5"
type input "20"
type input "19"
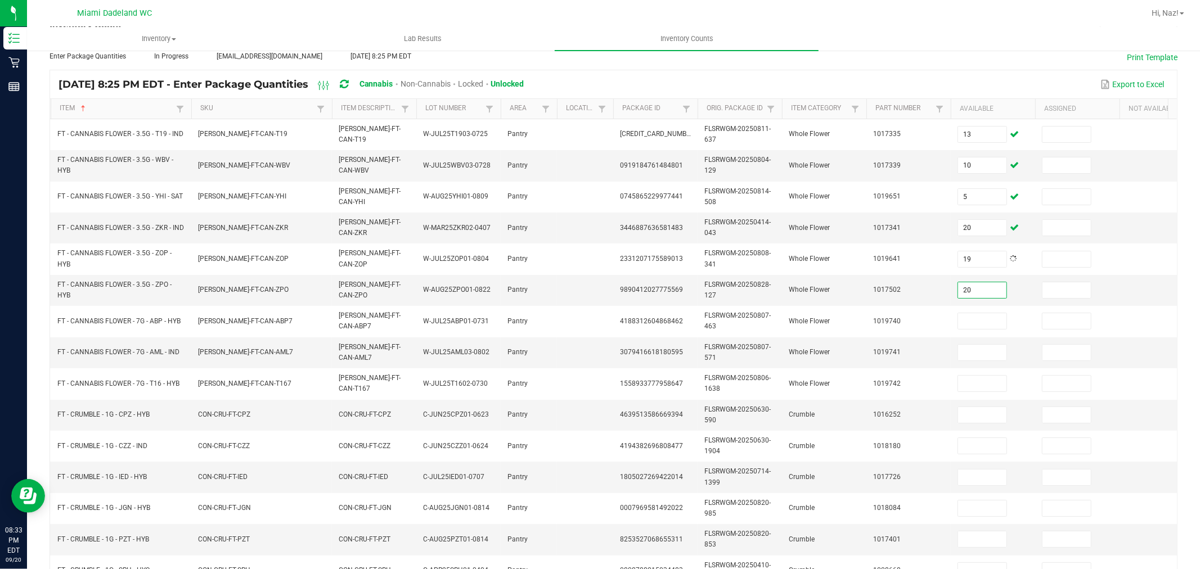
type input "20"
type input "16"
type input "18"
type input "7"
type input "4"
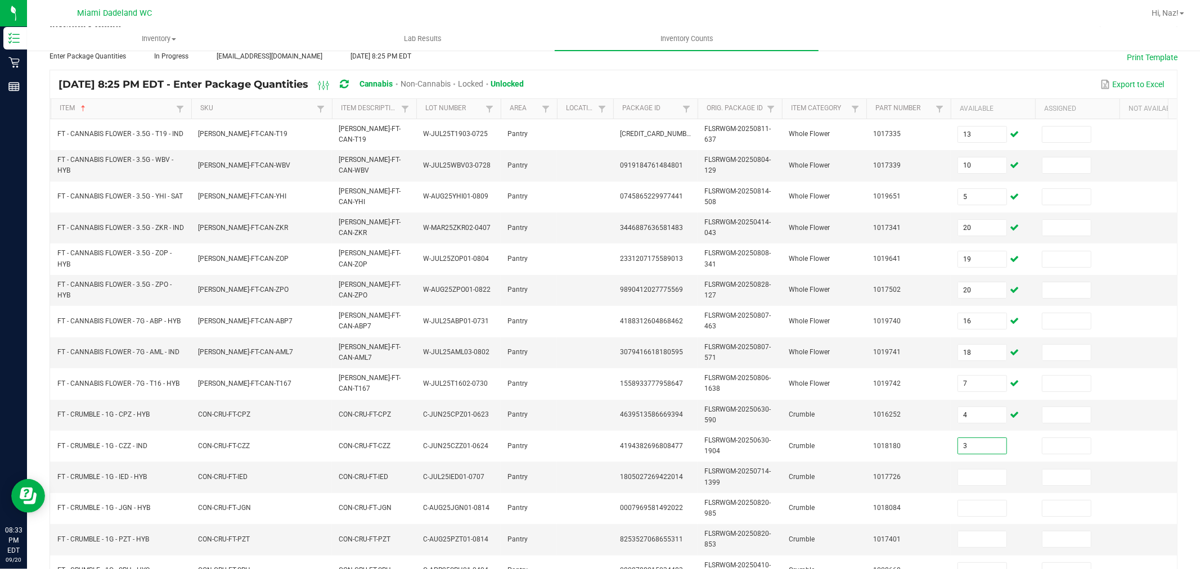
type input "3"
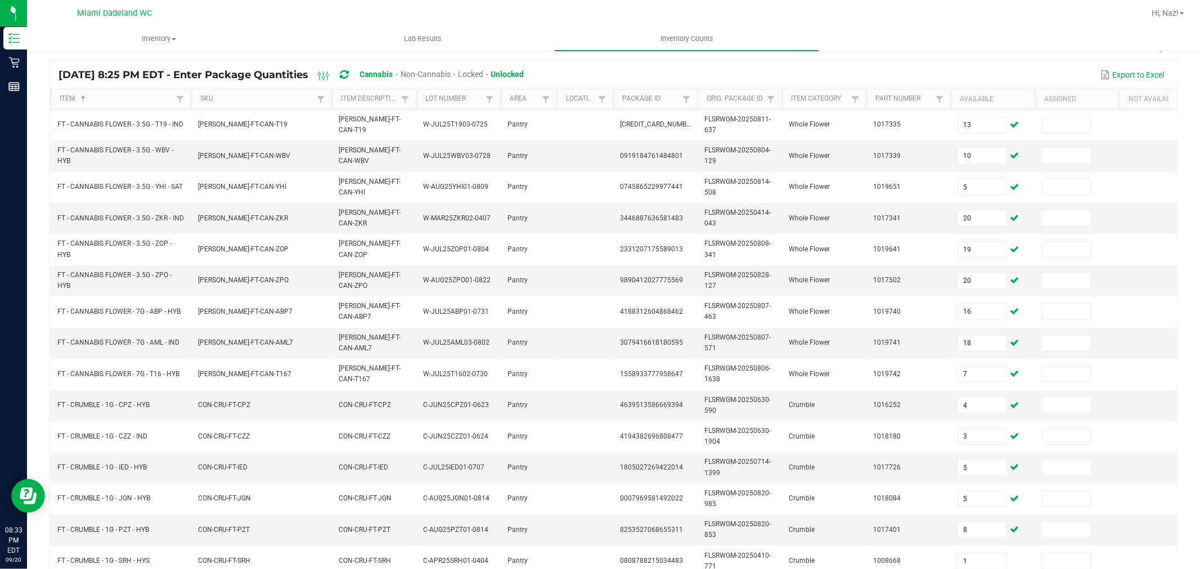
scroll to position [286, 0]
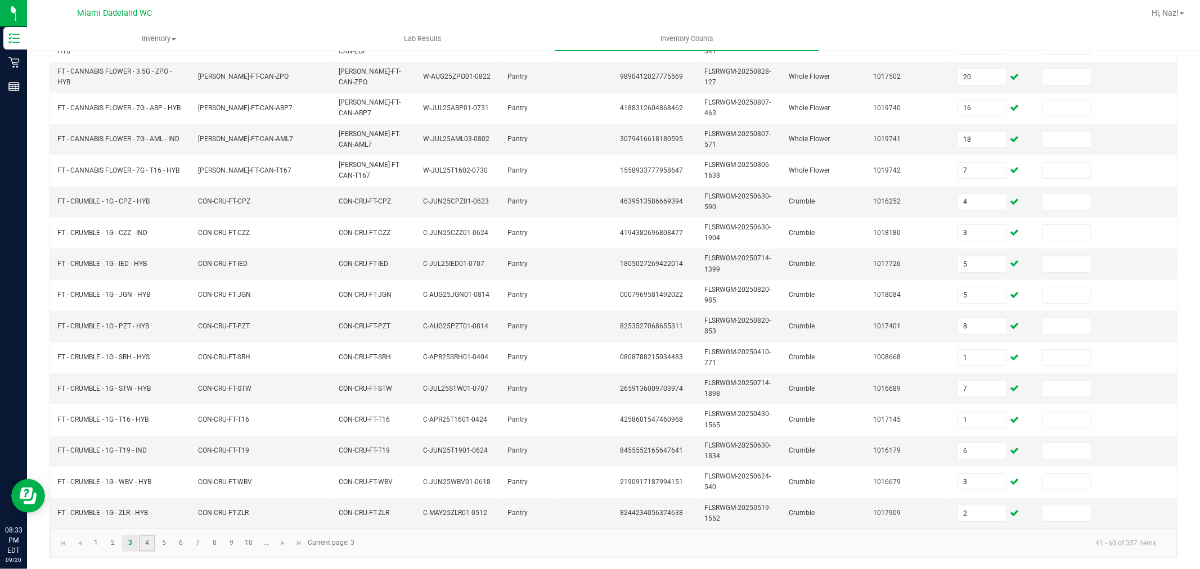
click at [150, 542] on link "4" at bounding box center [147, 543] width 16 height 17
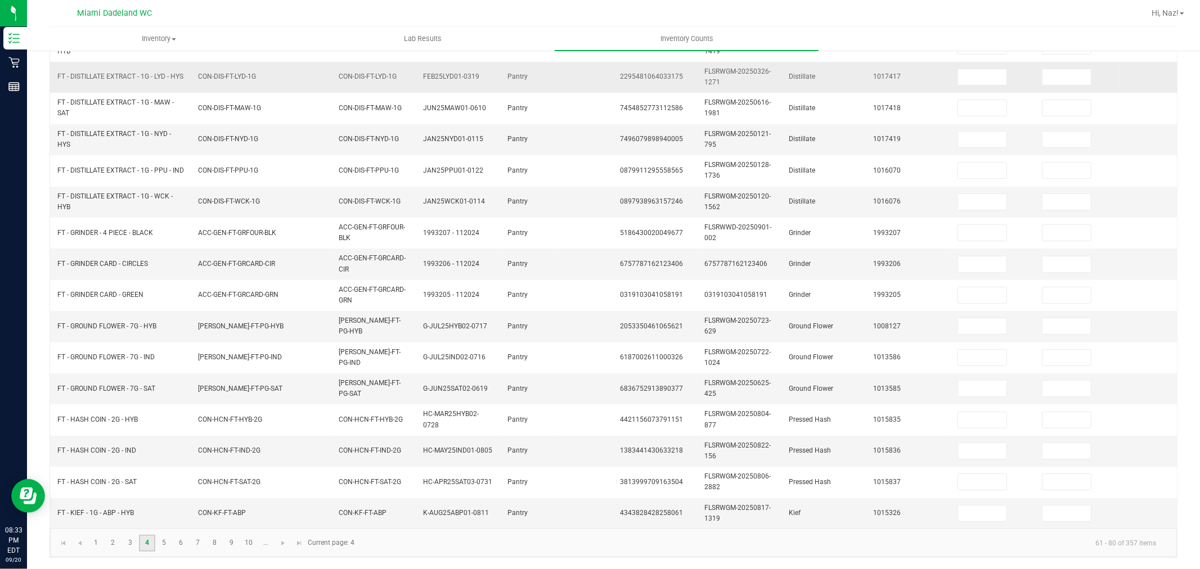
scroll to position [0, 0]
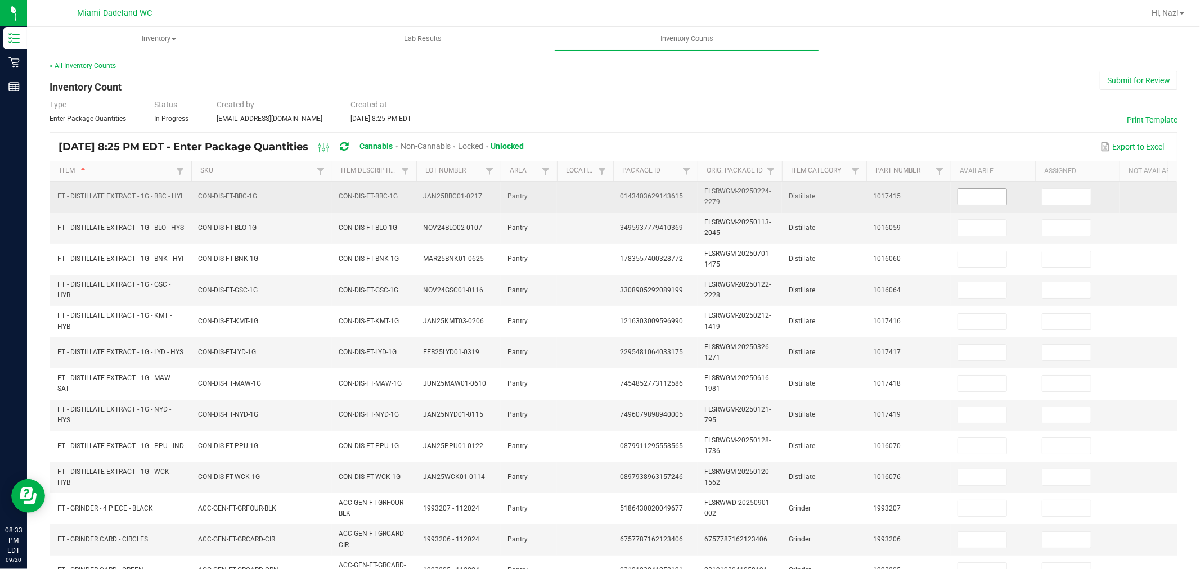
click at [972, 201] on input at bounding box center [982, 197] width 48 height 16
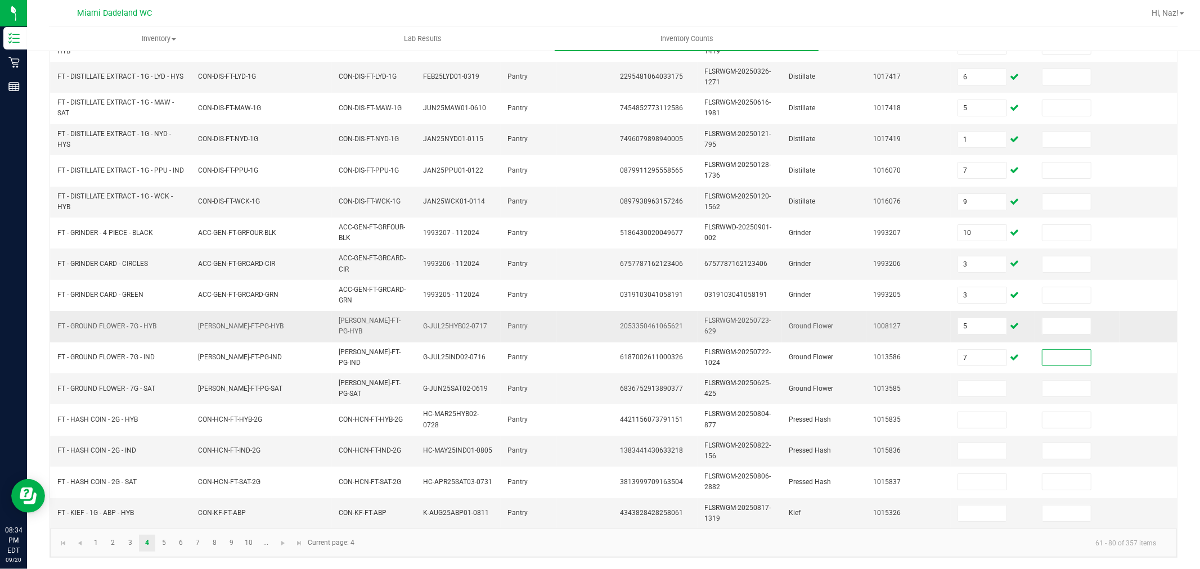
scroll to position [286, 0]
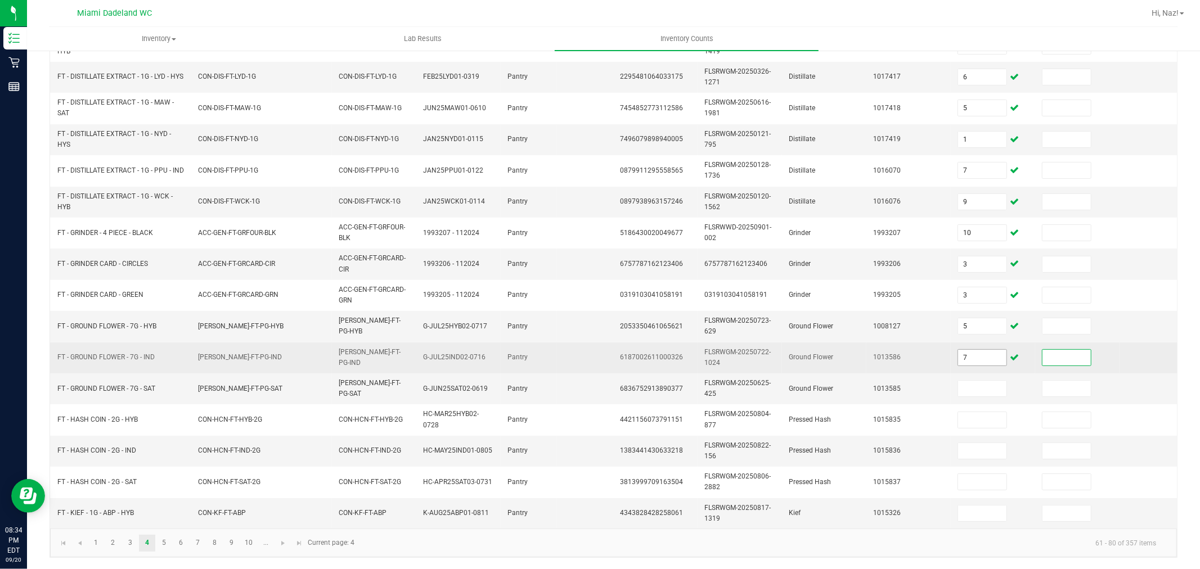
click at [967, 350] on input "7" at bounding box center [982, 358] width 48 height 16
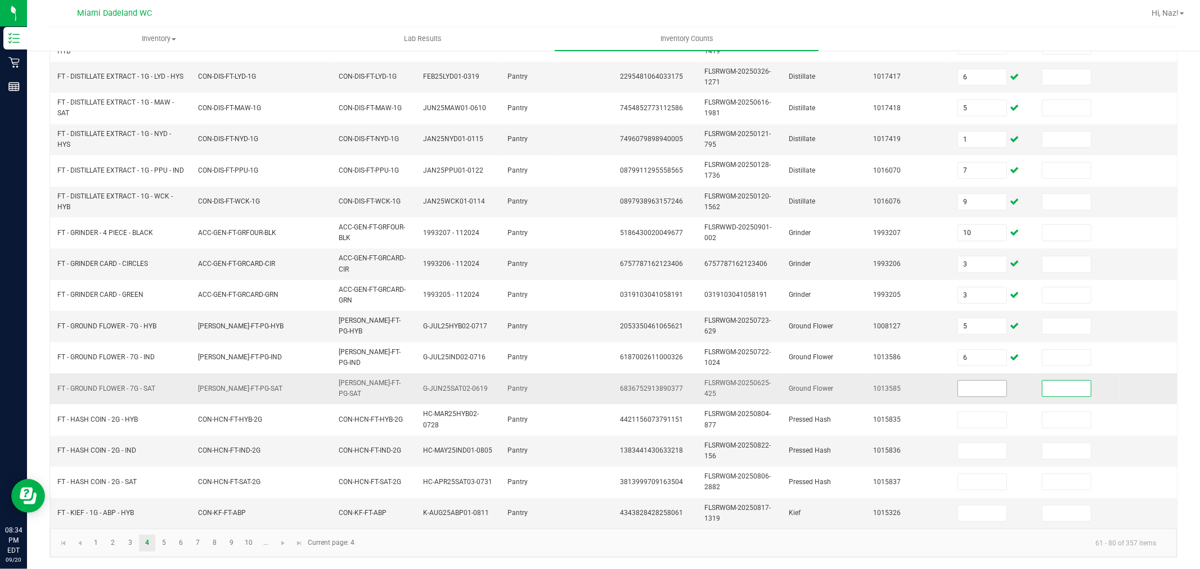
click at [978, 381] on input at bounding box center [982, 389] width 48 height 16
click at [159, 543] on link "5" at bounding box center [164, 543] width 16 height 17
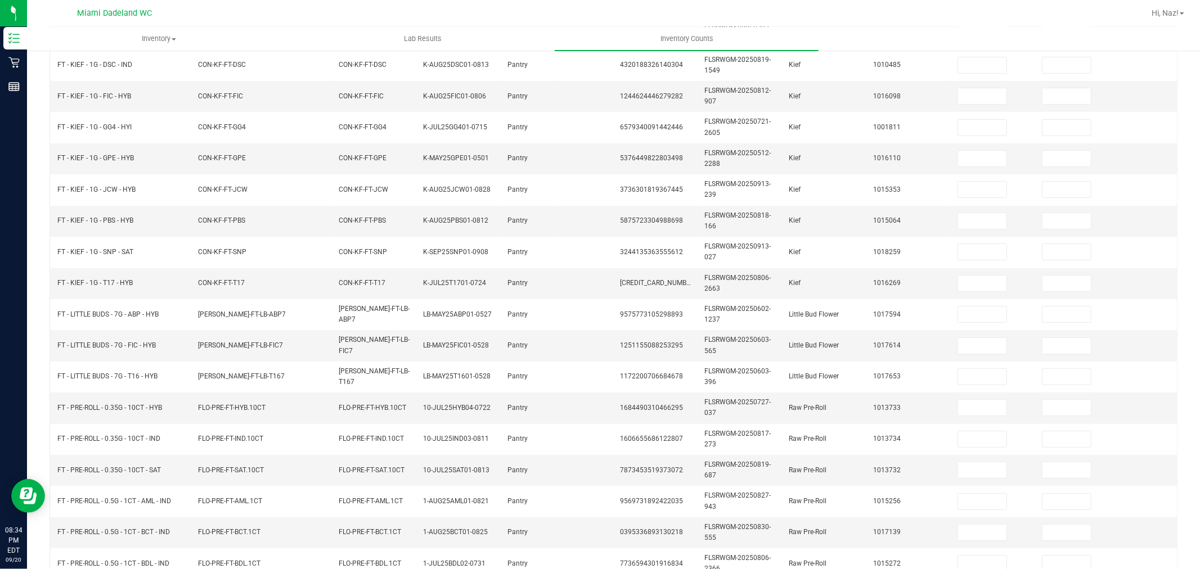
scroll to position [36, 0]
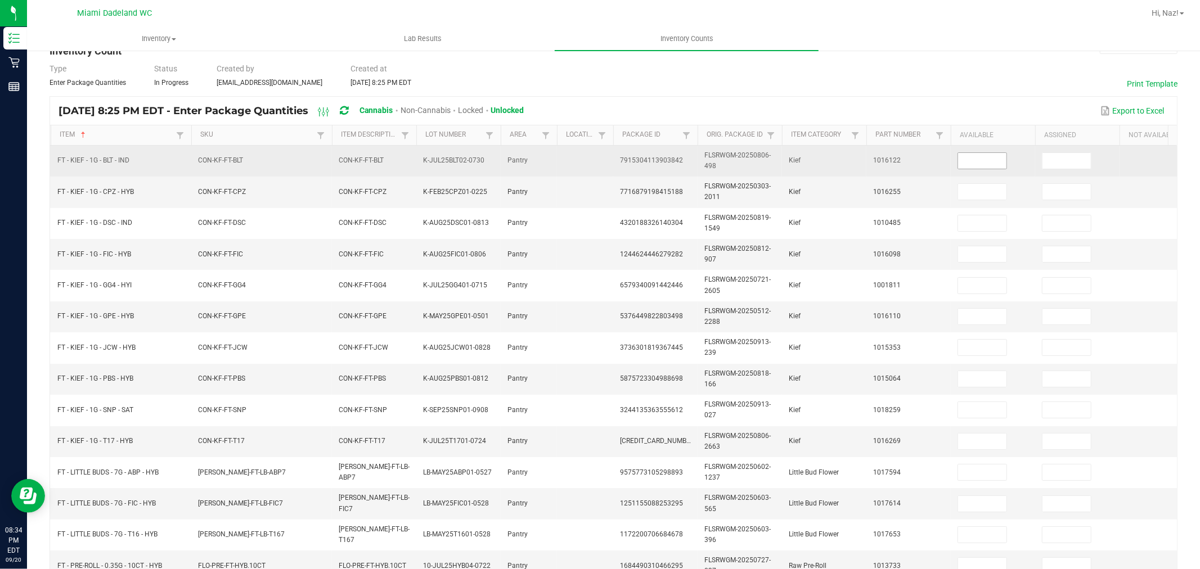
click at [971, 168] on input at bounding box center [982, 161] width 48 height 16
click at [981, 160] on input at bounding box center [982, 161] width 48 height 16
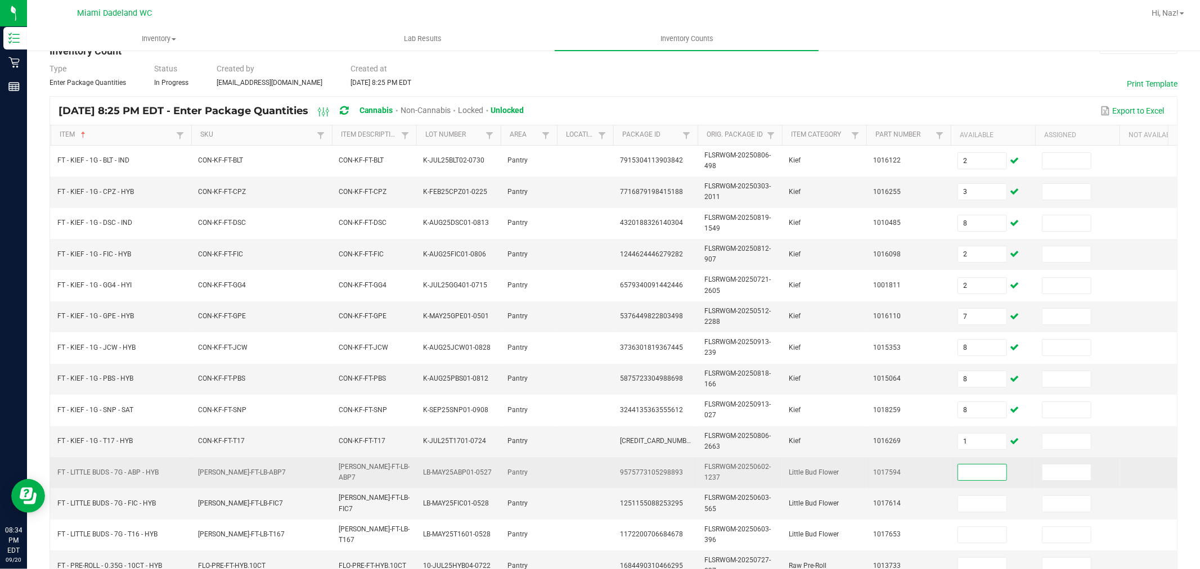
click at [999, 473] on input at bounding box center [982, 473] width 48 height 16
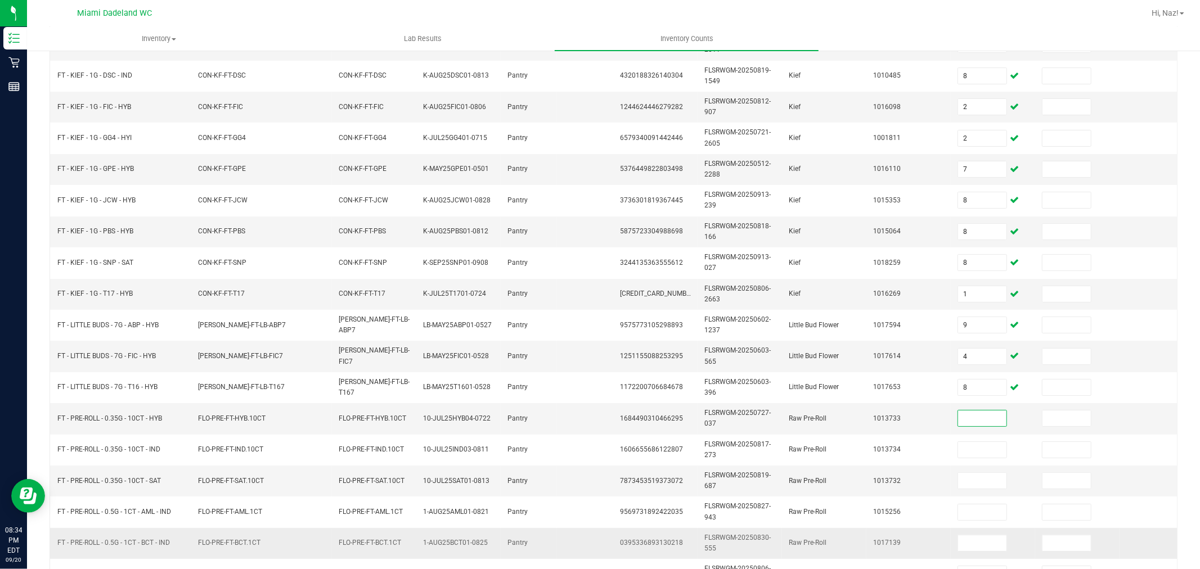
scroll to position [286, 0]
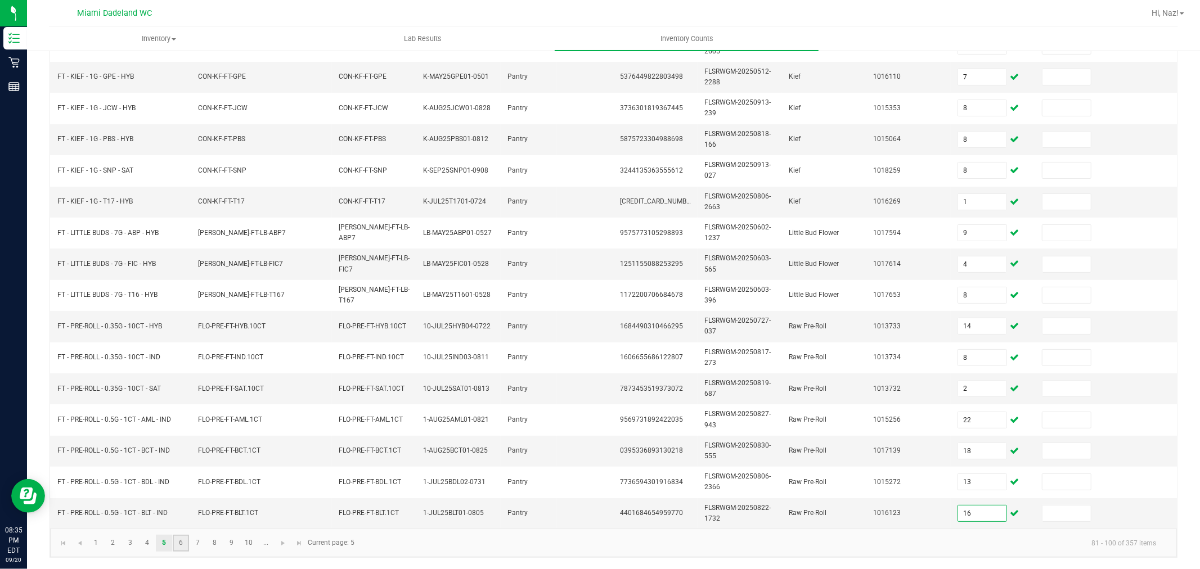
click at [178, 541] on link "6" at bounding box center [181, 543] width 16 height 17
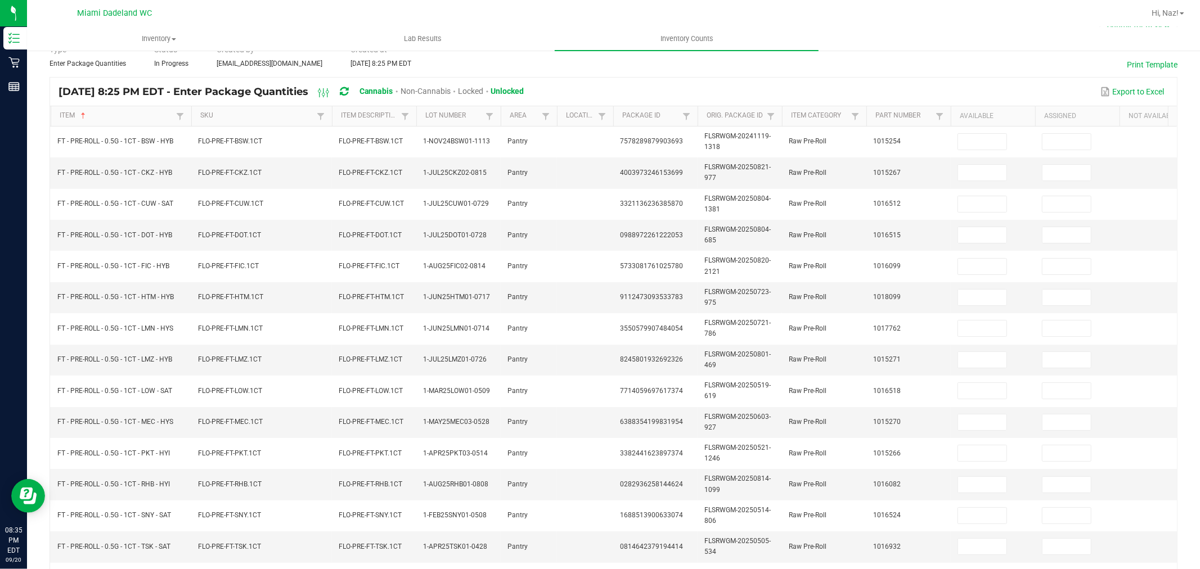
scroll to position [0, 0]
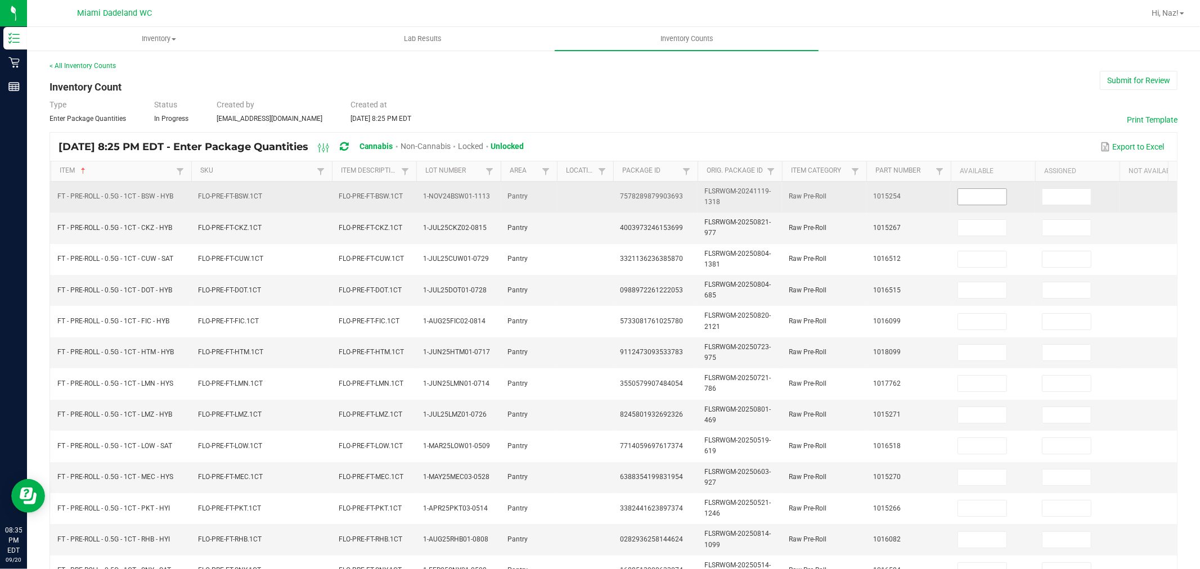
click at [991, 199] on input at bounding box center [982, 197] width 48 height 16
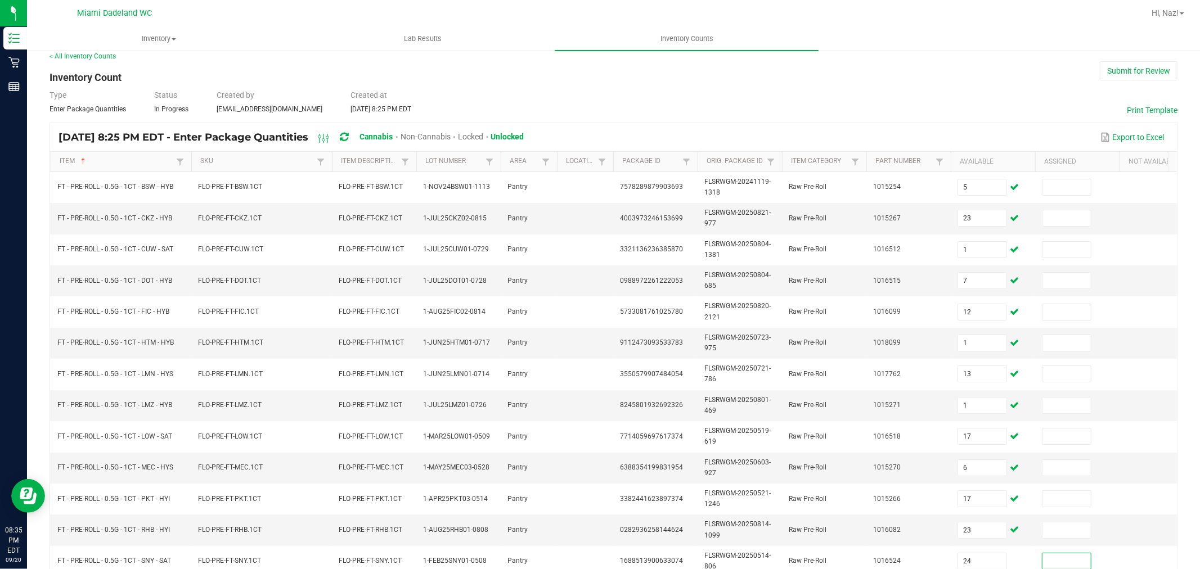
scroll to position [286, 0]
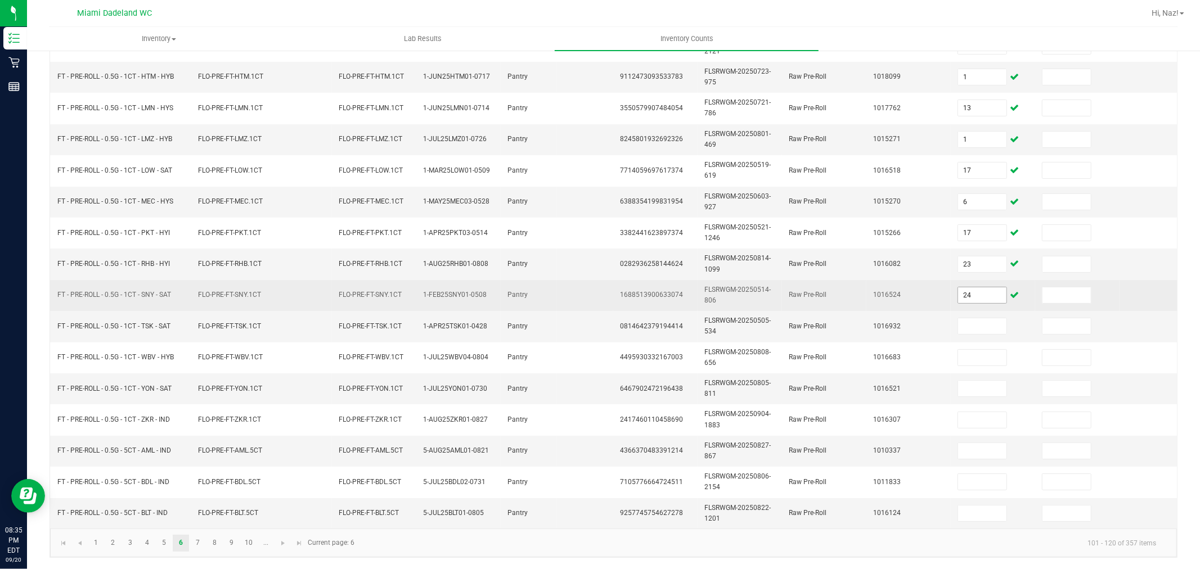
click at [977, 287] on span "24" at bounding box center [983, 295] width 50 height 17
drag, startPoint x: 990, startPoint y: 276, endPoint x: 974, endPoint y: 276, distance: 16.3
click at [987, 280] on td "24" at bounding box center [993, 295] width 84 height 31
click at [974, 280] on td "24" at bounding box center [993, 295] width 84 height 31
click at [974, 291] on input "24" at bounding box center [982, 296] width 48 height 16
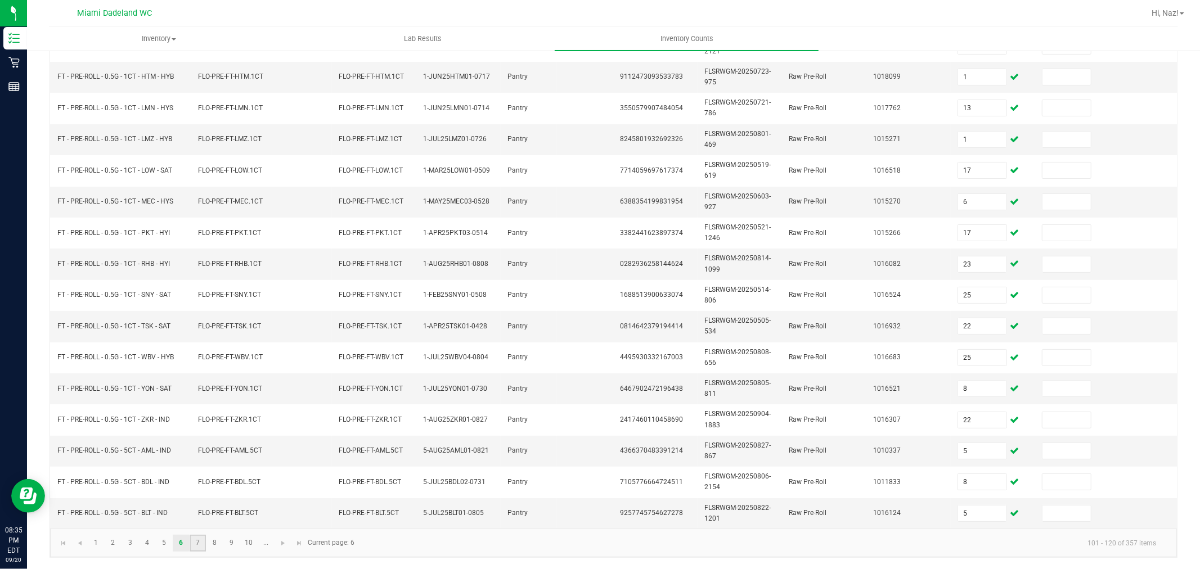
click at [195, 546] on link "7" at bounding box center [198, 543] width 16 height 17
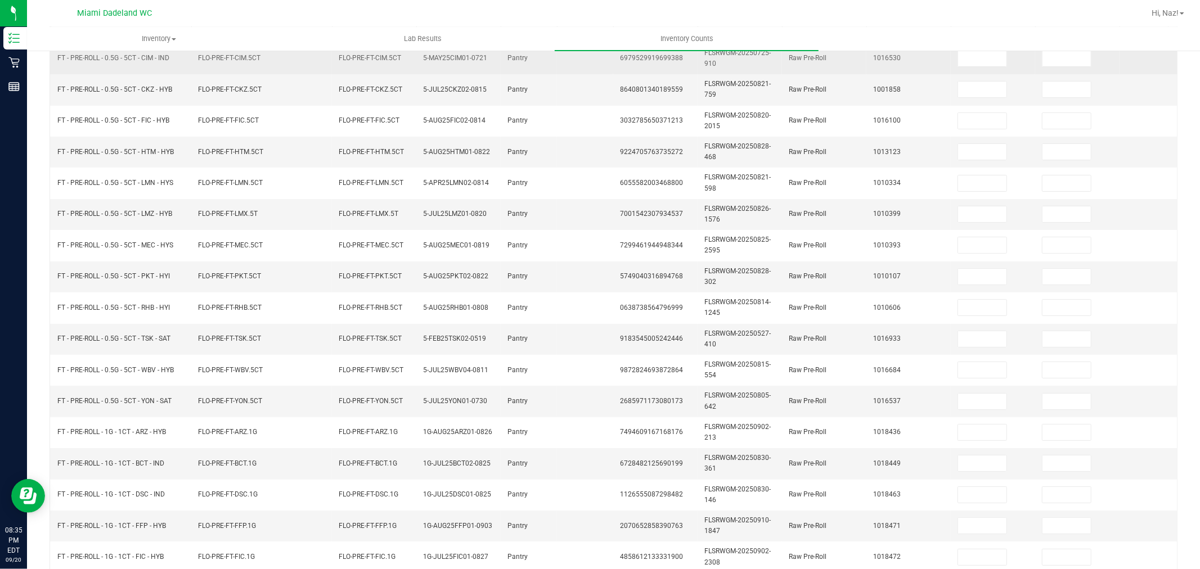
scroll to position [0, 0]
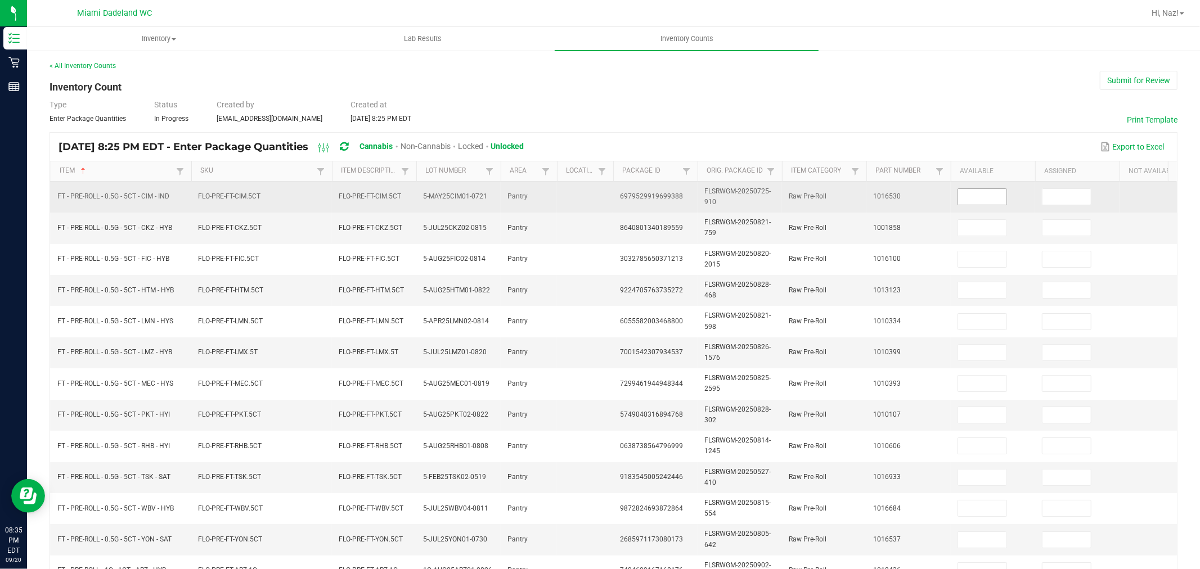
click at [977, 199] on input at bounding box center [982, 197] width 48 height 16
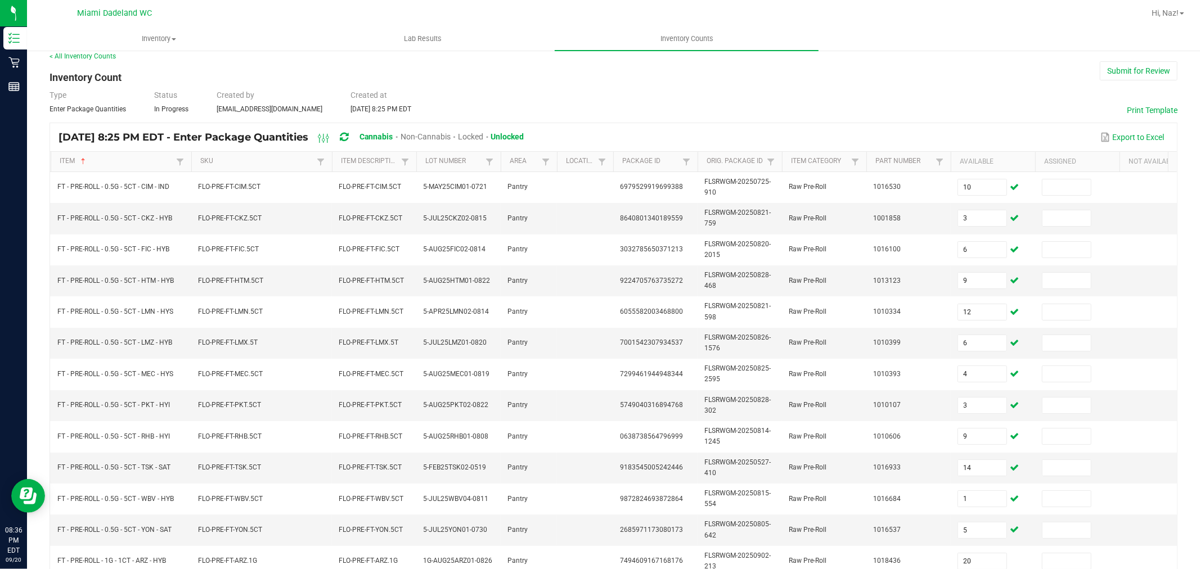
scroll to position [286, 0]
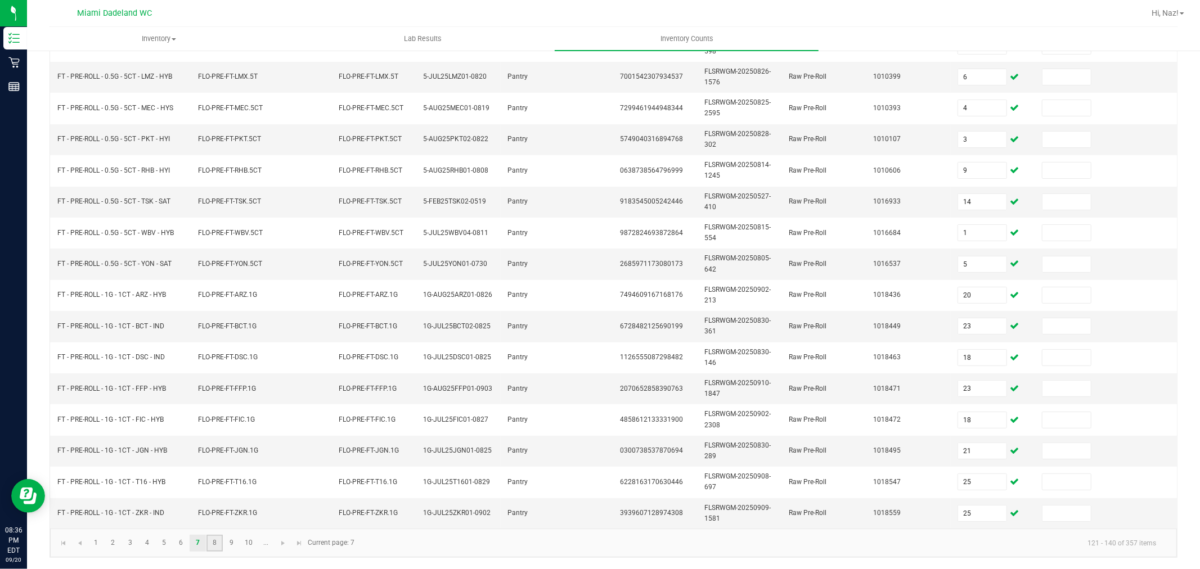
click at [210, 538] on link "8" at bounding box center [215, 543] width 16 height 17
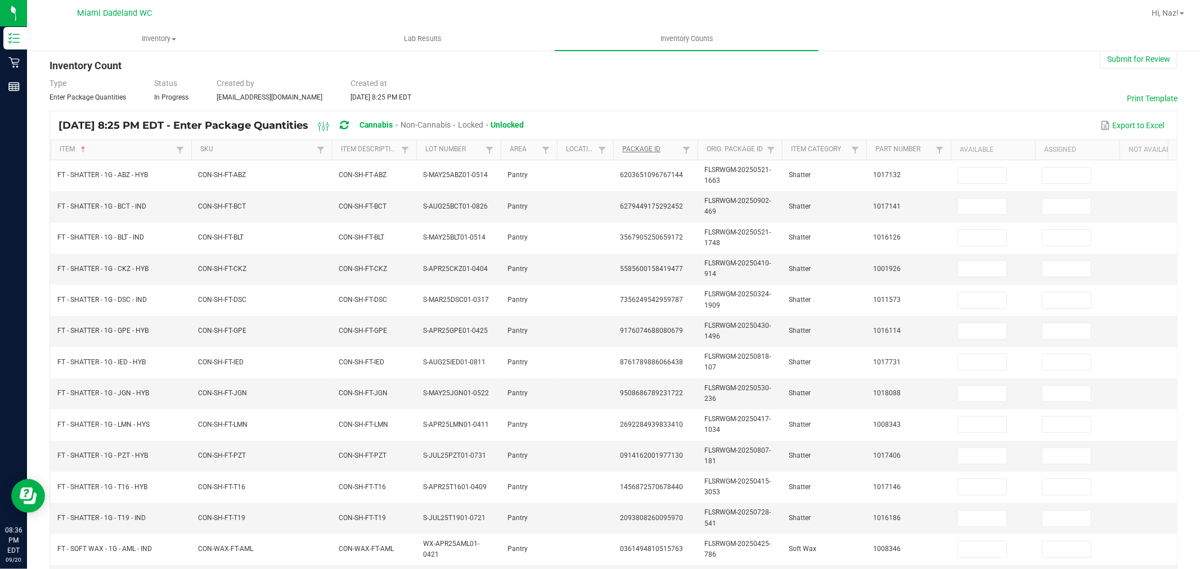
scroll to position [0, 0]
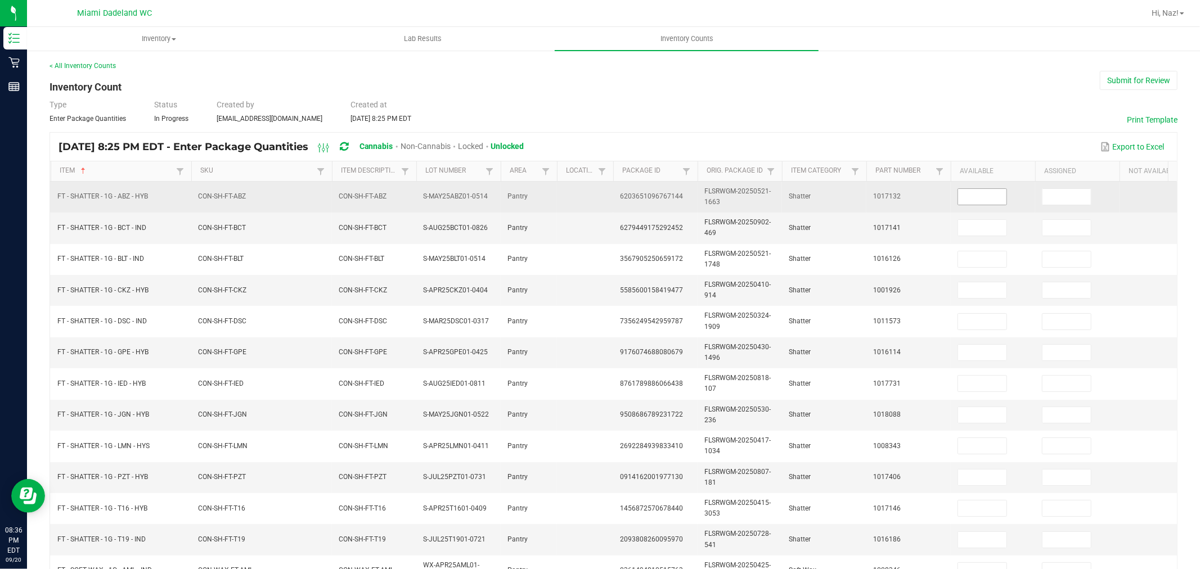
click at [991, 203] on input at bounding box center [982, 197] width 48 height 16
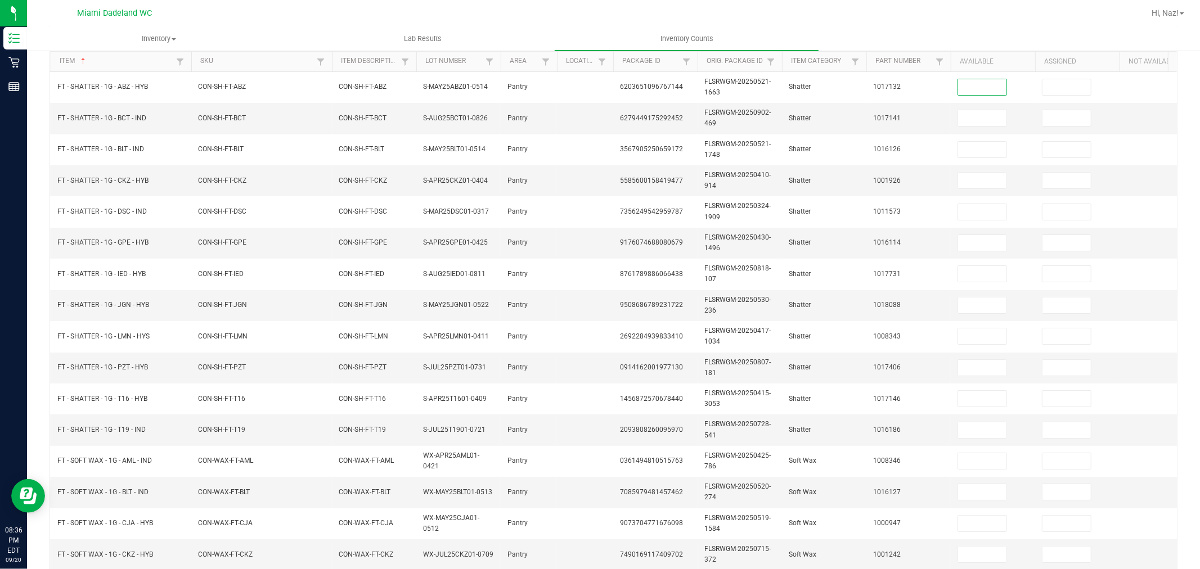
scroll to position [113, 0]
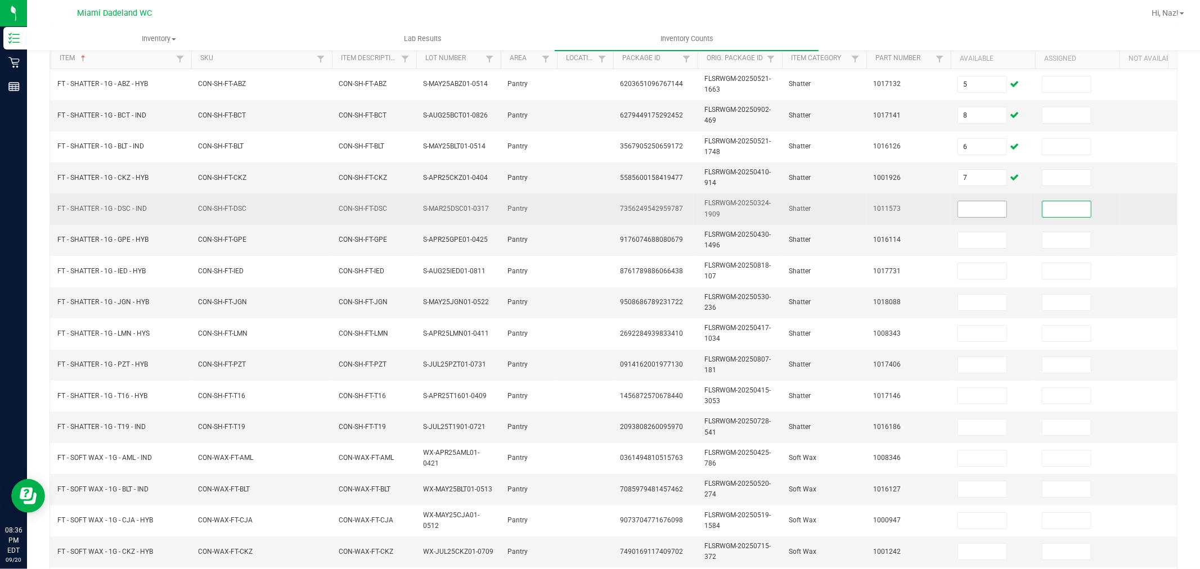
drag, startPoint x: 1002, startPoint y: 206, endPoint x: 996, endPoint y: 209, distance: 5.8
click at [999, 207] on input at bounding box center [982, 209] width 48 height 16
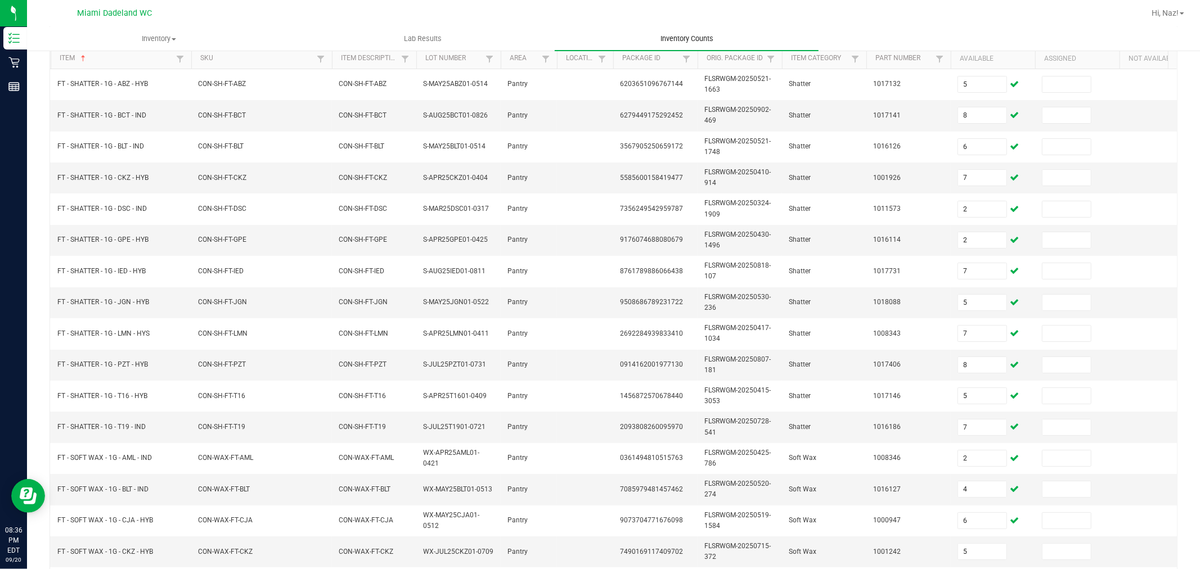
scroll to position [286, 0]
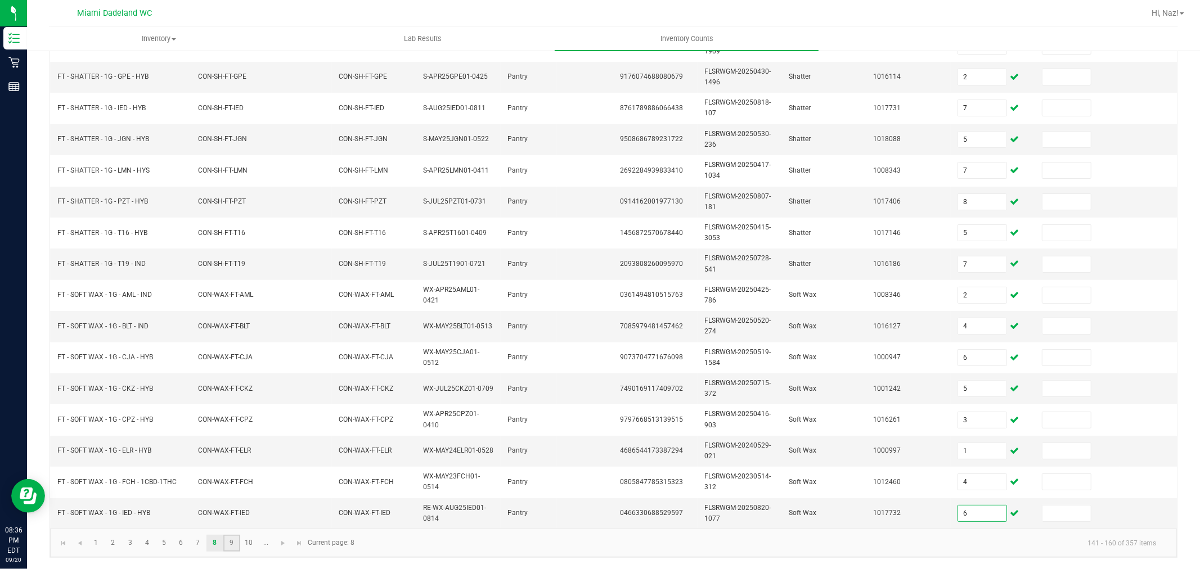
click at [227, 549] on link "9" at bounding box center [231, 543] width 16 height 17
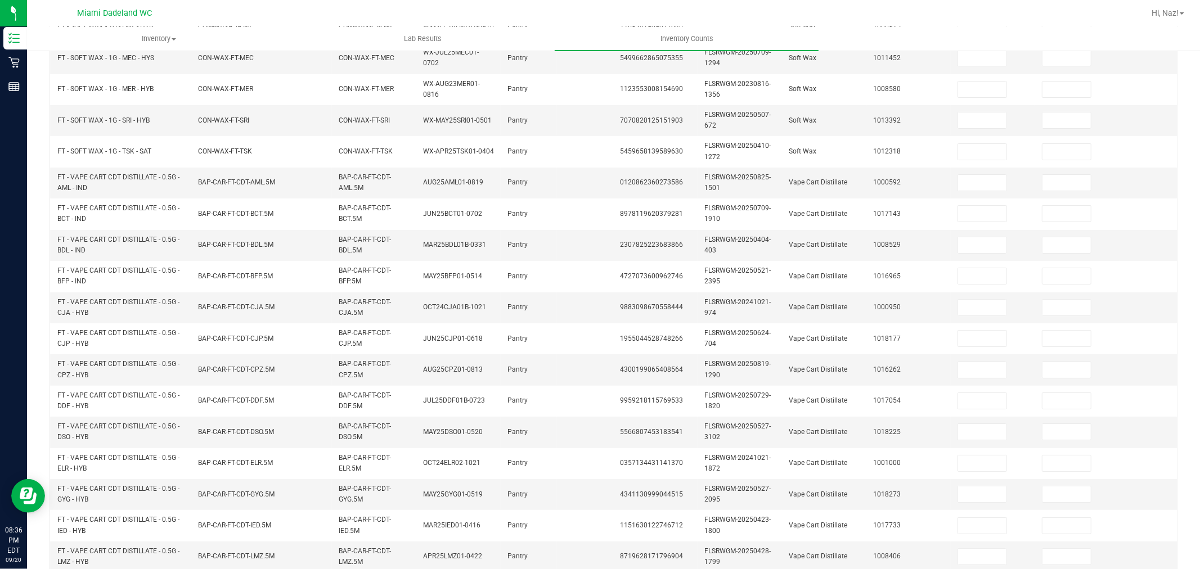
scroll to position [36, 0]
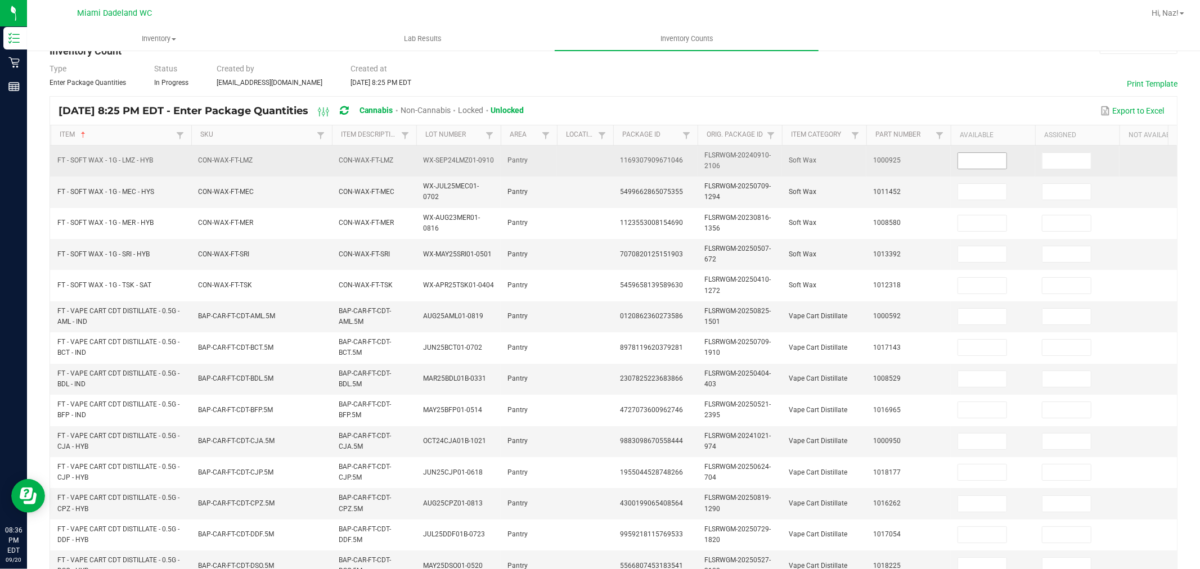
click at [969, 159] on input at bounding box center [982, 161] width 48 height 16
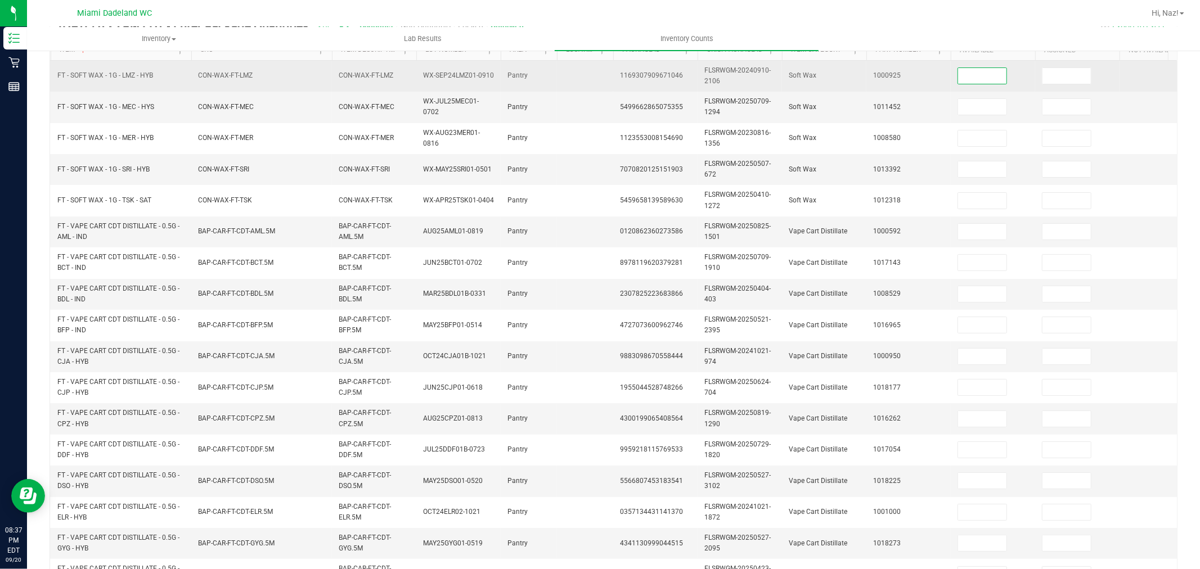
scroll to position [98, 0]
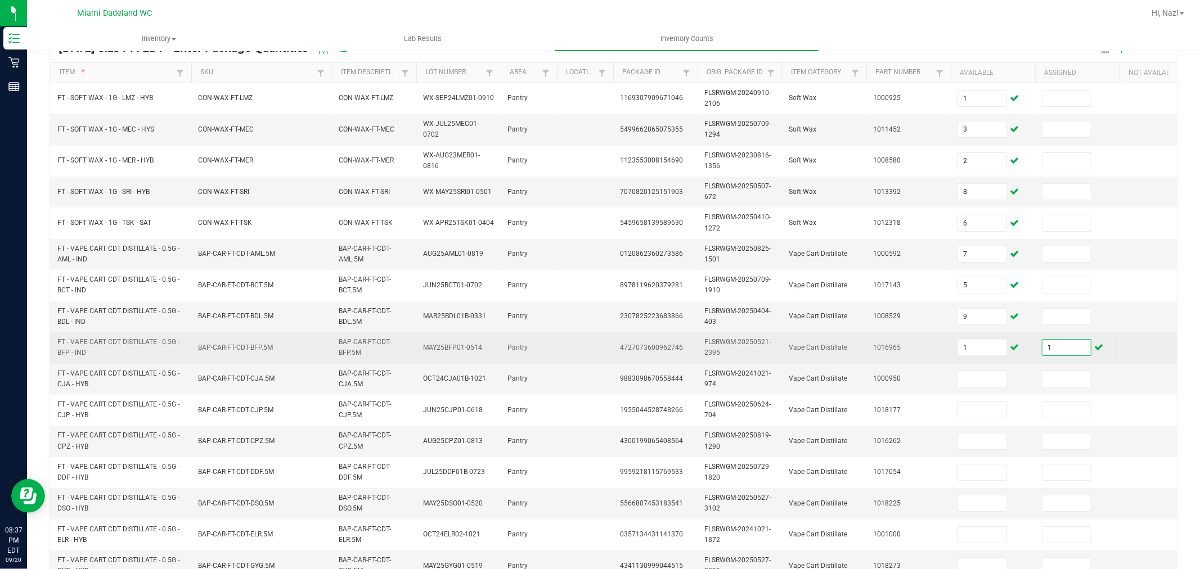
click at [1061, 347] on input "1" at bounding box center [1067, 348] width 48 height 16
click at [986, 348] on input "1" at bounding box center [982, 348] width 48 height 16
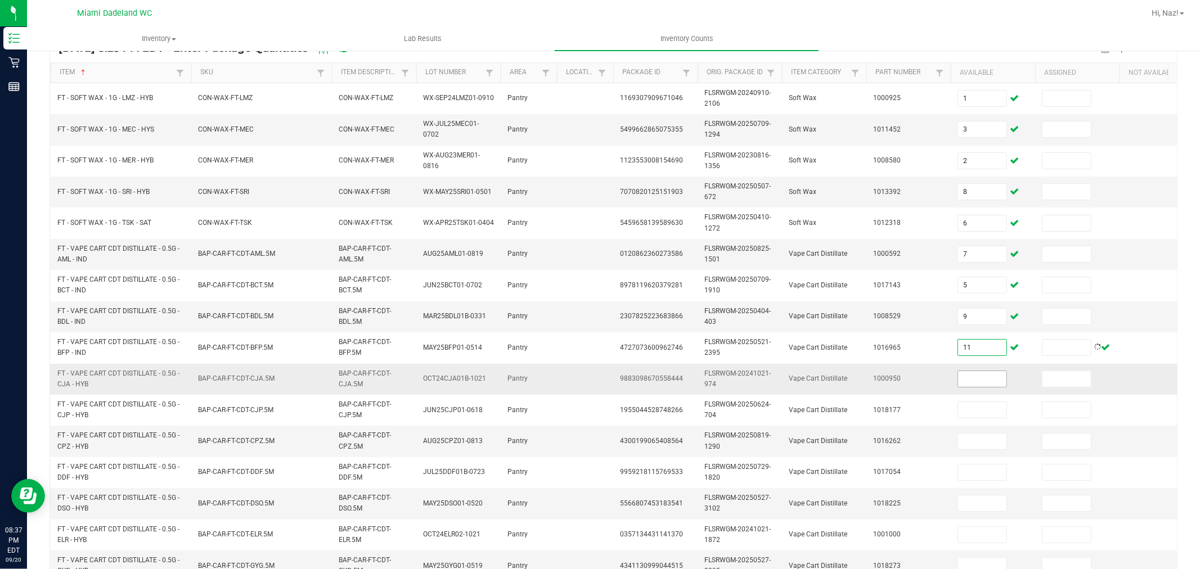
click at [967, 383] on input at bounding box center [982, 379] width 48 height 16
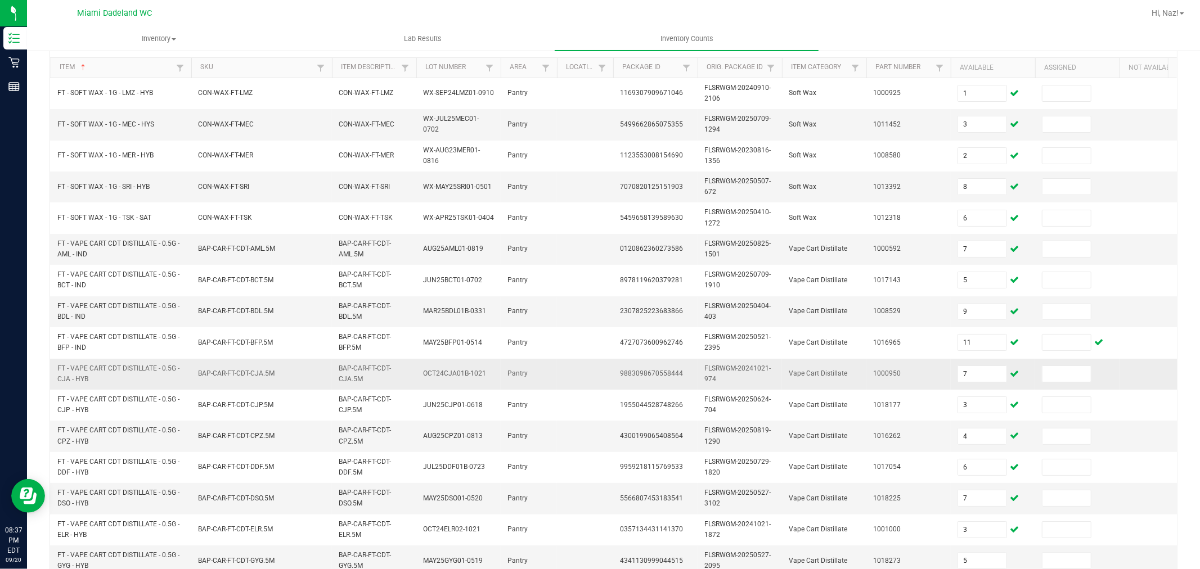
scroll to position [286, 0]
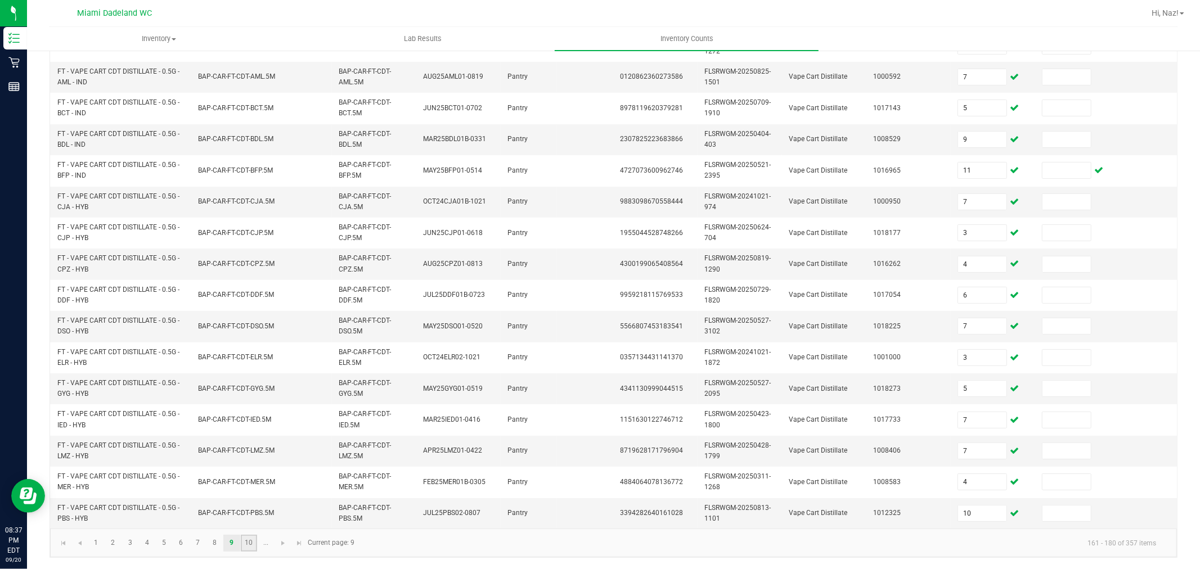
click at [249, 546] on link "10" at bounding box center [249, 543] width 16 height 17
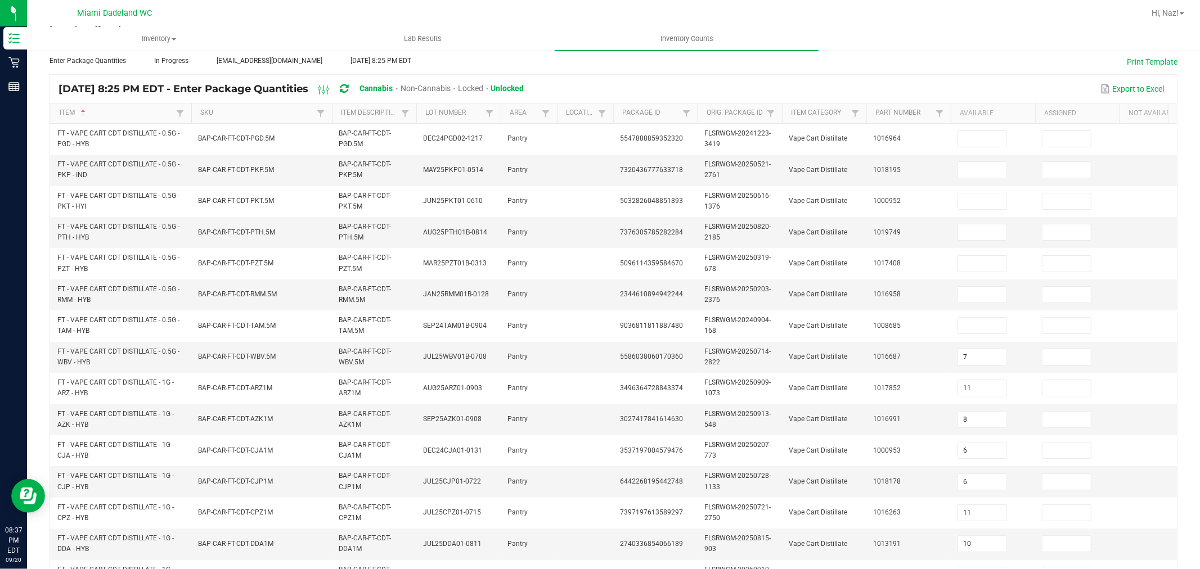
scroll to position [36, 0]
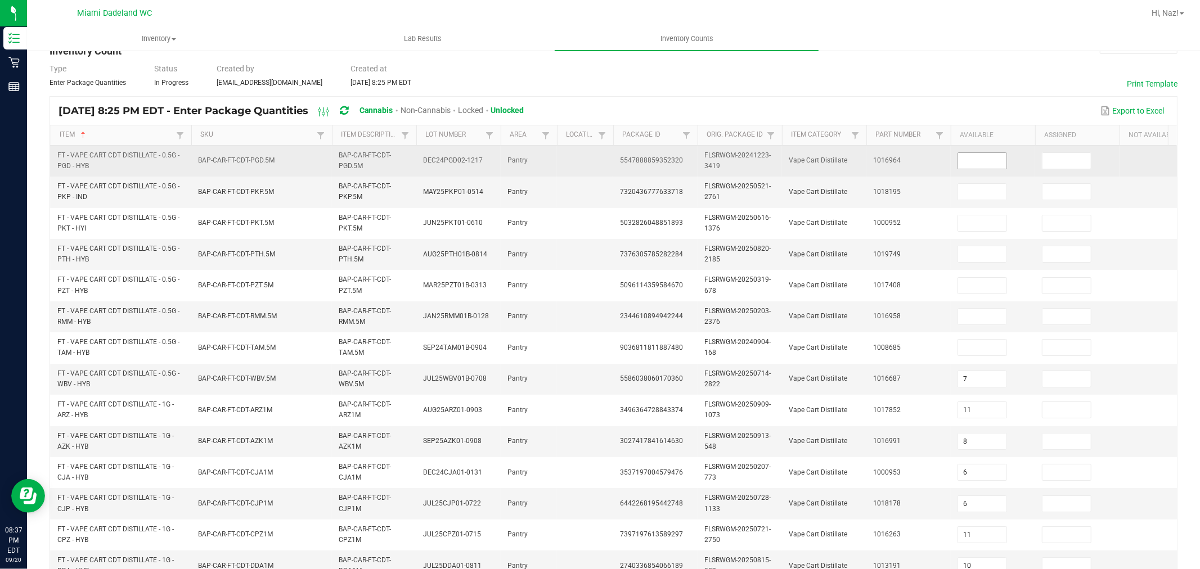
click at [971, 165] on input at bounding box center [982, 161] width 48 height 16
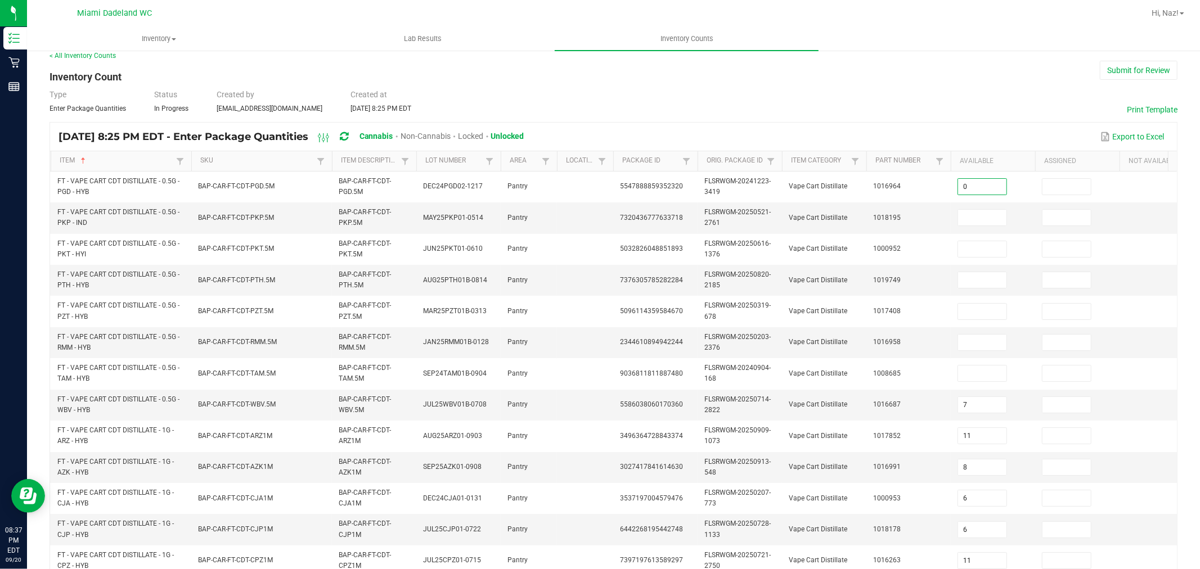
scroll to position [0, 0]
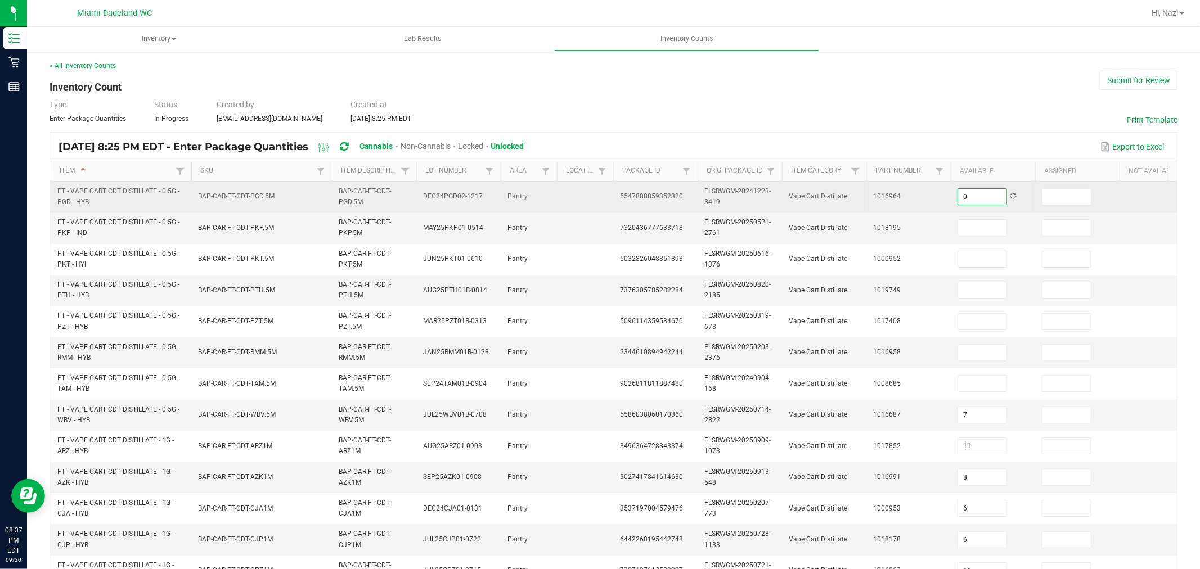
click at [988, 185] on td "0" at bounding box center [993, 197] width 84 height 31
click at [988, 197] on input "0" at bounding box center [982, 197] width 48 height 16
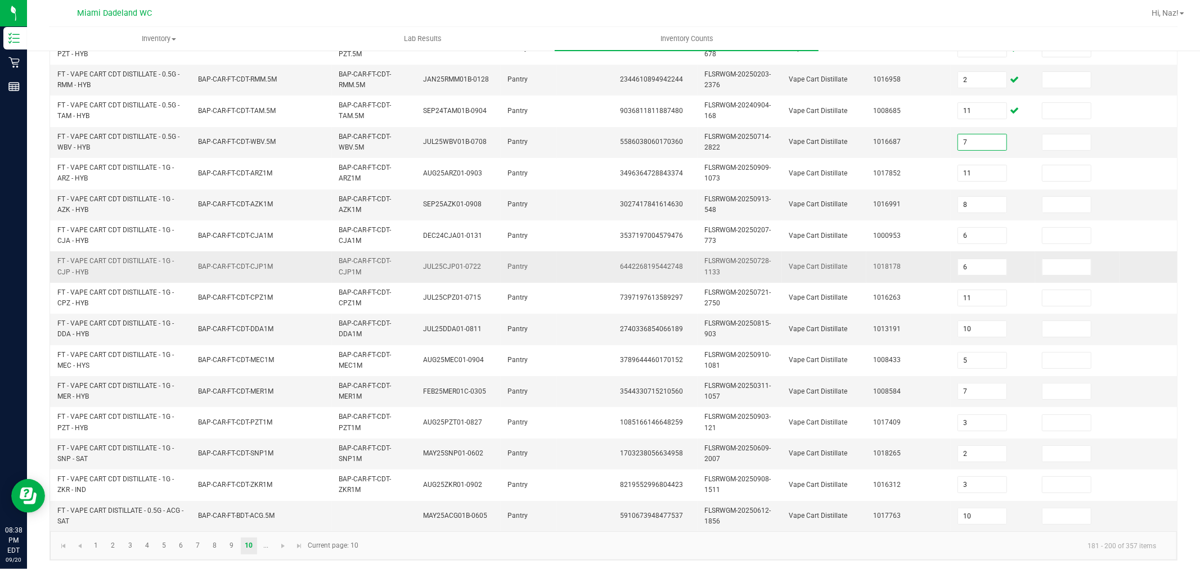
scroll to position [286, 0]
click at [266, 547] on link "..." at bounding box center [266, 543] width 16 height 17
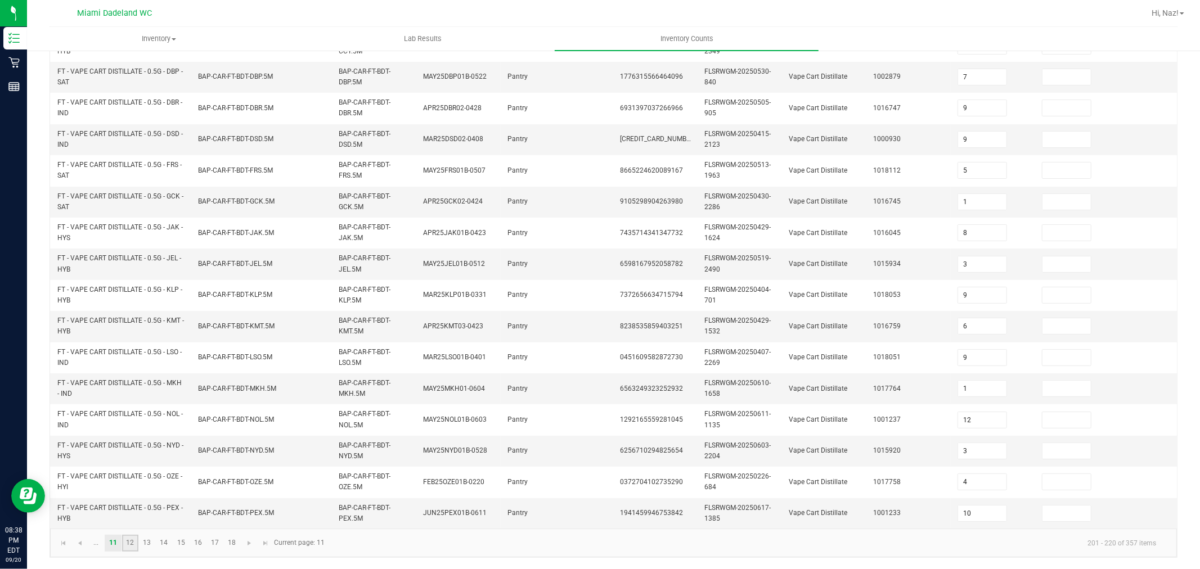
click at [132, 546] on link "12" at bounding box center [130, 543] width 16 height 17
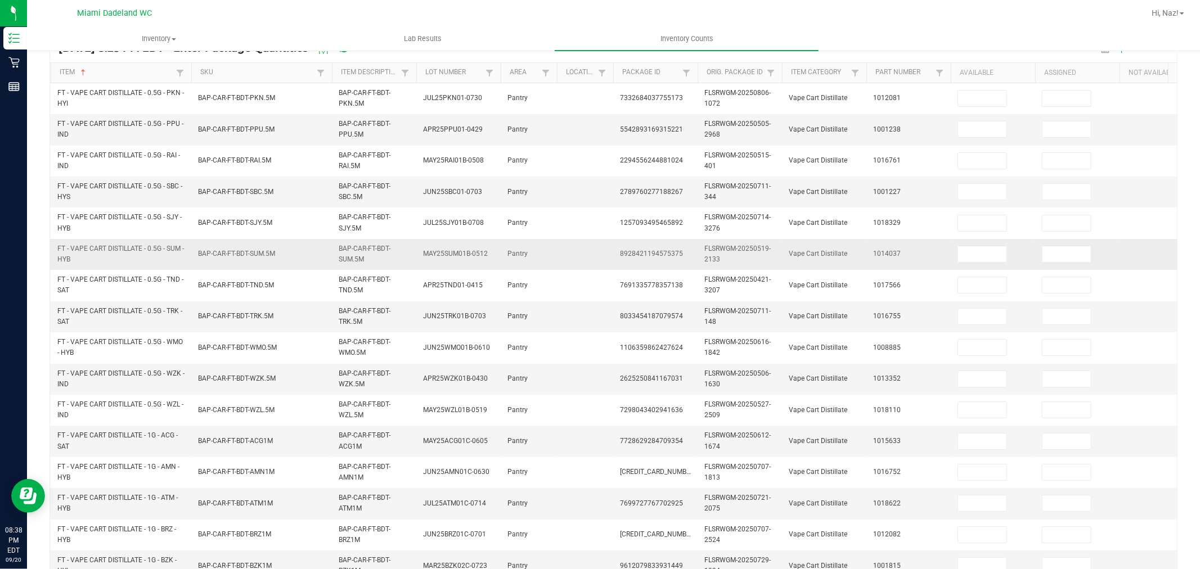
scroll to position [0, 0]
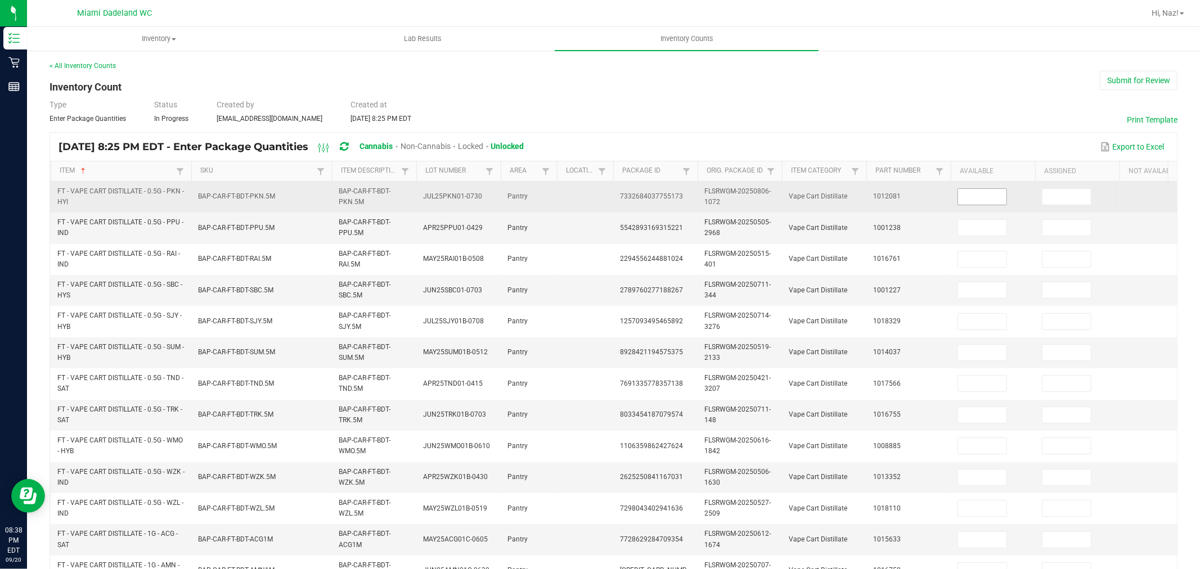
drag, startPoint x: 1022, startPoint y: 186, endPoint x: 1002, endPoint y: 191, distance: 20.9
click at [1022, 186] on td at bounding box center [993, 197] width 84 height 31
click at [999, 191] on input at bounding box center [982, 197] width 48 height 16
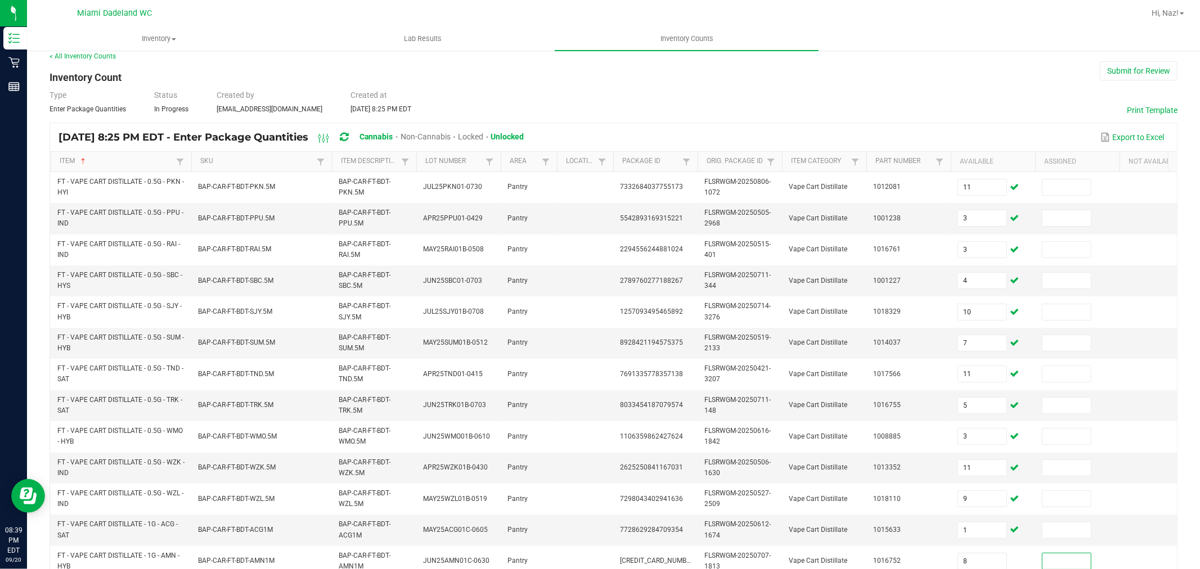
scroll to position [286, 0]
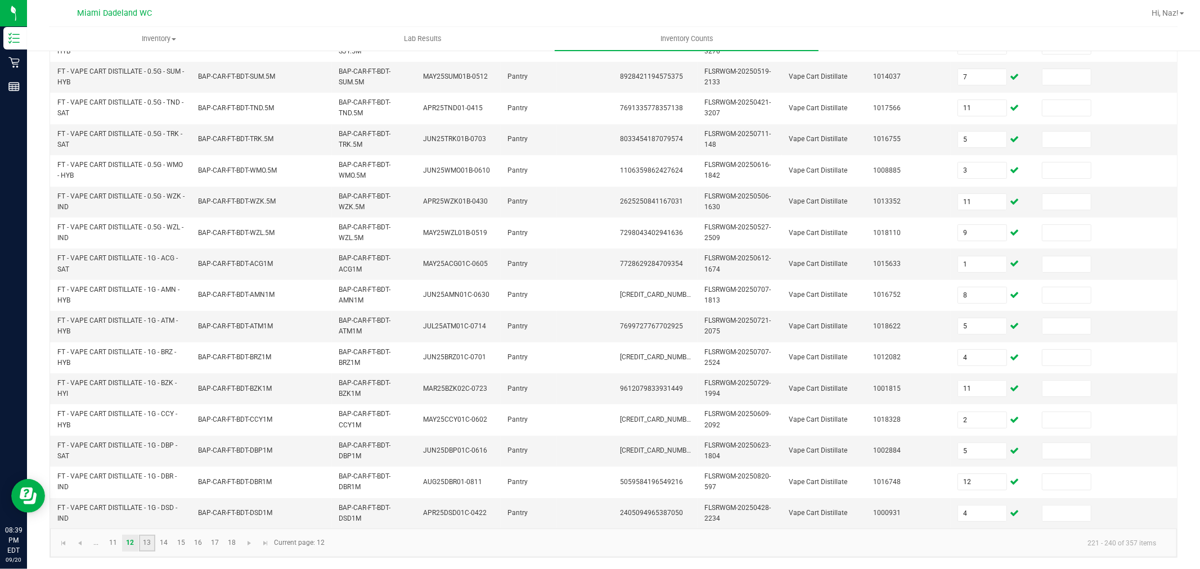
click at [148, 540] on link "13" at bounding box center [147, 543] width 16 height 17
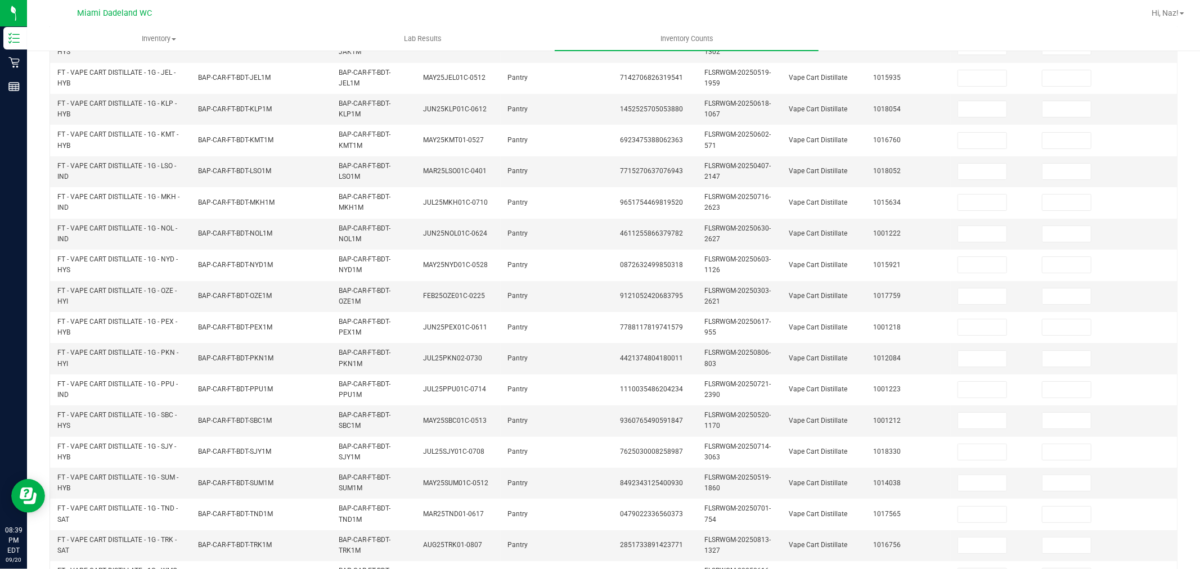
scroll to position [0, 0]
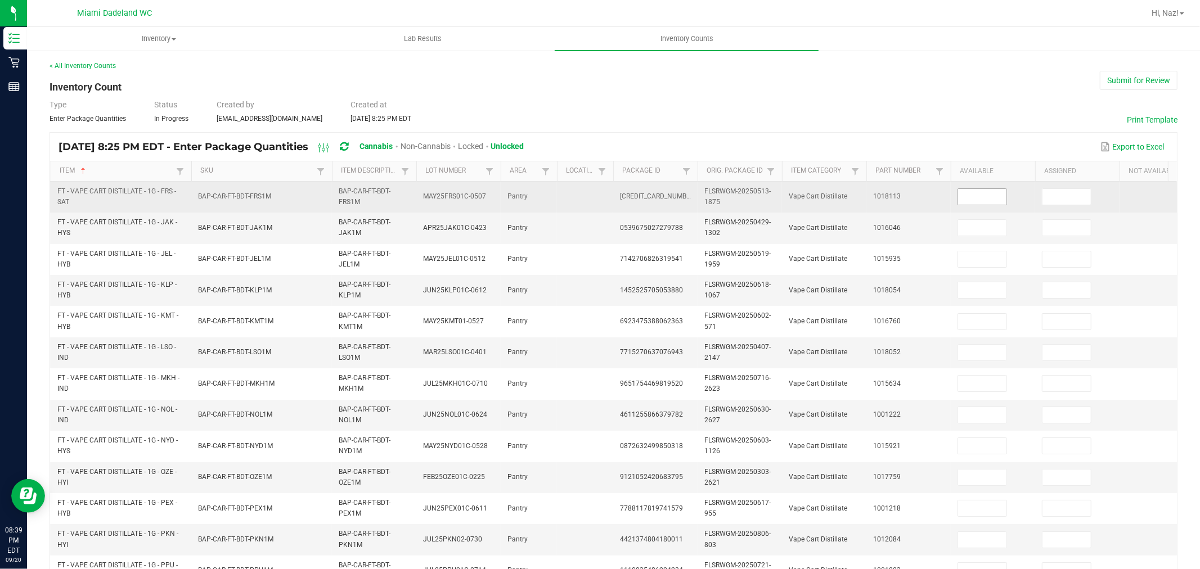
click at [961, 195] on input at bounding box center [982, 197] width 48 height 16
click at [970, 198] on input at bounding box center [982, 197] width 48 height 16
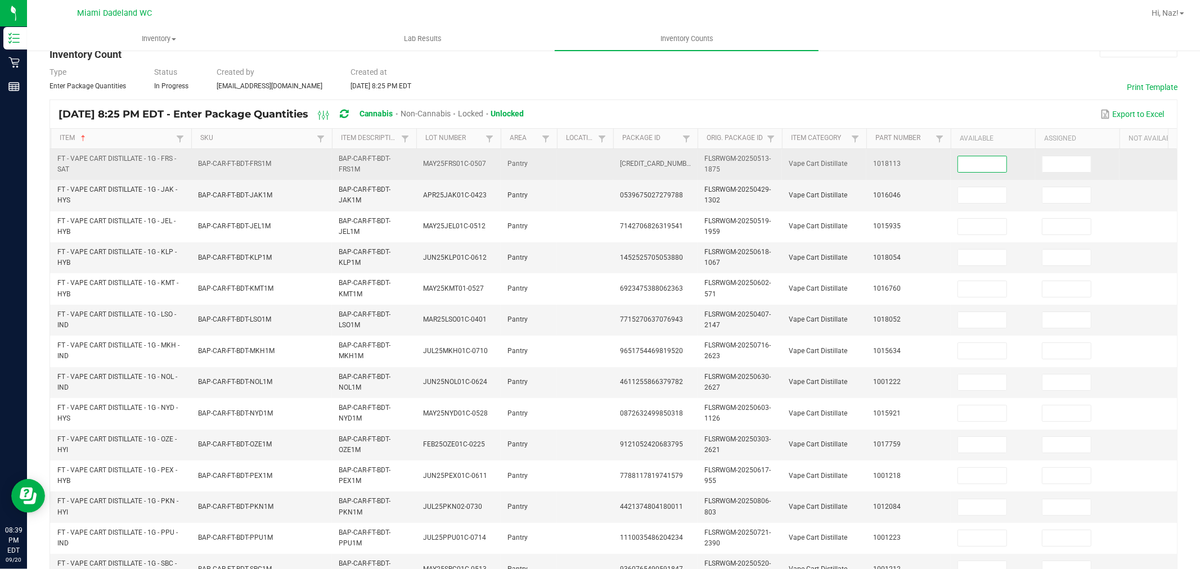
scroll to position [62, 0]
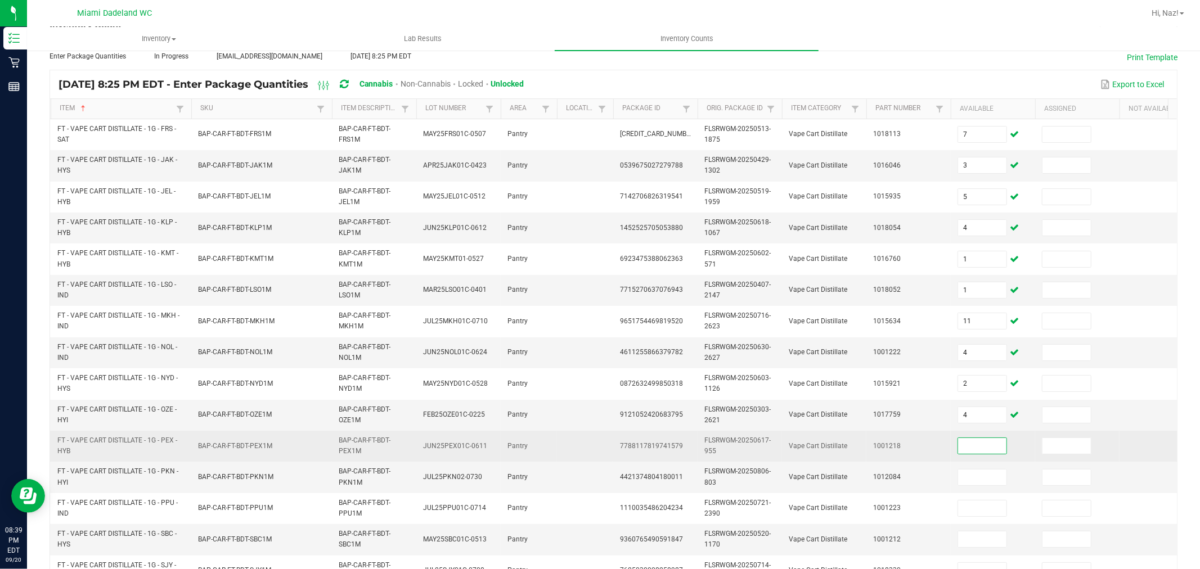
click at [988, 451] on input at bounding box center [982, 446] width 48 height 16
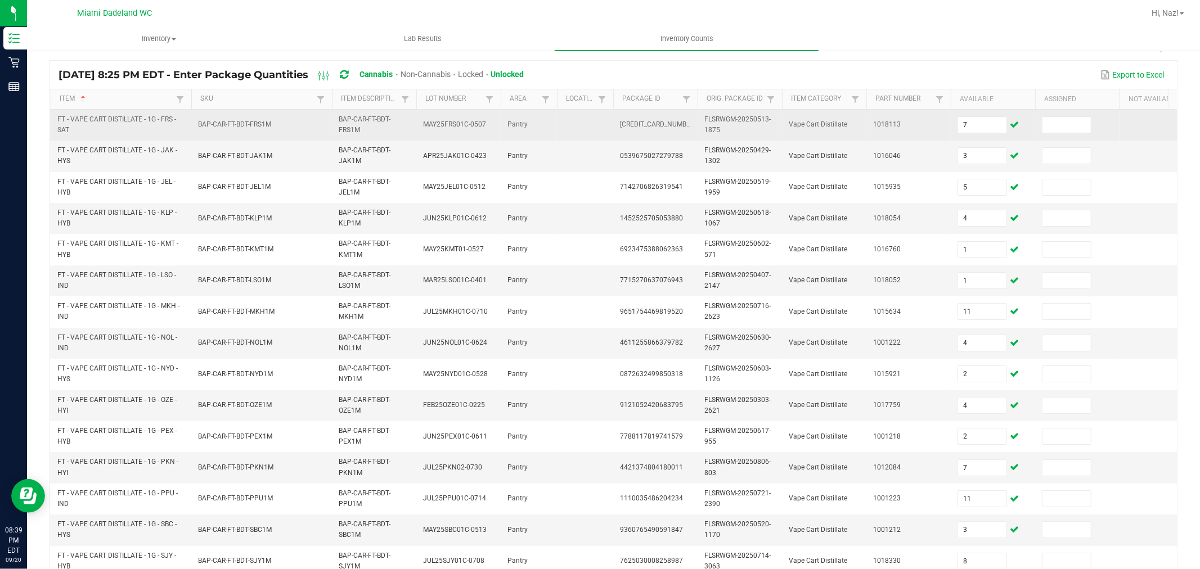
scroll to position [286, 0]
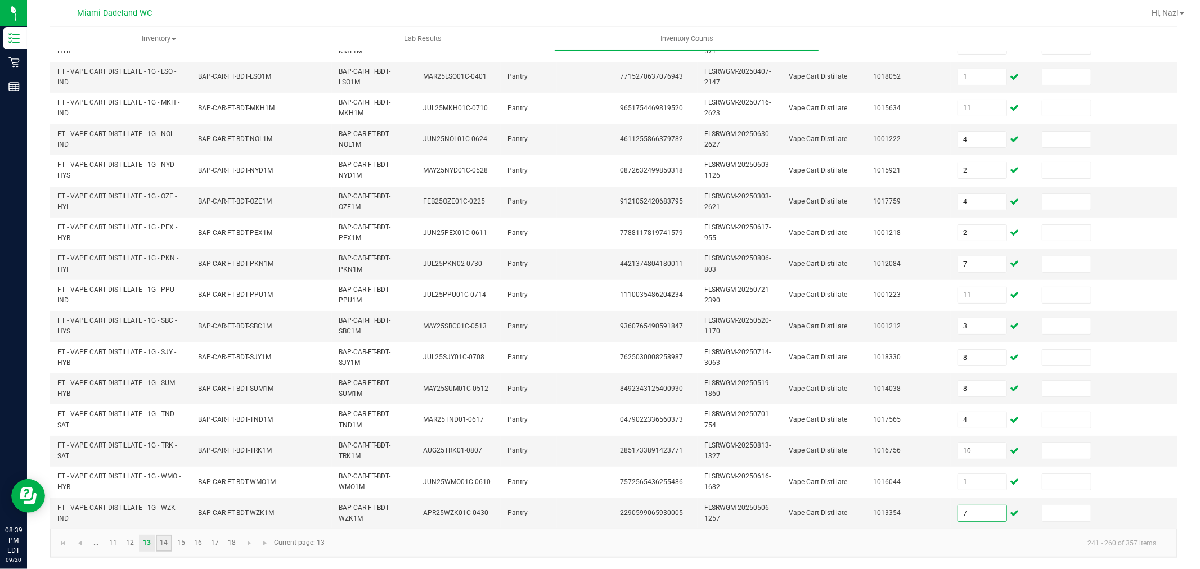
click at [165, 545] on link "14" at bounding box center [164, 543] width 16 height 17
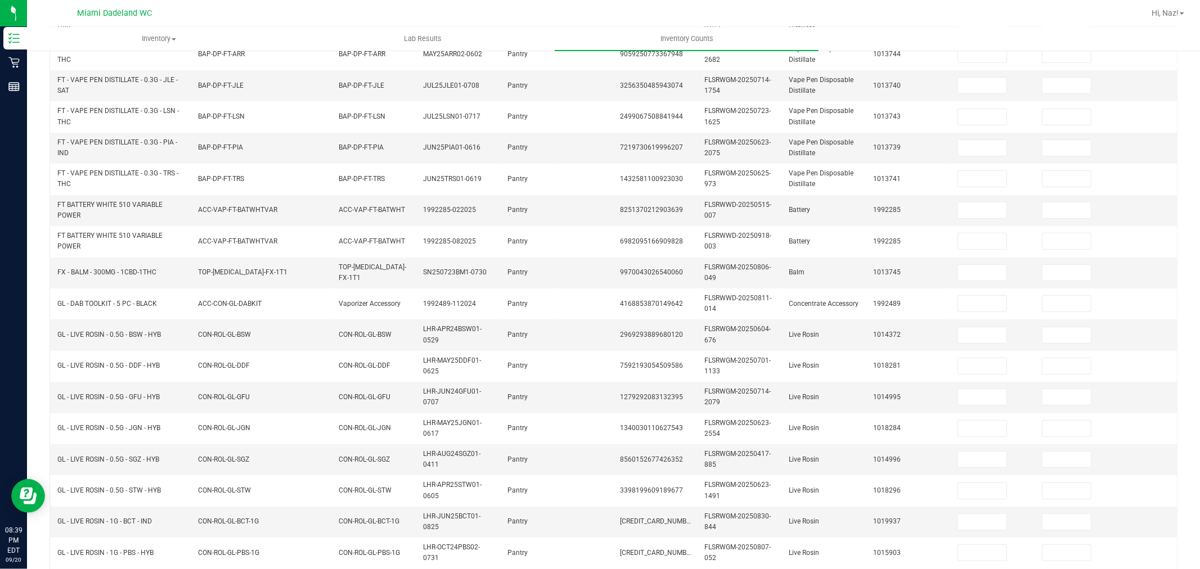
scroll to position [36, 0]
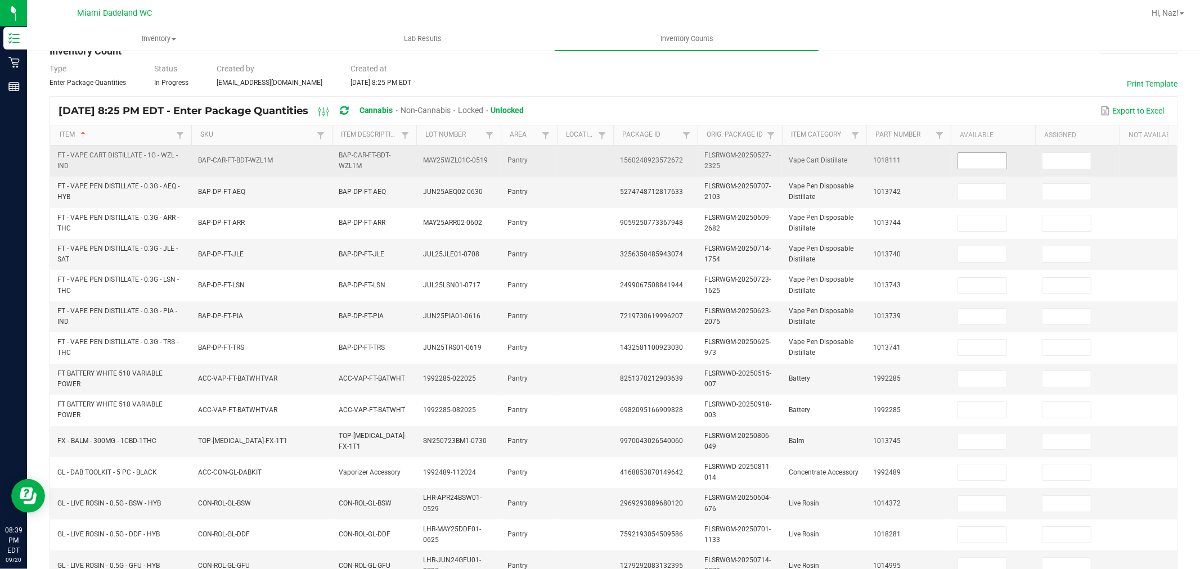
click at [971, 159] on input at bounding box center [982, 161] width 48 height 16
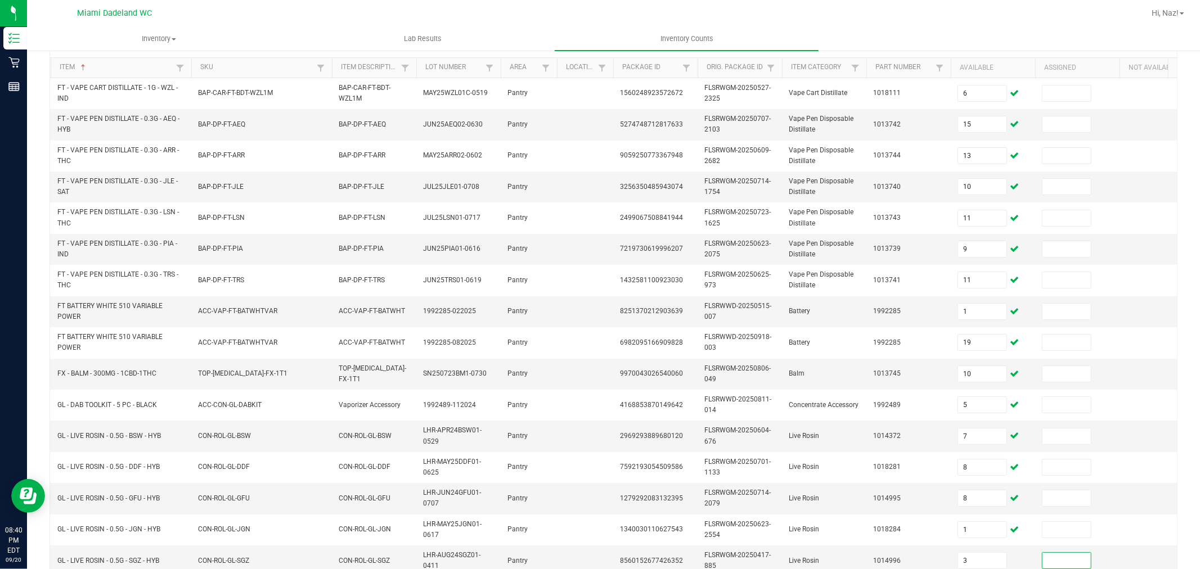
scroll to position [286, 0]
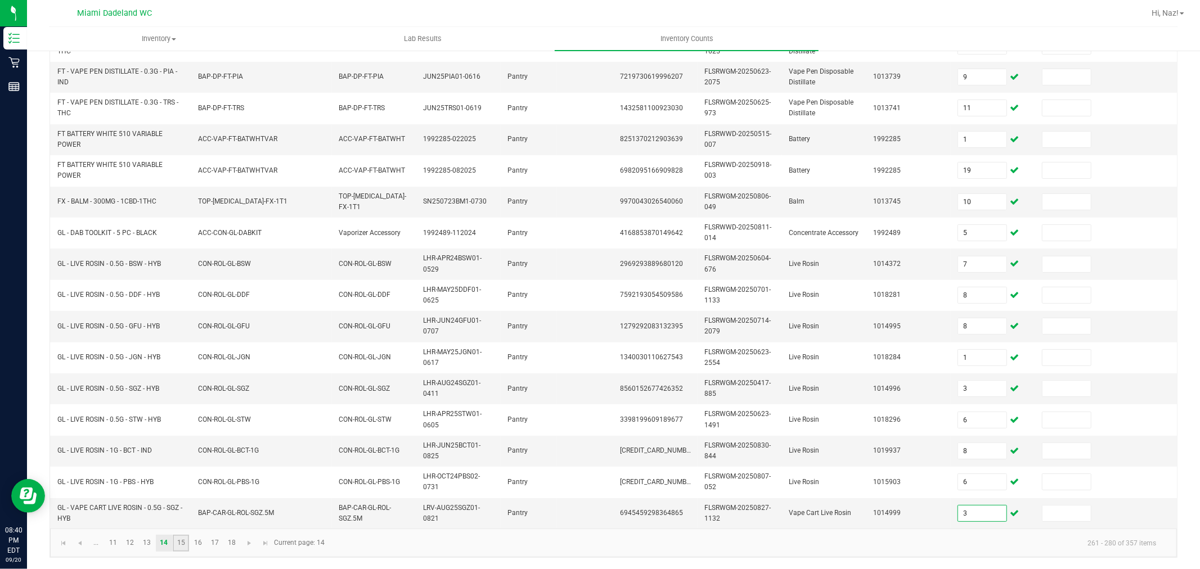
click at [188, 541] on link "15" at bounding box center [181, 543] width 16 height 17
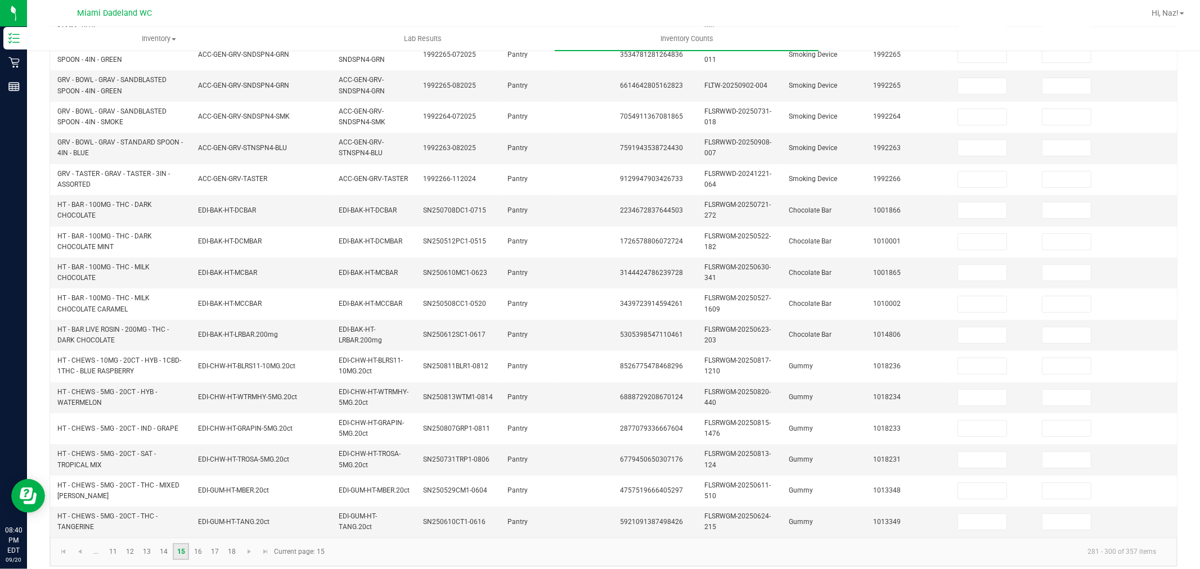
scroll to position [32, 0]
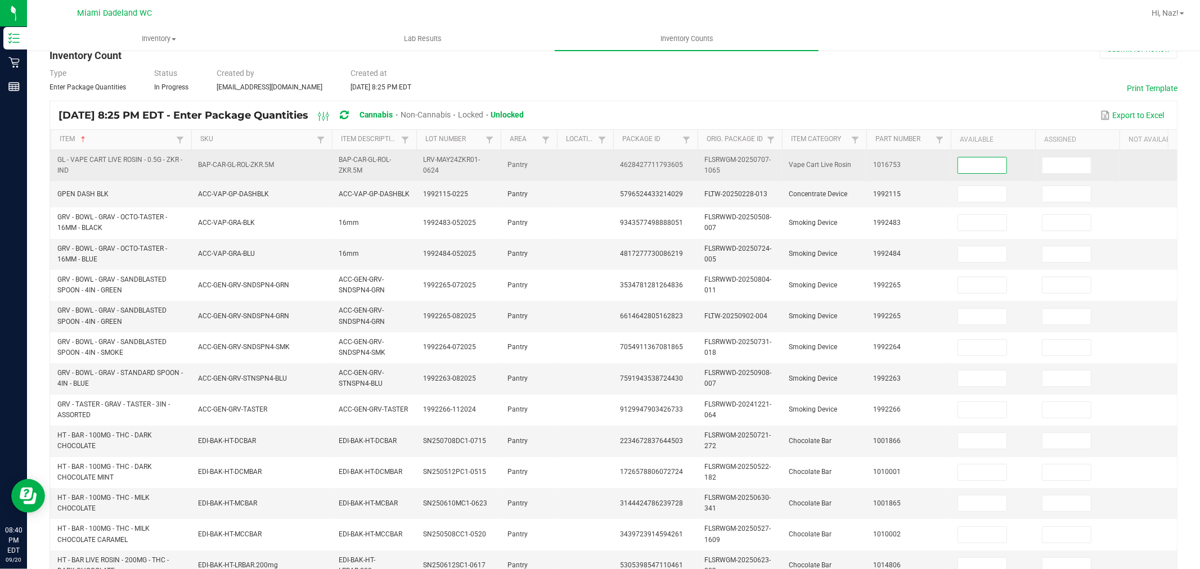
click at [982, 165] on input at bounding box center [982, 166] width 48 height 16
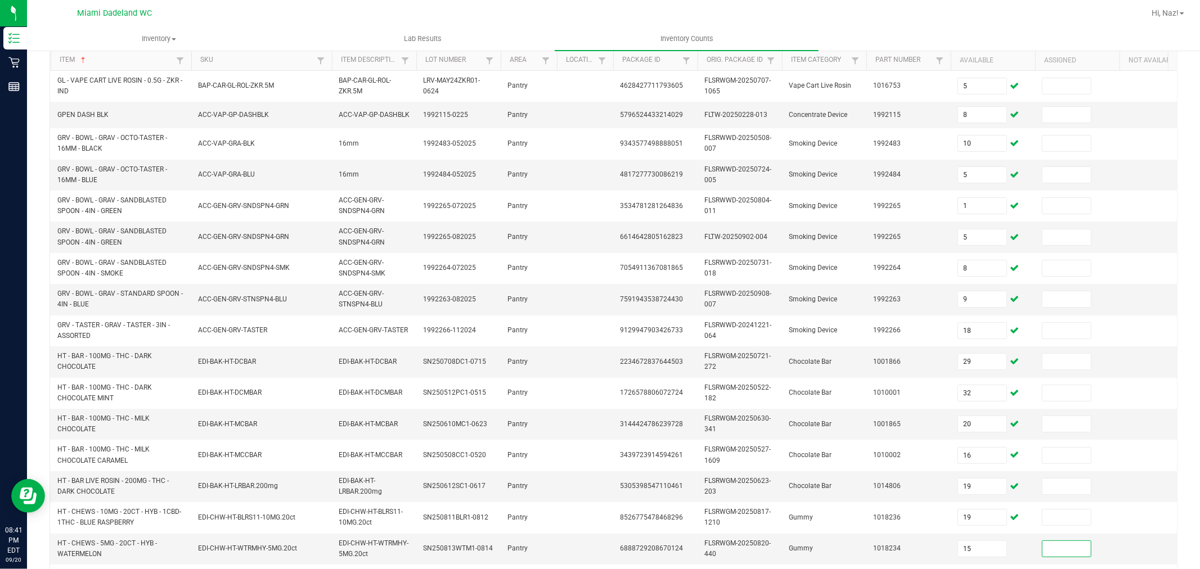
scroll to position [282, 0]
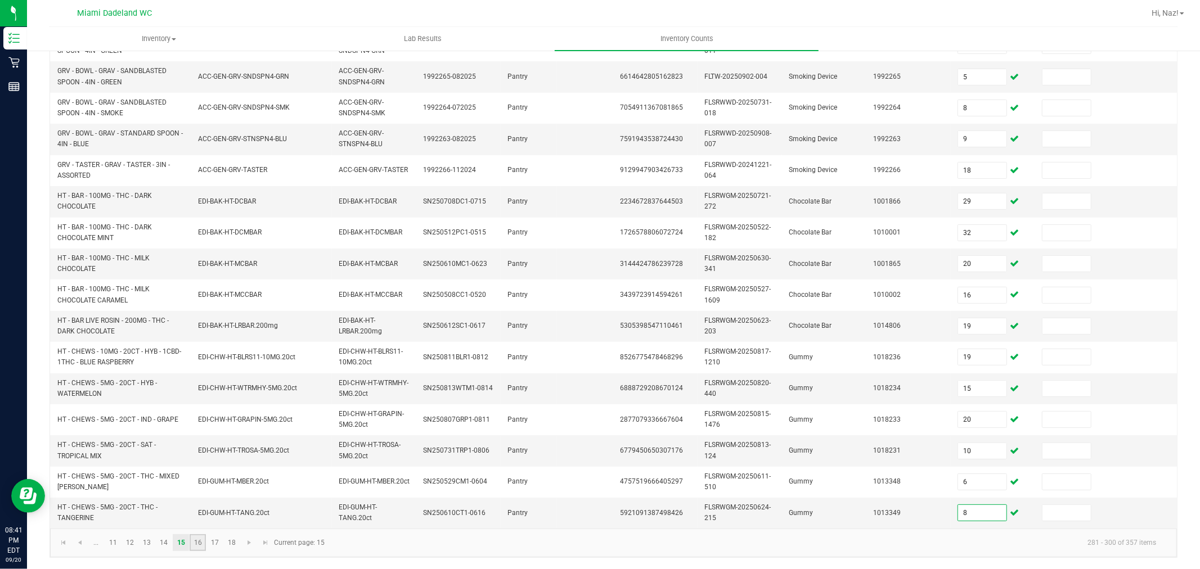
click at [195, 547] on link "16" at bounding box center [198, 543] width 16 height 17
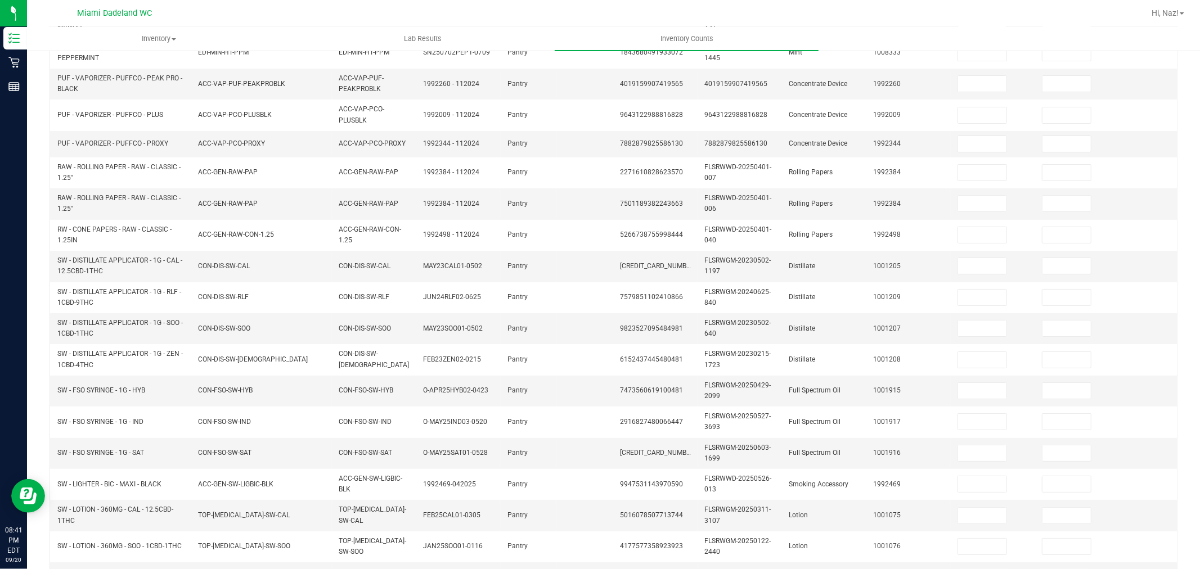
scroll to position [32, 0]
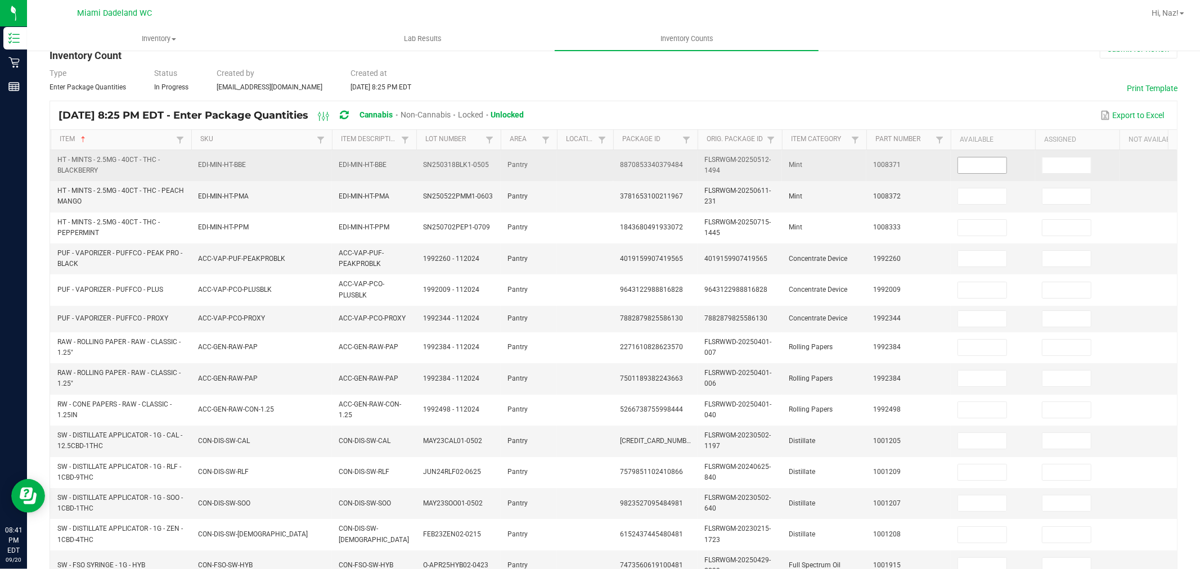
click at [984, 173] on span at bounding box center [983, 165] width 50 height 17
click at [982, 163] on input at bounding box center [982, 166] width 48 height 16
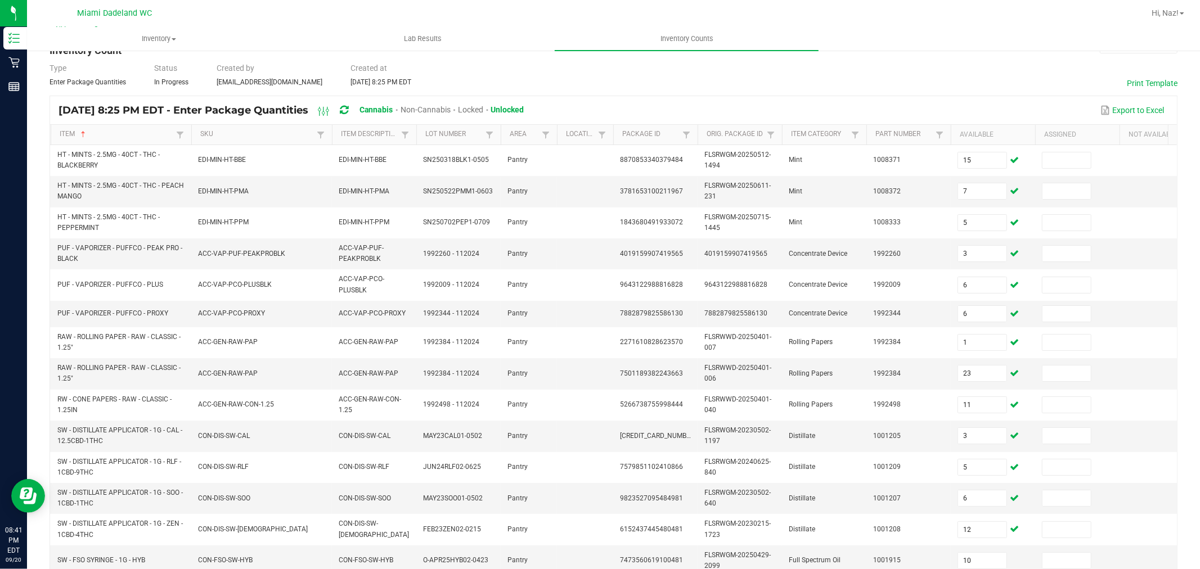
scroll to position [282, 0]
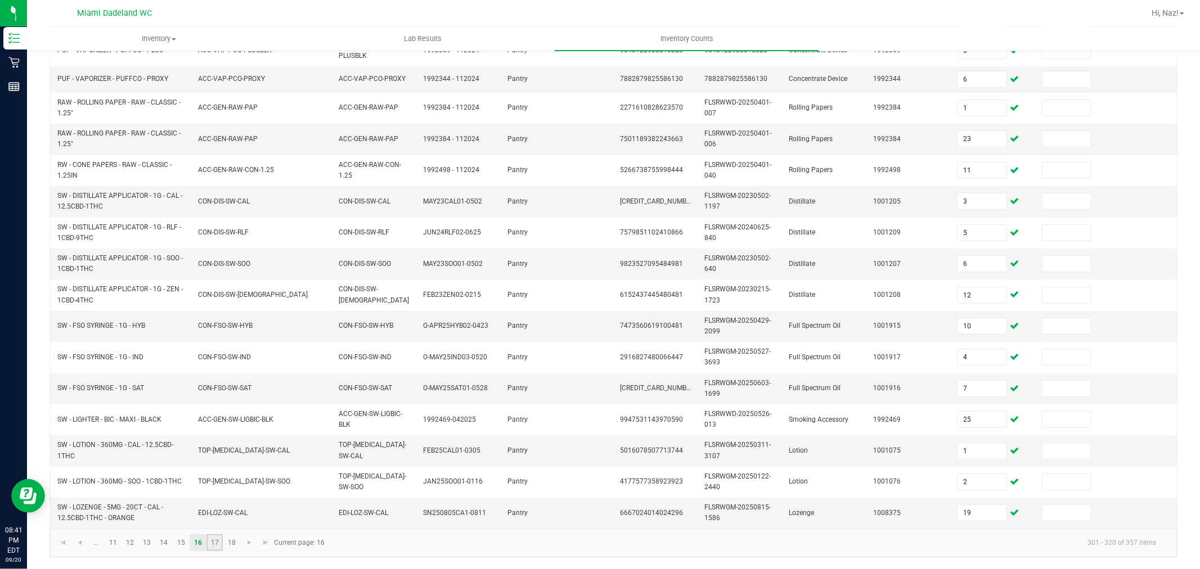
click at [210, 547] on link "17" at bounding box center [215, 543] width 16 height 17
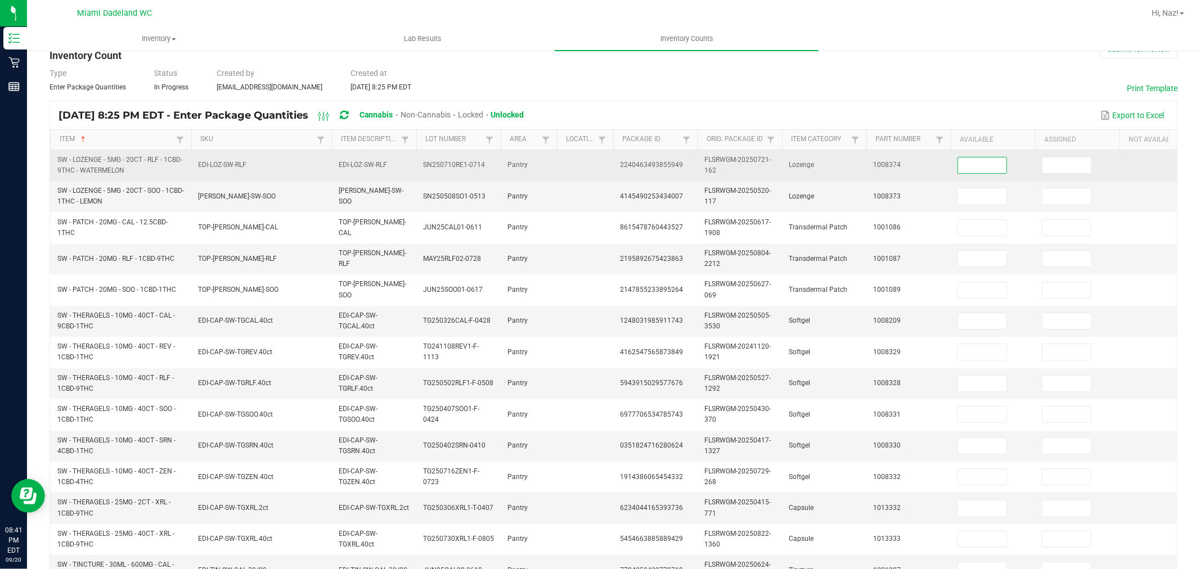
click at [981, 161] on input at bounding box center [982, 166] width 48 height 16
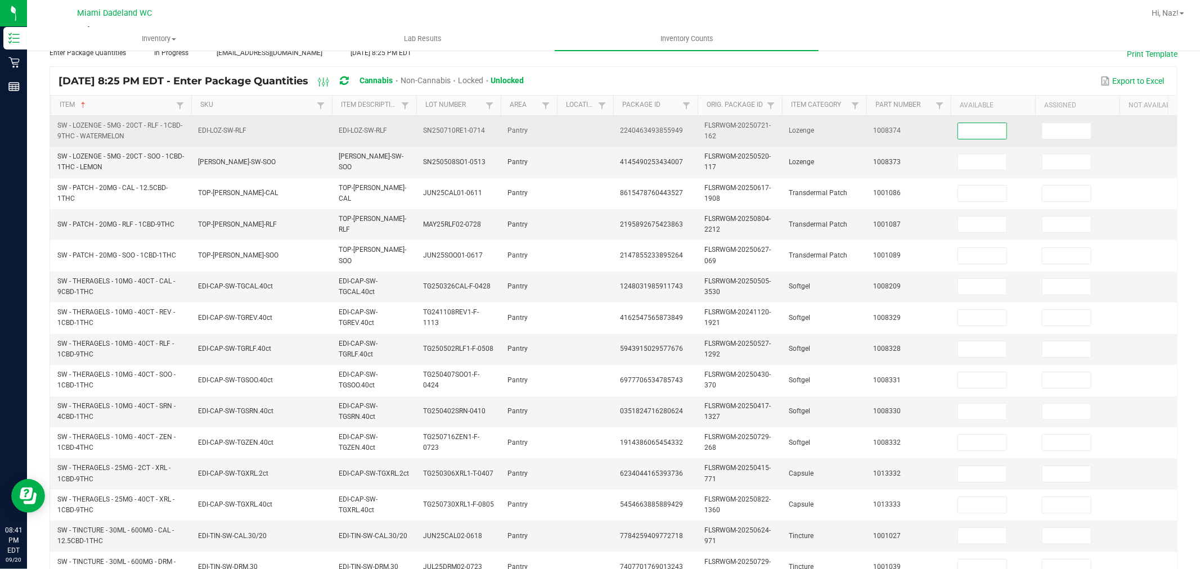
scroll to position [94, 0]
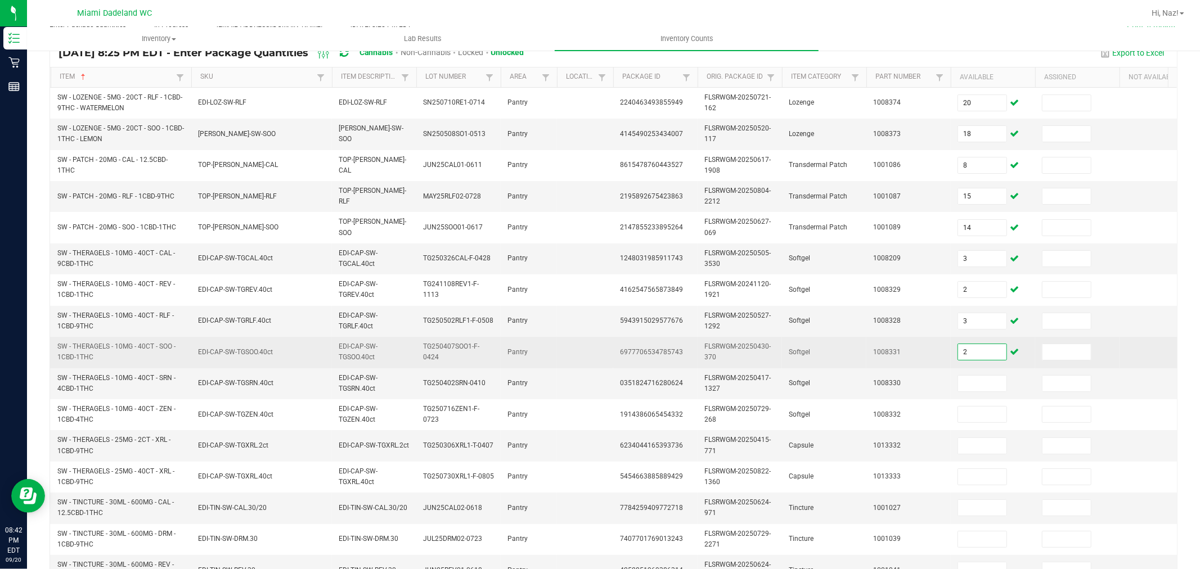
click at [980, 352] on input "2" at bounding box center [982, 352] width 48 height 16
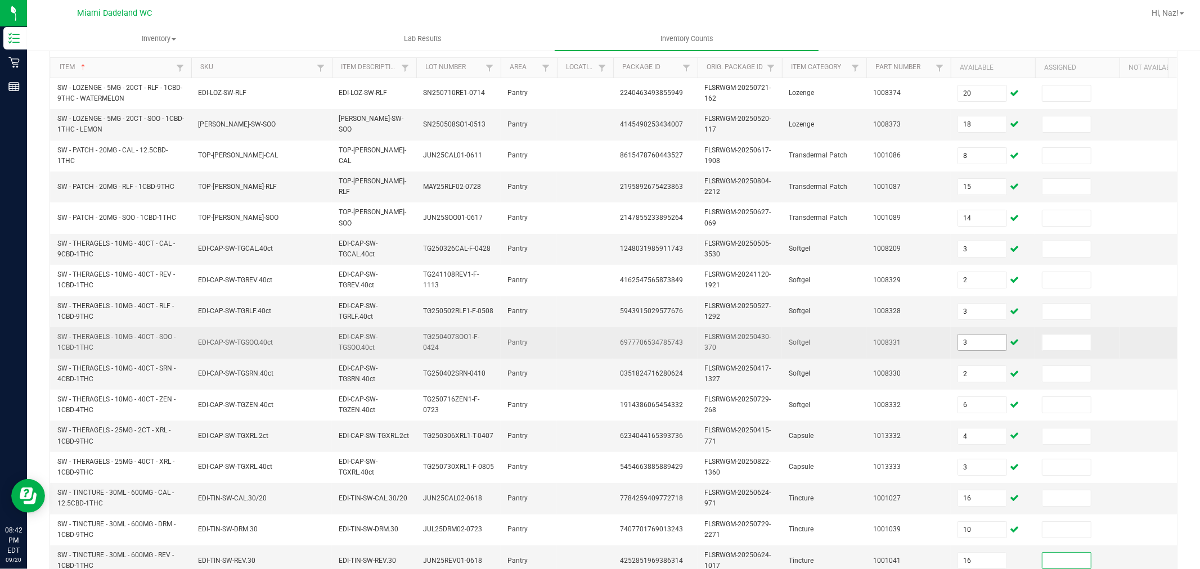
scroll to position [286, 0]
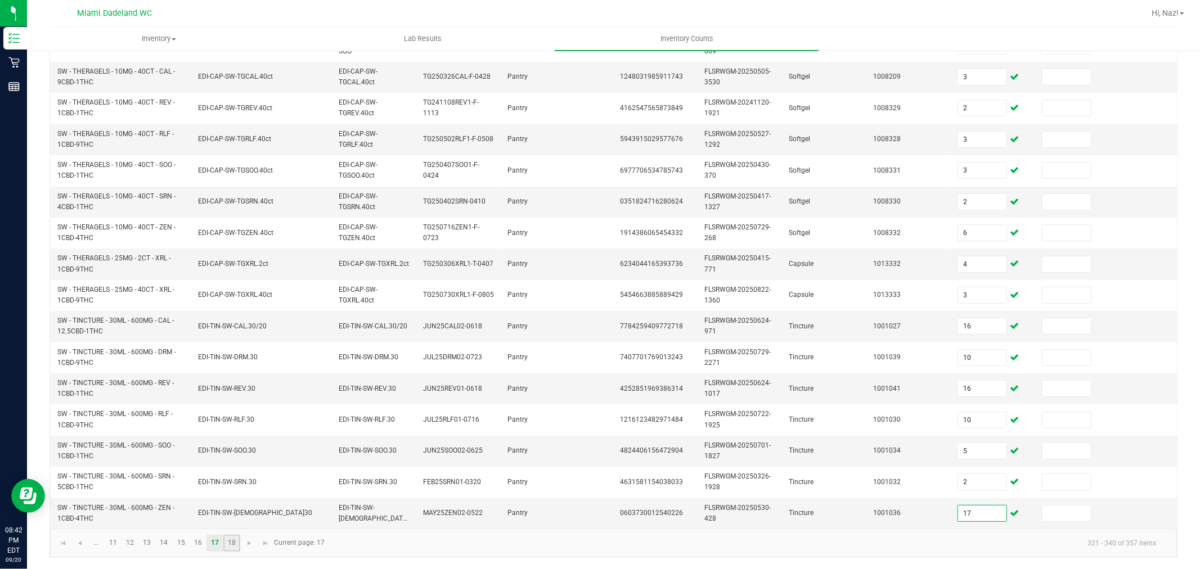
click at [228, 546] on link "18" at bounding box center [231, 543] width 16 height 17
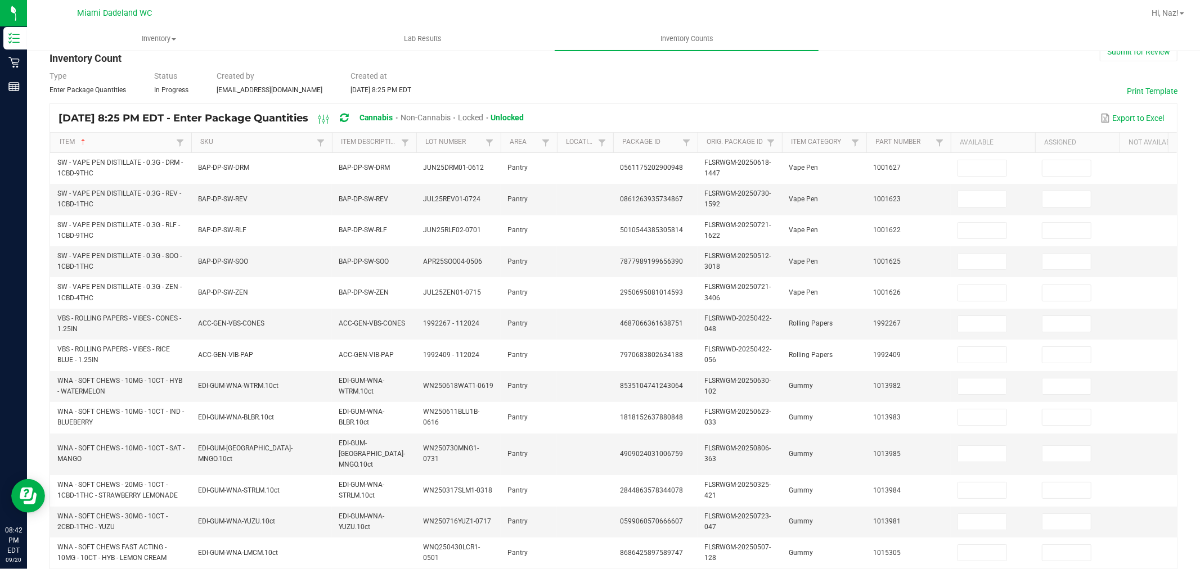
scroll to position [26, 0]
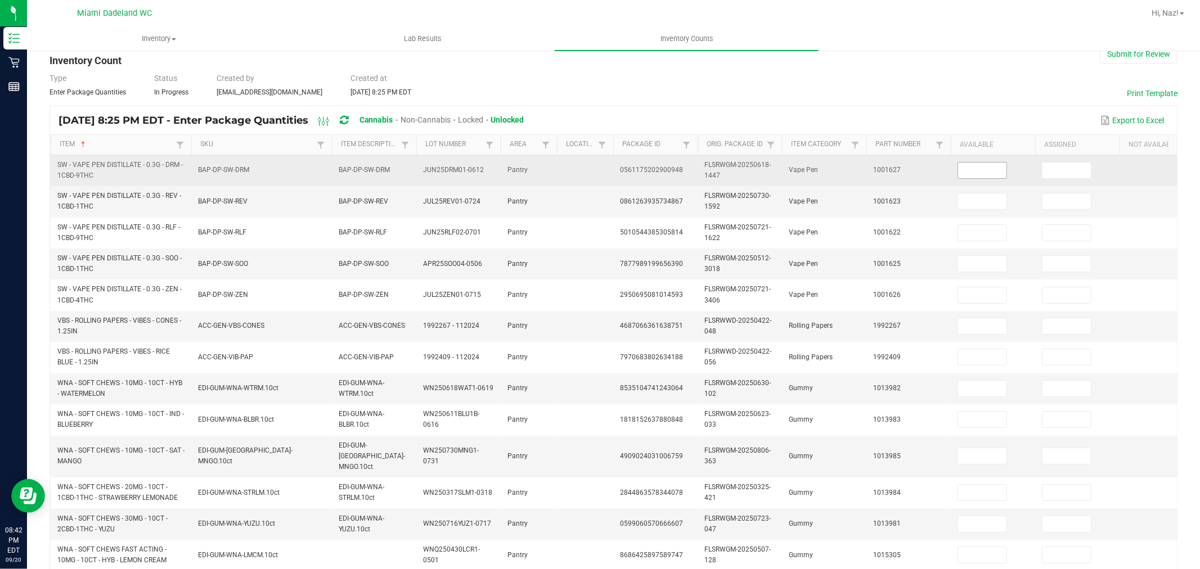
click at [997, 173] on input at bounding box center [982, 171] width 48 height 16
click at [995, 168] on input at bounding box center [982, 171] width 48 height 16
click at [980, 167] on input at bounding box center [982, 171] width 48 height 16
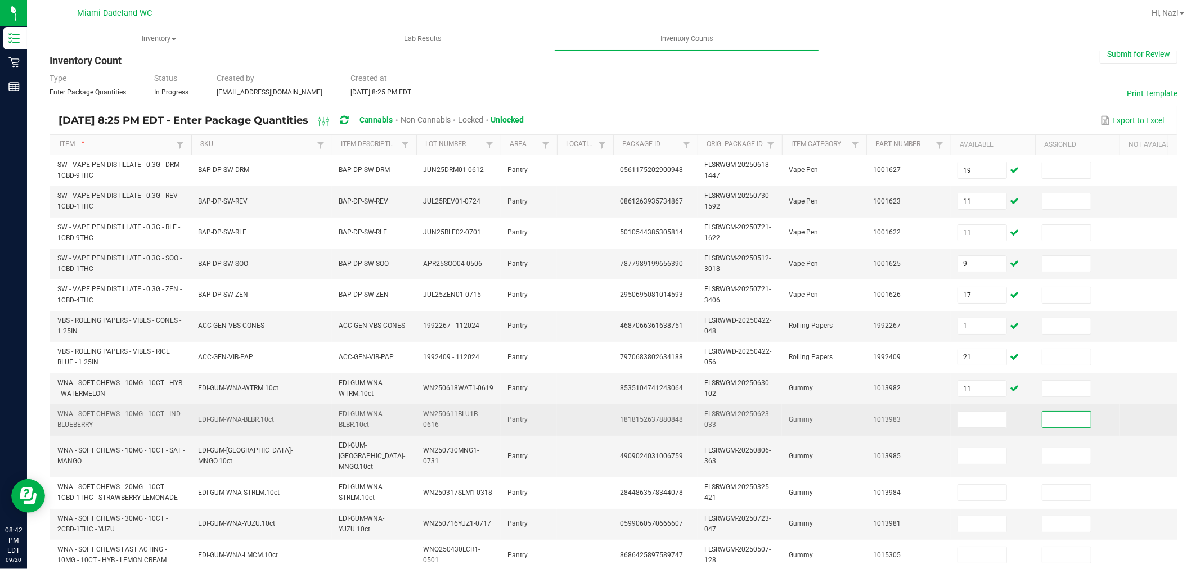
click at [985, 431] on td at bounding box center [993, 420] width 84 height 31
click at [972, 416] on input at bounding box center [982, 420] width 48 height 16
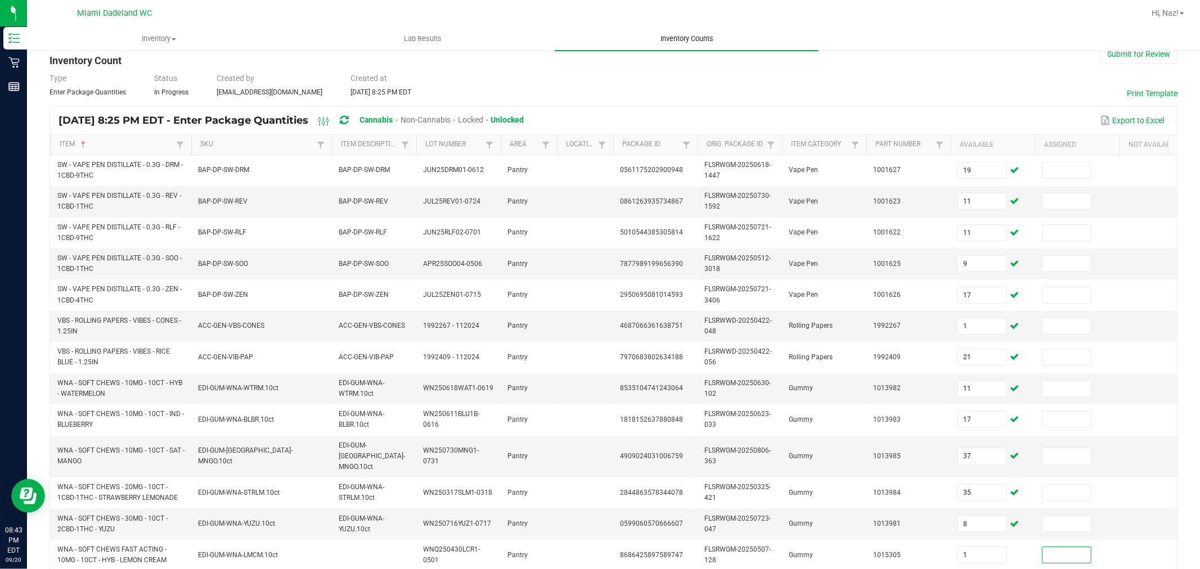
scroll to position [214, 0]
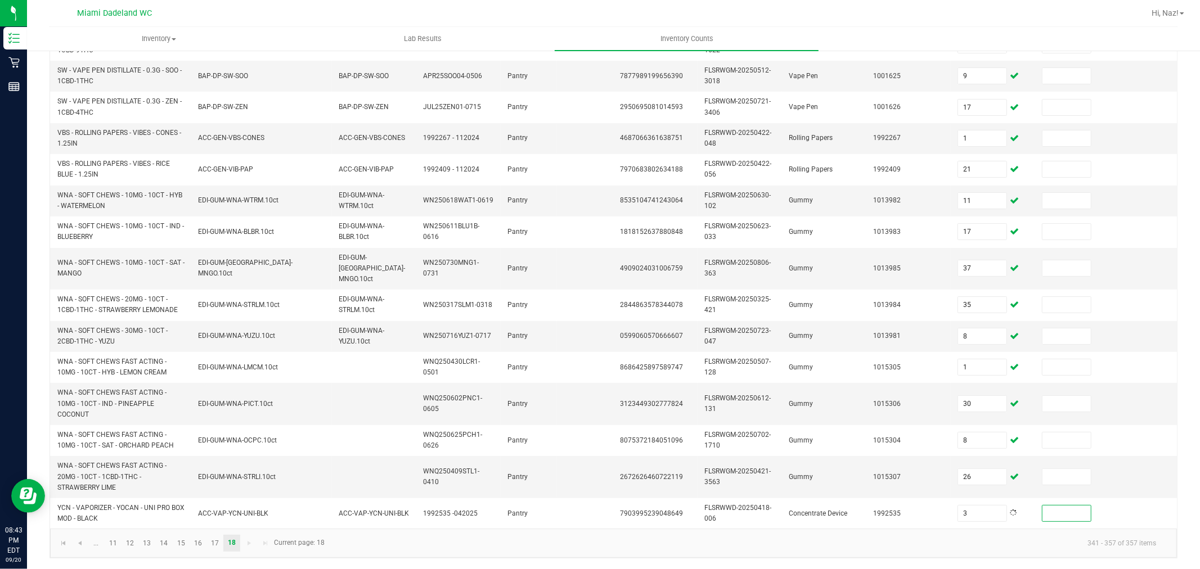
click at [401, 531] on kendo-pager "... 11 12 13 14 15 16 17 18 341 - 357 of 357 items Current page: 18" at bounding box center [613, 543] width 1127 height 29
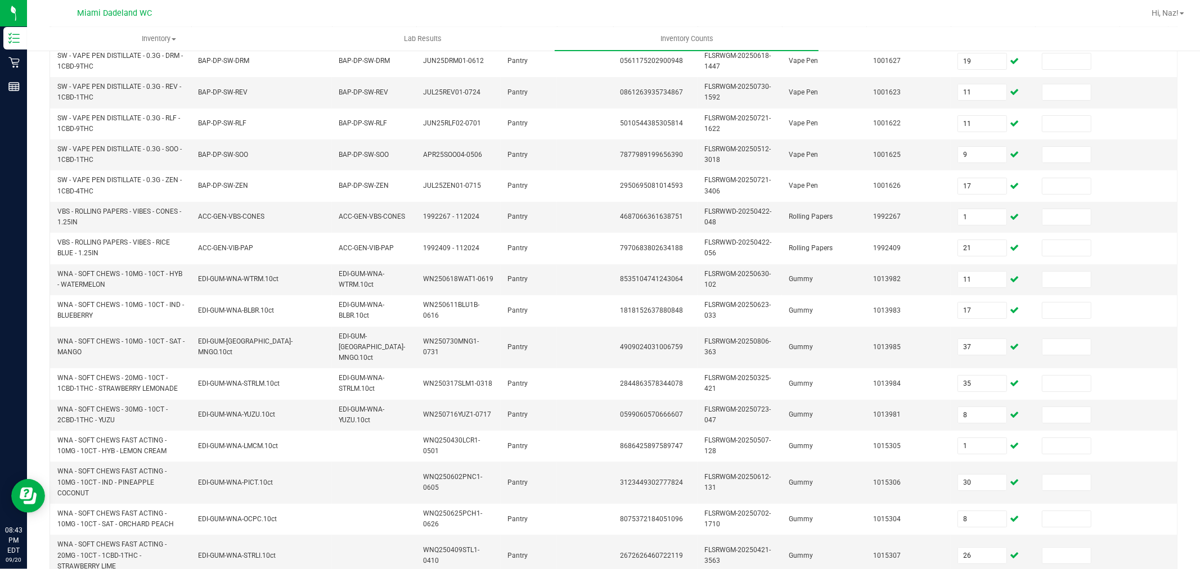
scroll to position [0, 0]
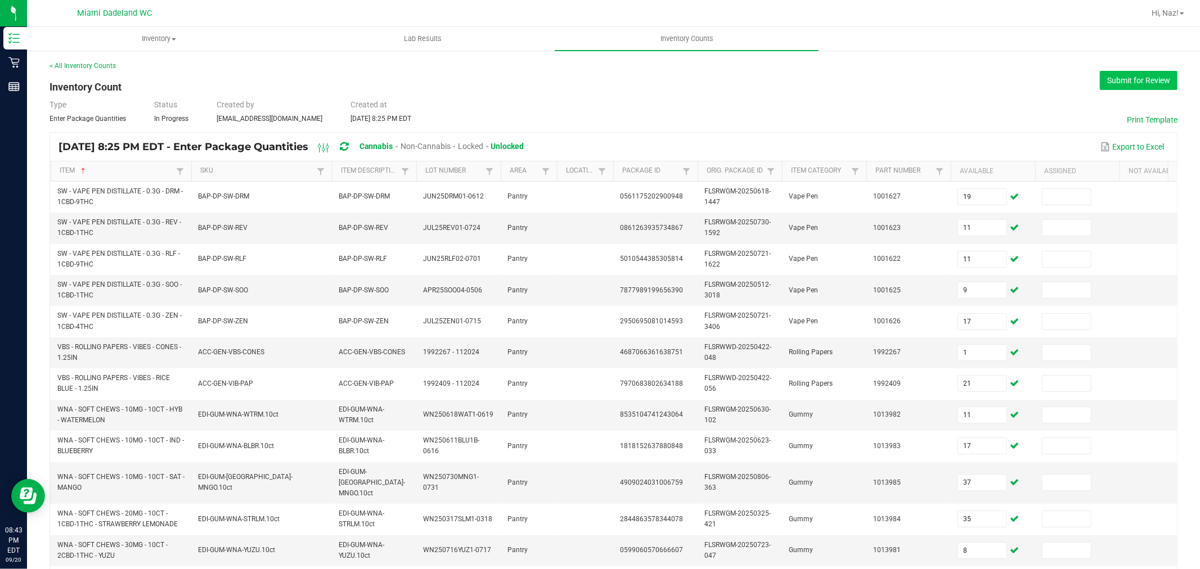
click at [1118, 78] on button "Submit for Review" at bounding box center [1139, 80] width 78 height 19
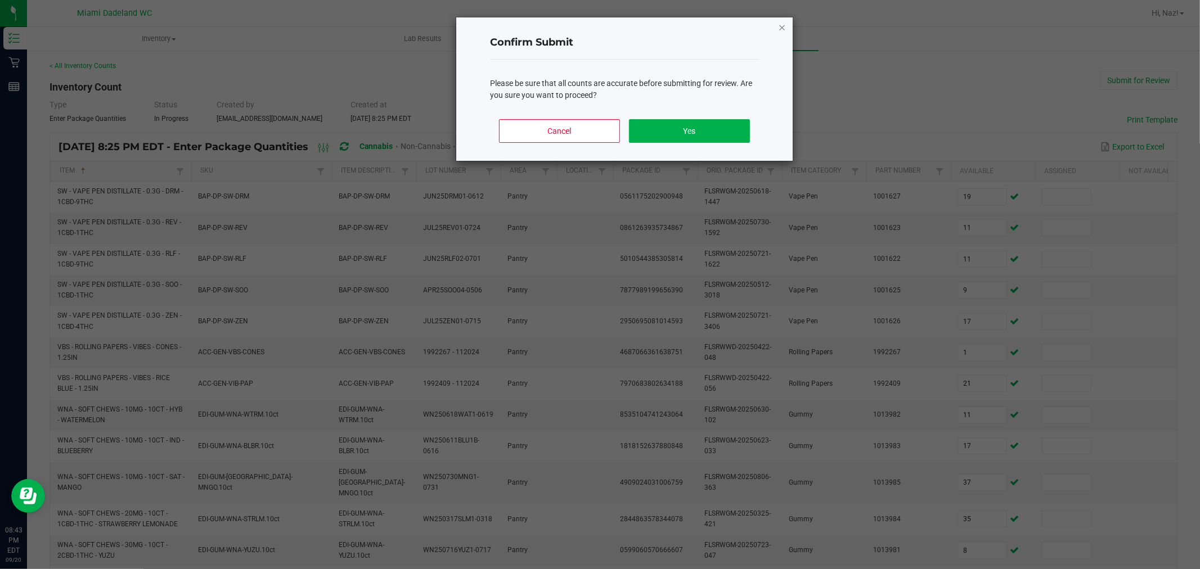
click at [778, 24] on icon "Close" at bounding box center [782, 27] width 8 height 14
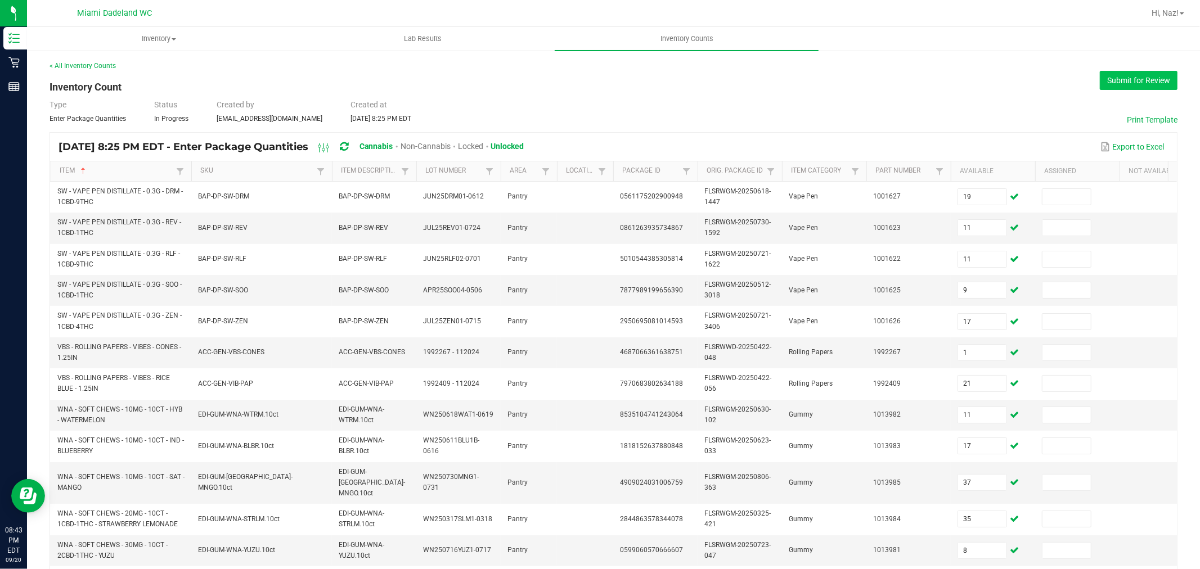
click at [1143, 83] on button "Submit for Review" at bounding box center [1139, 80] width 78 height 19
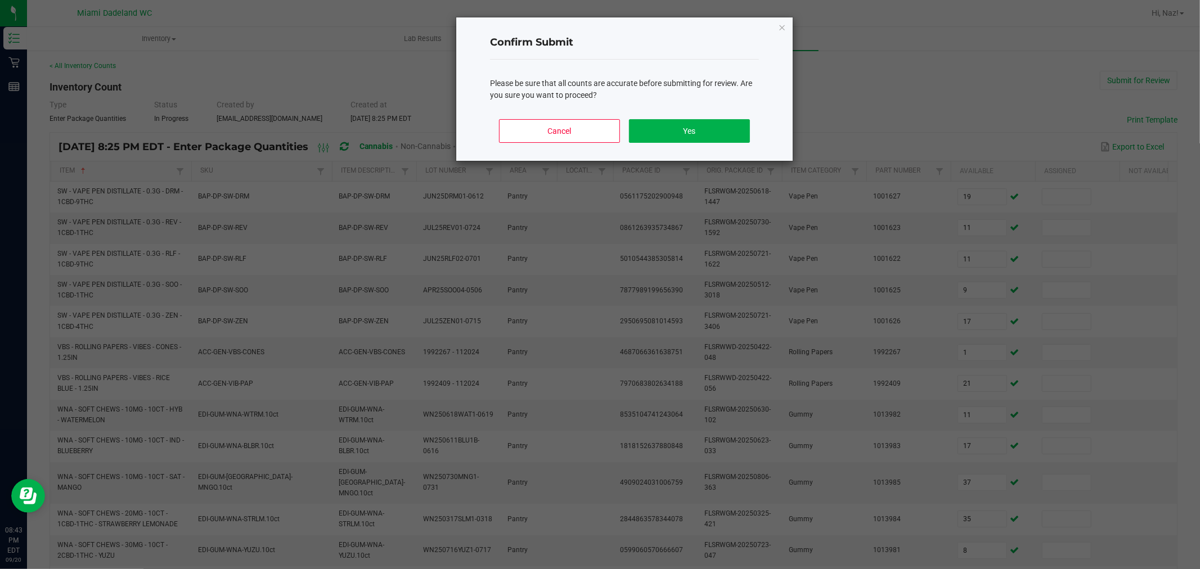
click at [692, 143] on div "Cancel Yes" at bounding box center [624, 135] width 269 height 51
click at [697, 133] on button "Yes" at bounding box center [689, 131] width 121 height 24
